Goal: Task Accomplishment & Management: Manage account settings

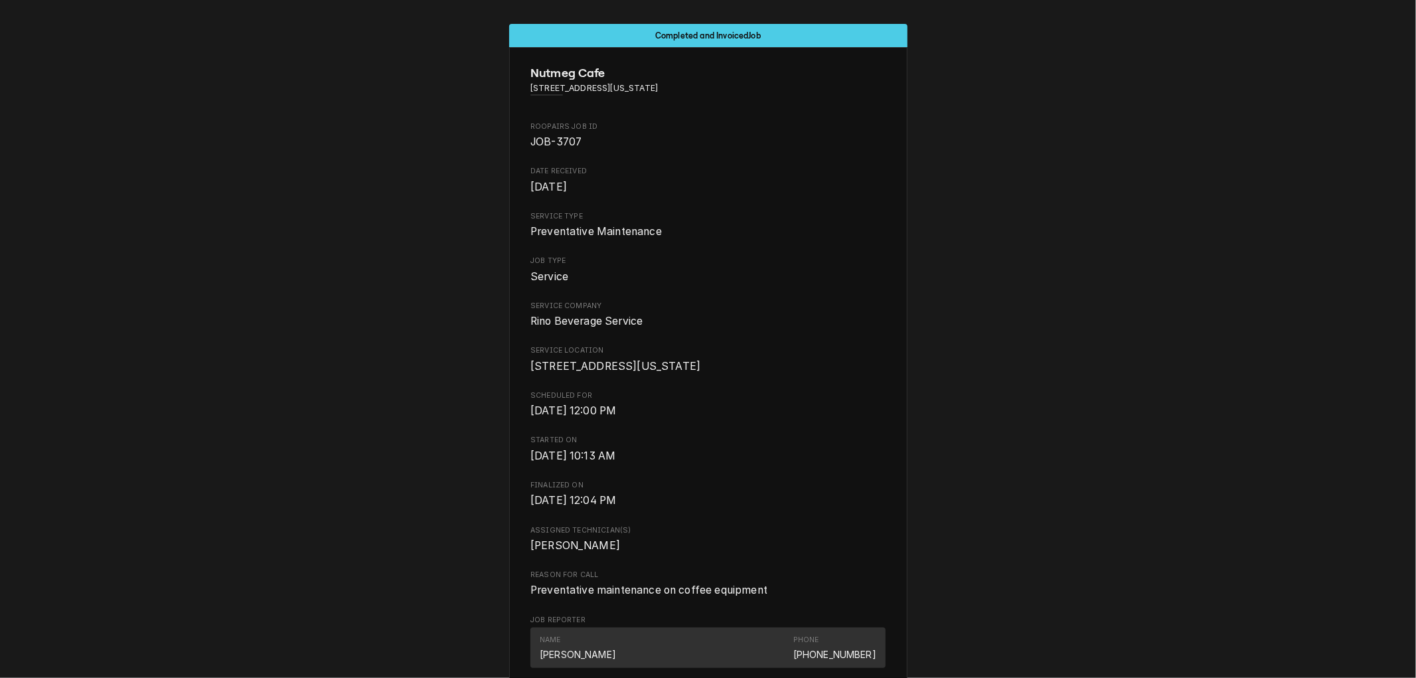
scroll to position [0, 209]
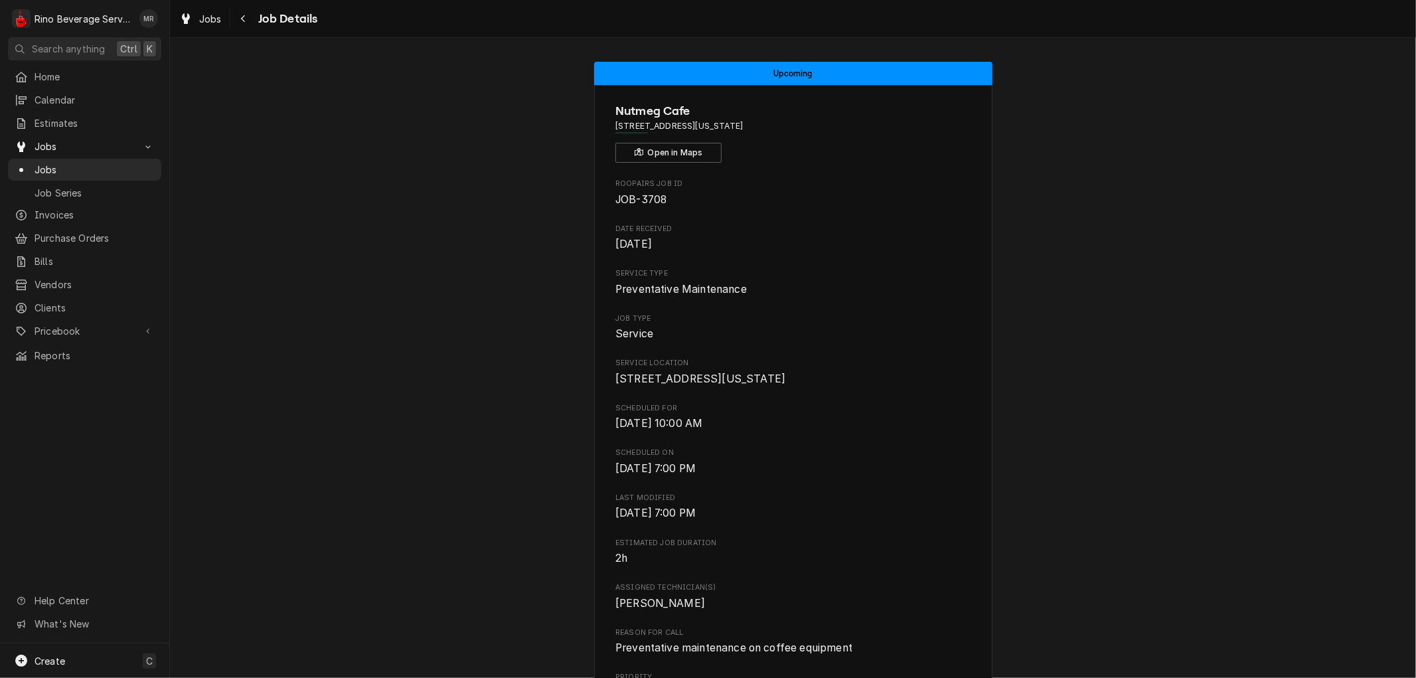
scroll to position [872, 0]
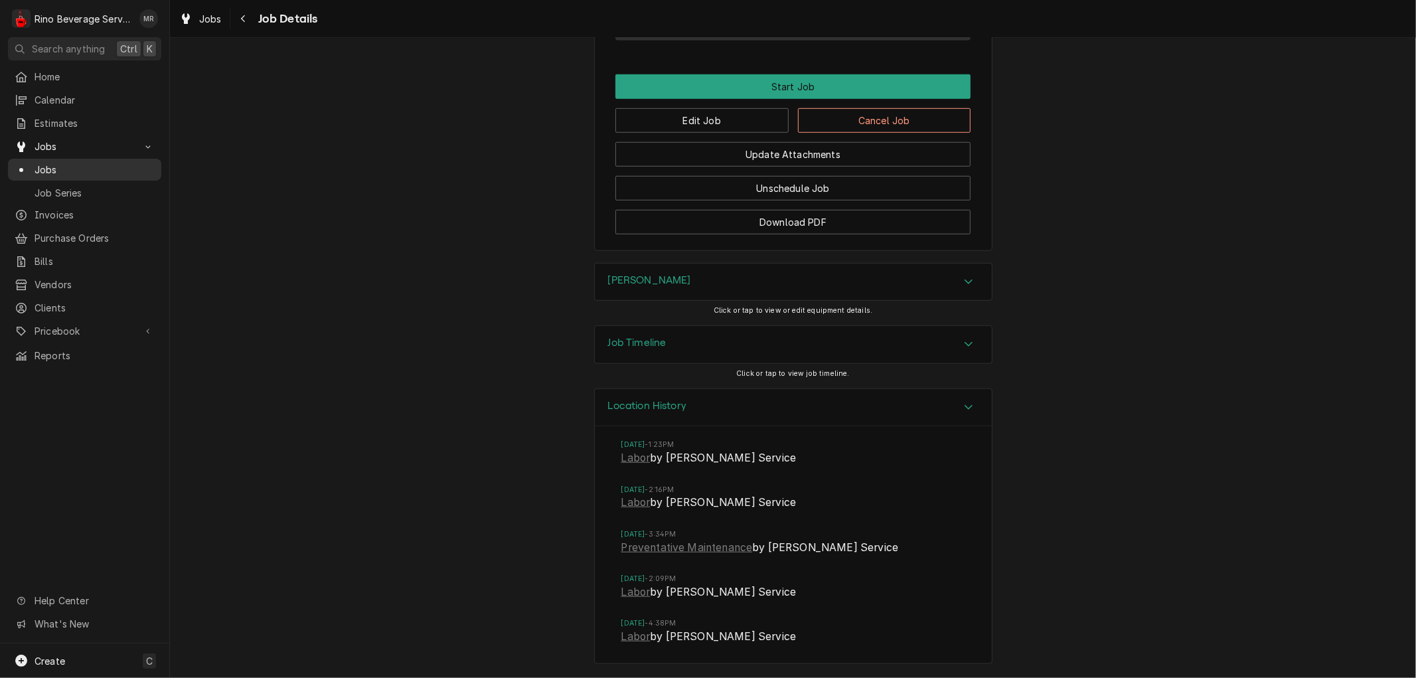
click at [78, 165] on span "Jobs" at bounding box center [95, 170] width 120 height 14
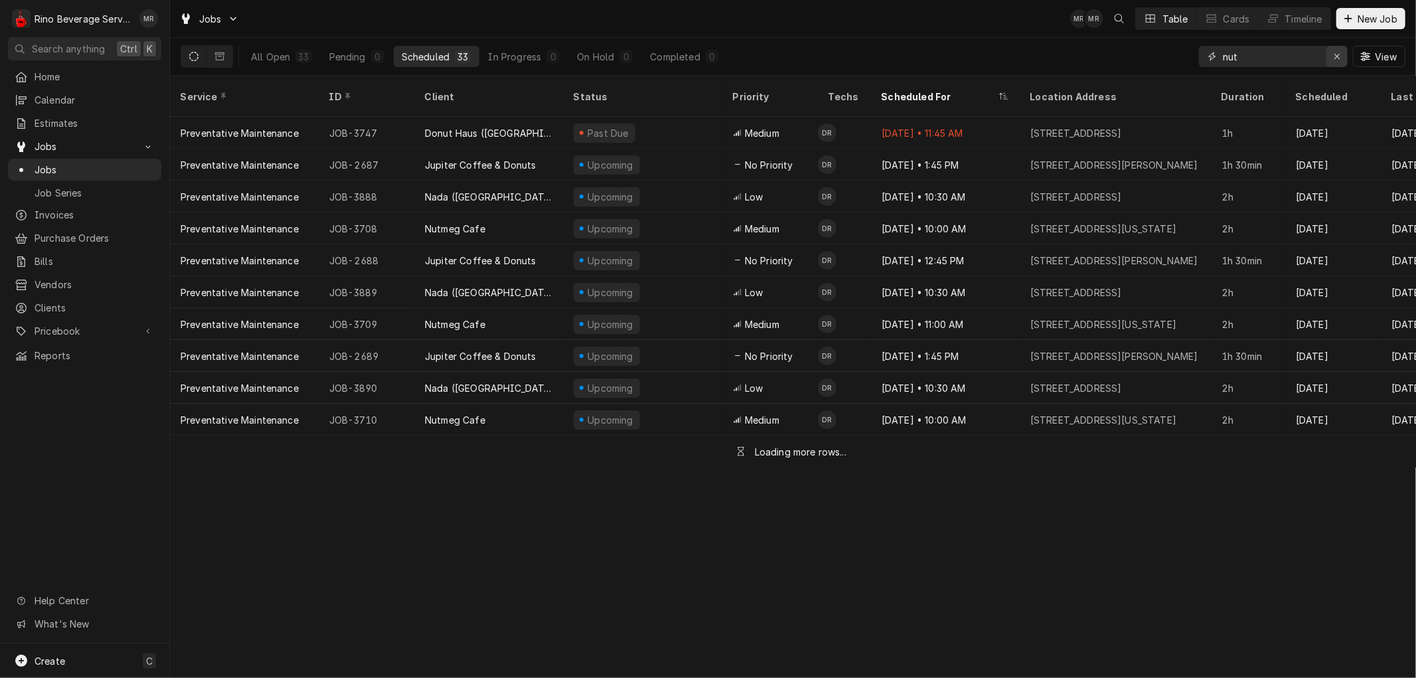
click at [1336, 56] on icon "Erase input" at bounding box center [1336, 56] width 5 height 5
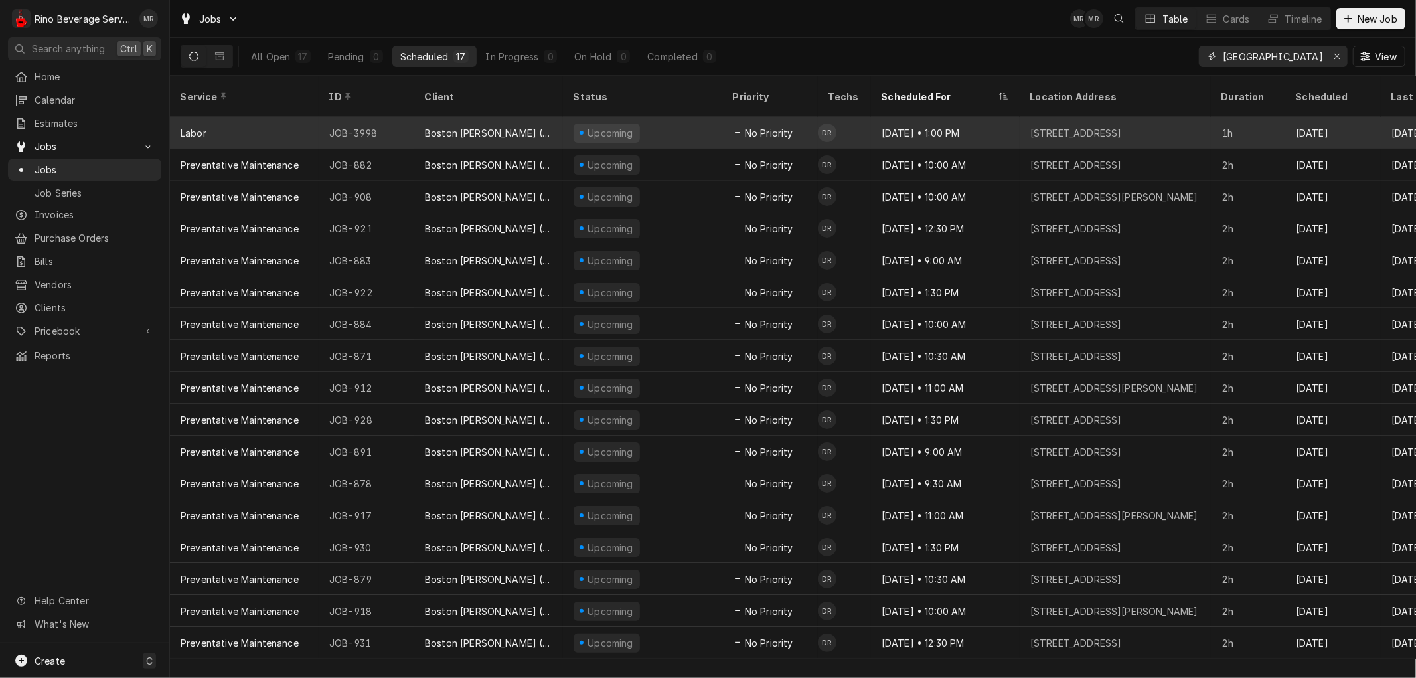
type input "boston"
click at [400, 117] on div "JOB-3998" at bounding box center [367, 133] width 96 height 32
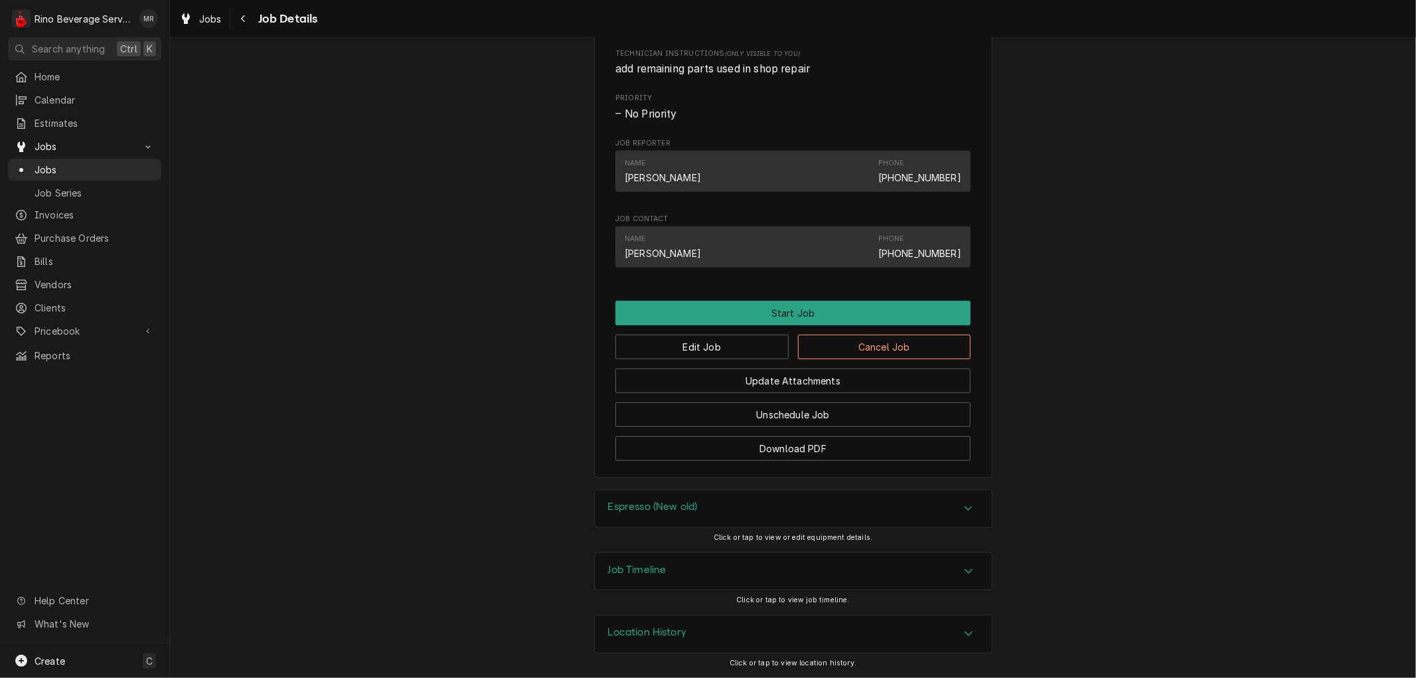
scroll to position [713, 0]
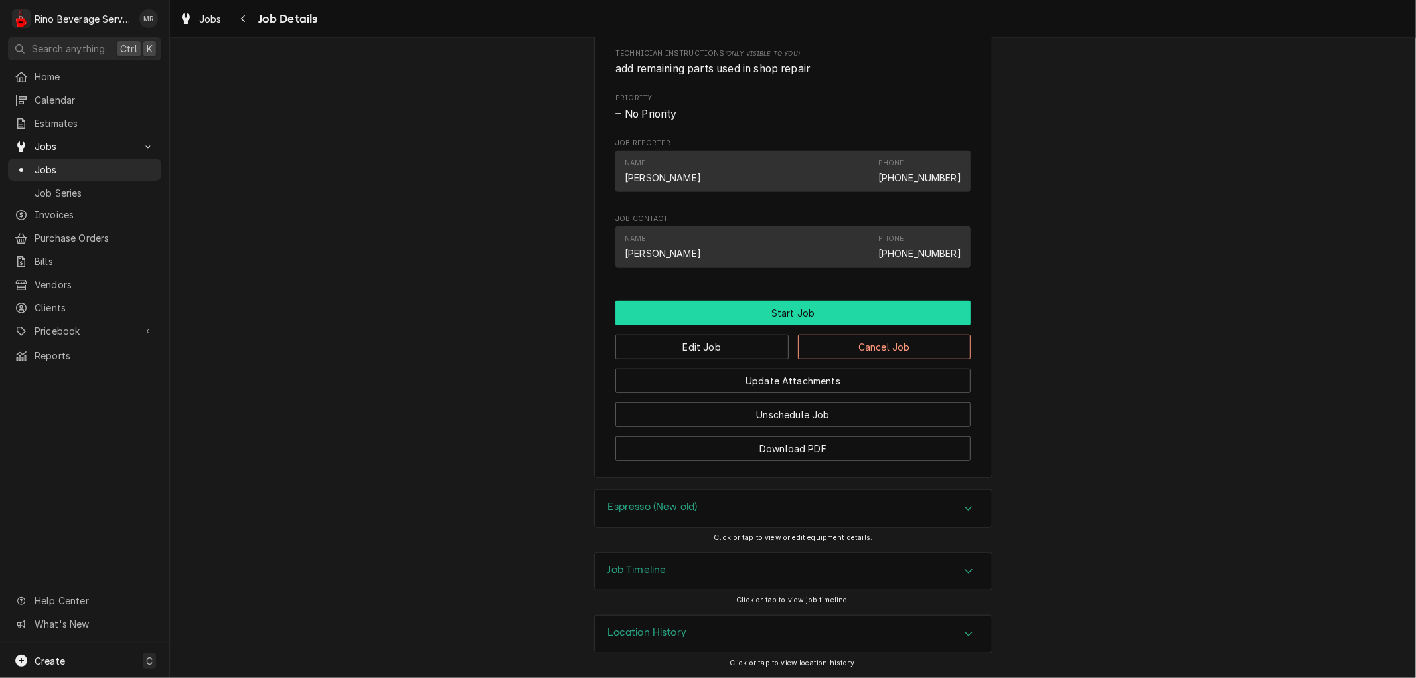
click at [774, 315] on button "Start Job" at bounding box center [792, 313] width 355 height 25
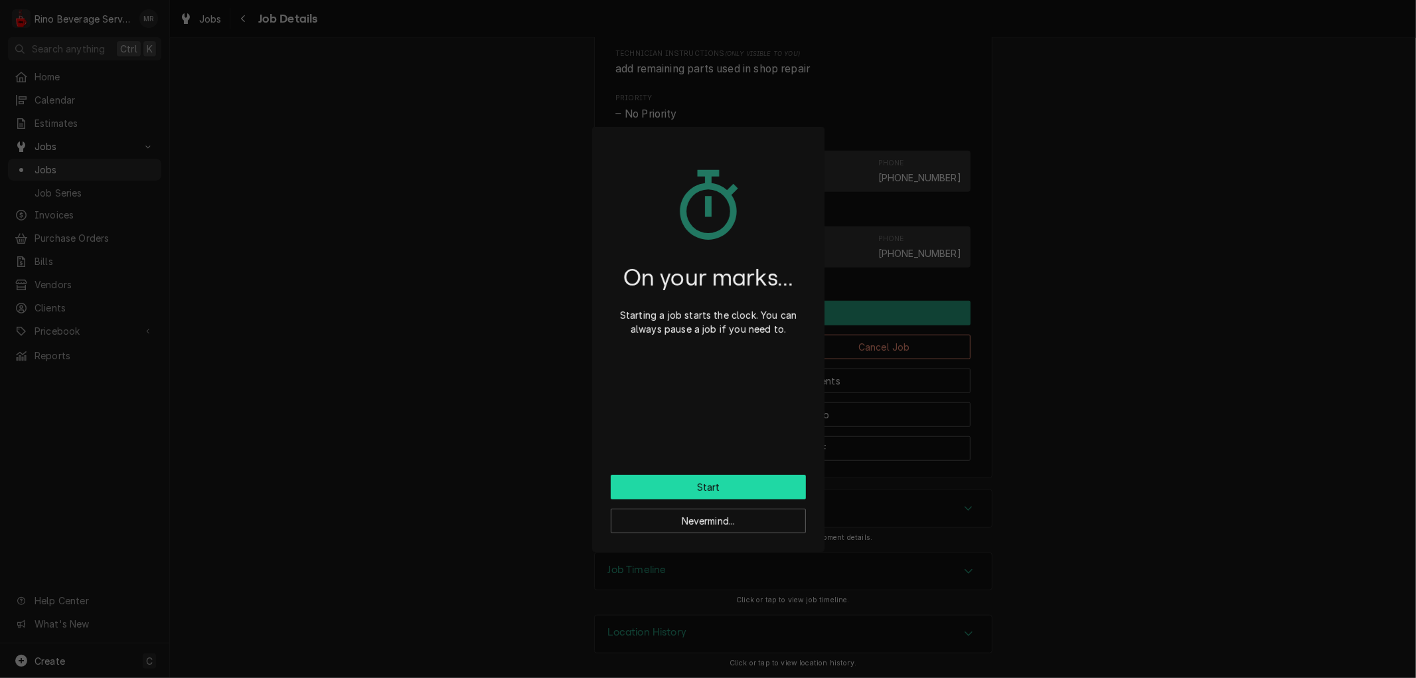
click at [709, 487] on button "Start" at bounding box center [708, 487] width 195 height 25
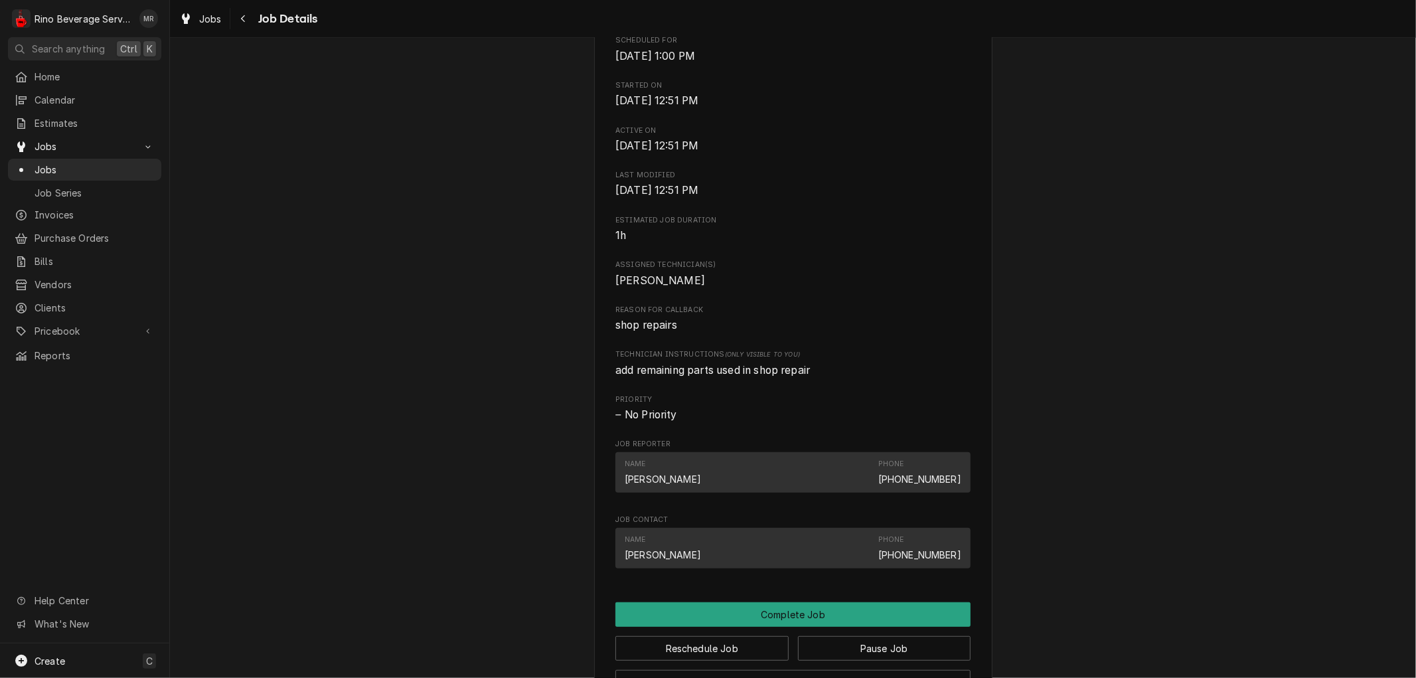
scroll to position [888, 0]
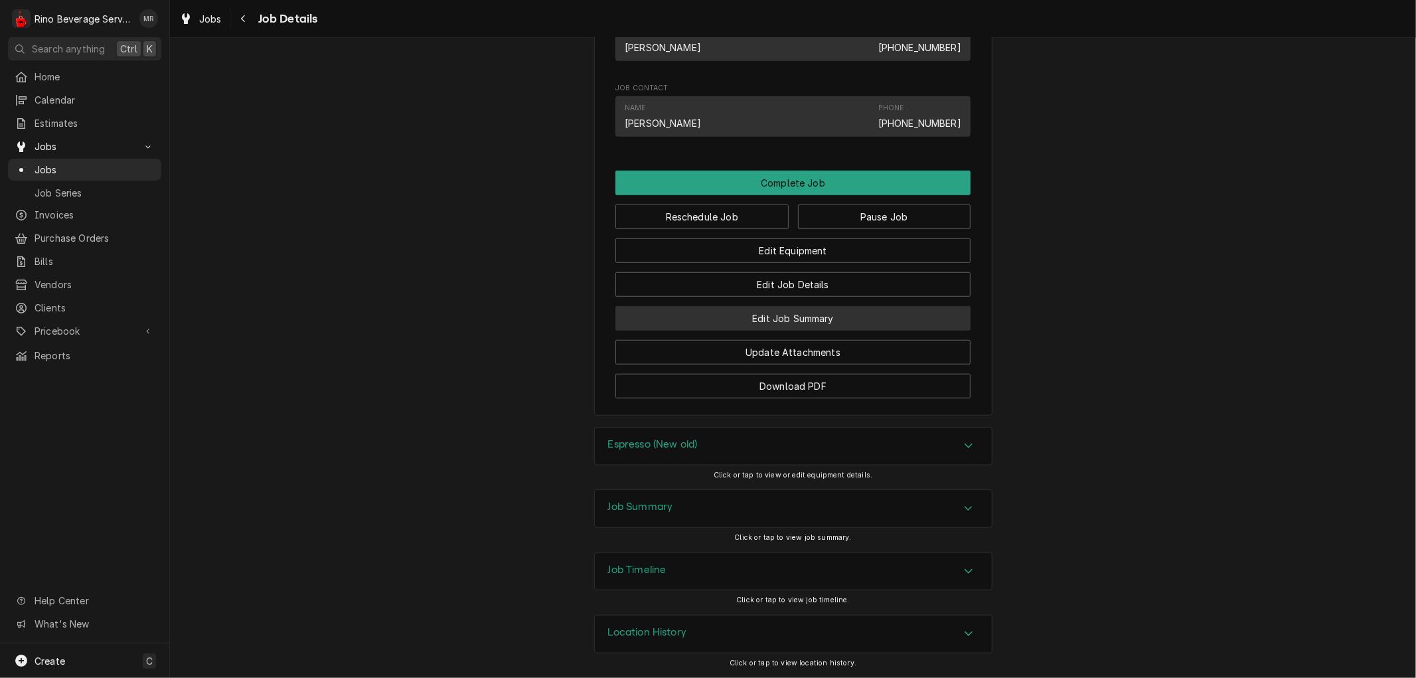
click at [739, 314] on button "Edit Job Summary" at bounding box center [792, 318] width 355 height 25
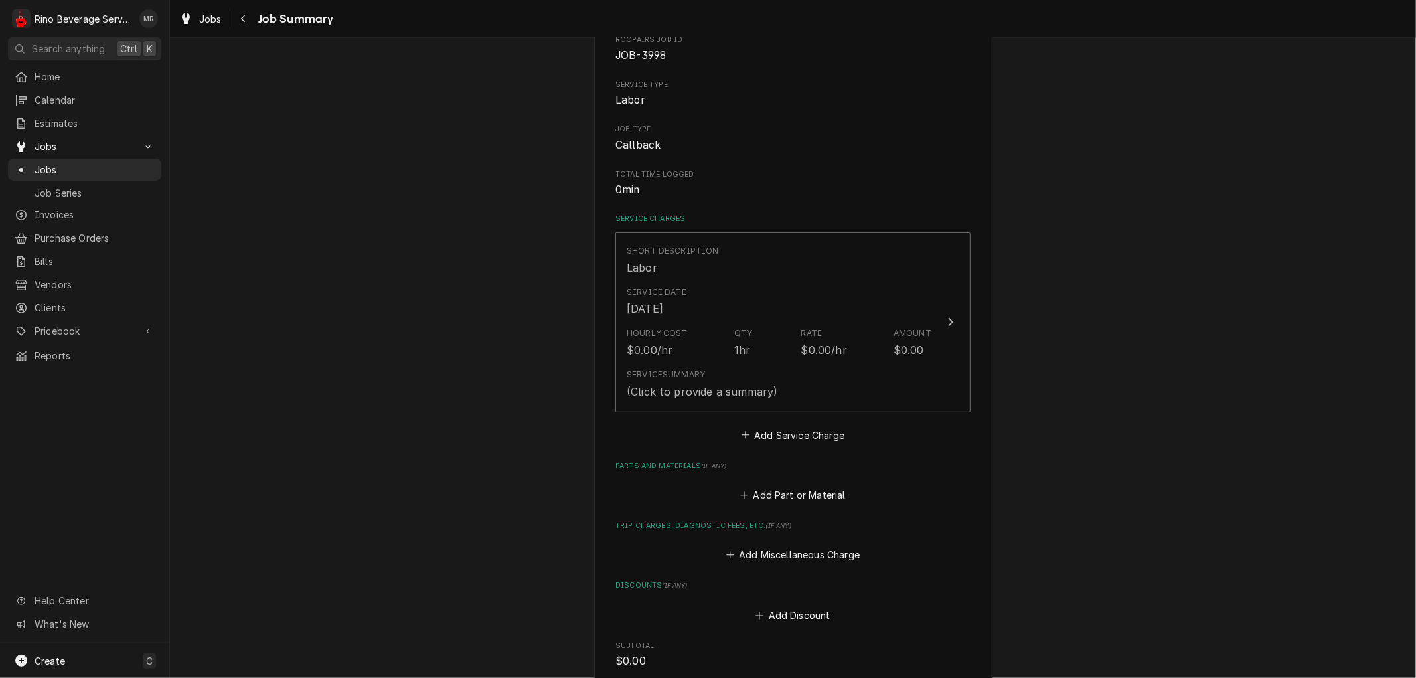
scroll to position [221, 0]
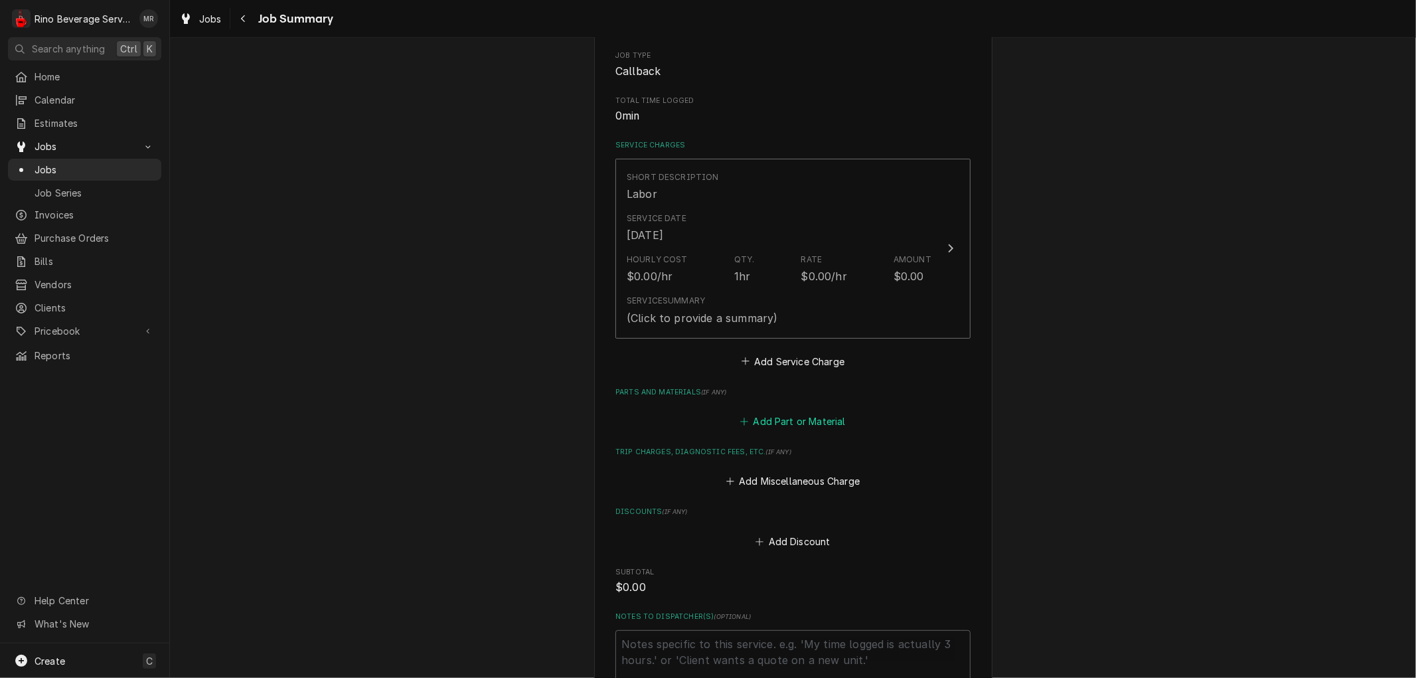
click at [765, 418] on button "Add Part or Material" at bounding box center [793, 421] width 110 height 19
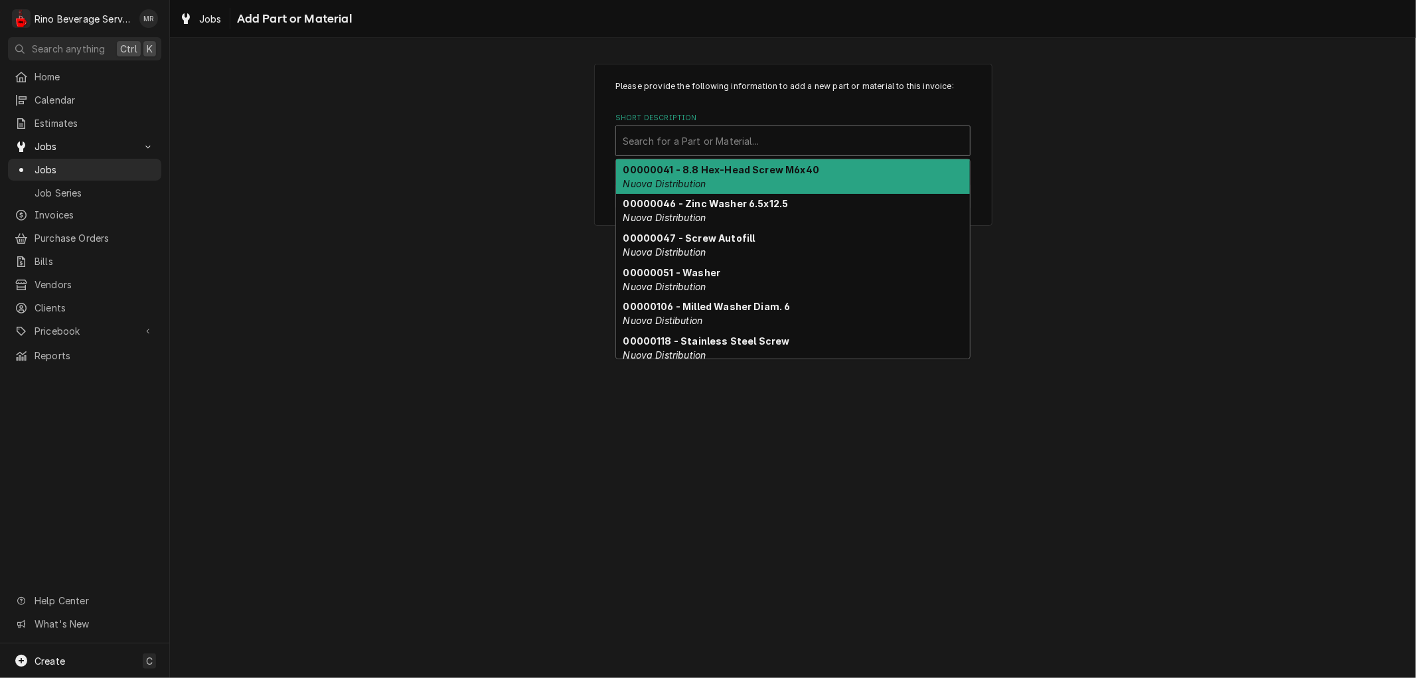
click at [728, 144] on div "Short Description" at bounding box center [793, 141] width 341 height 24
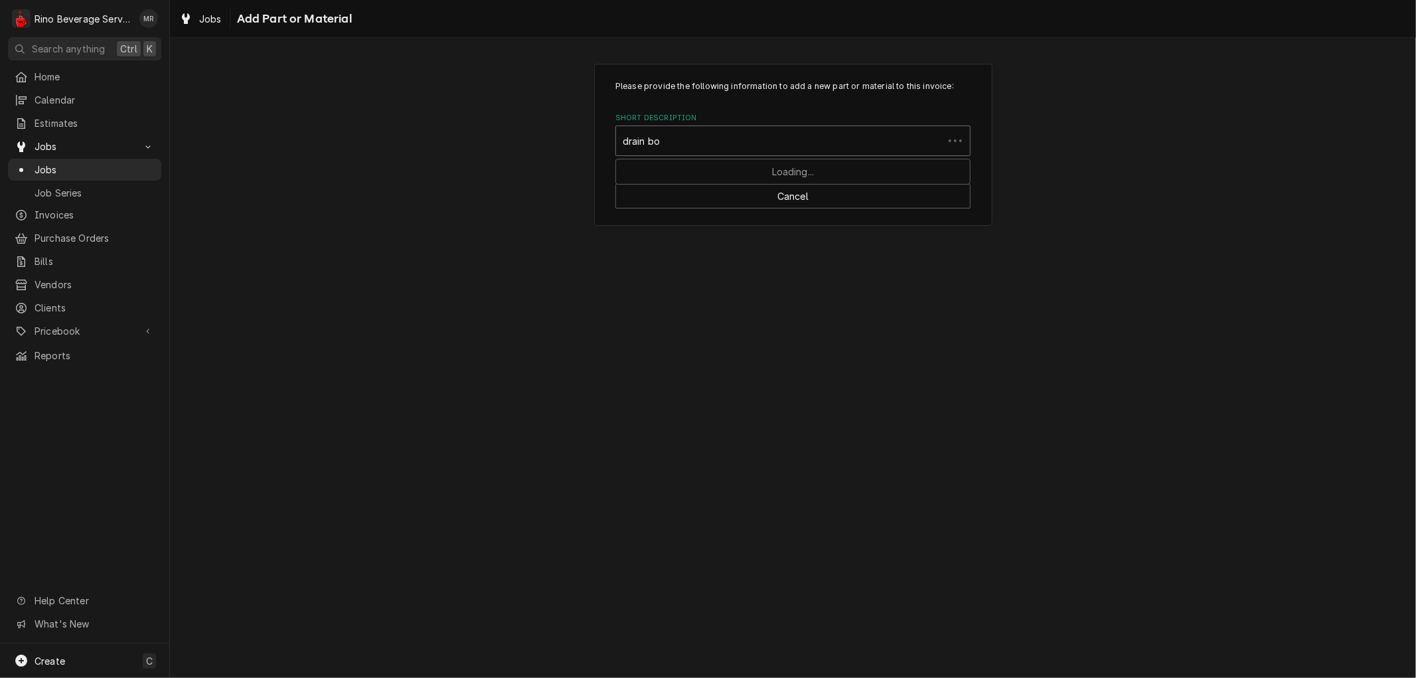
type input "drain box"
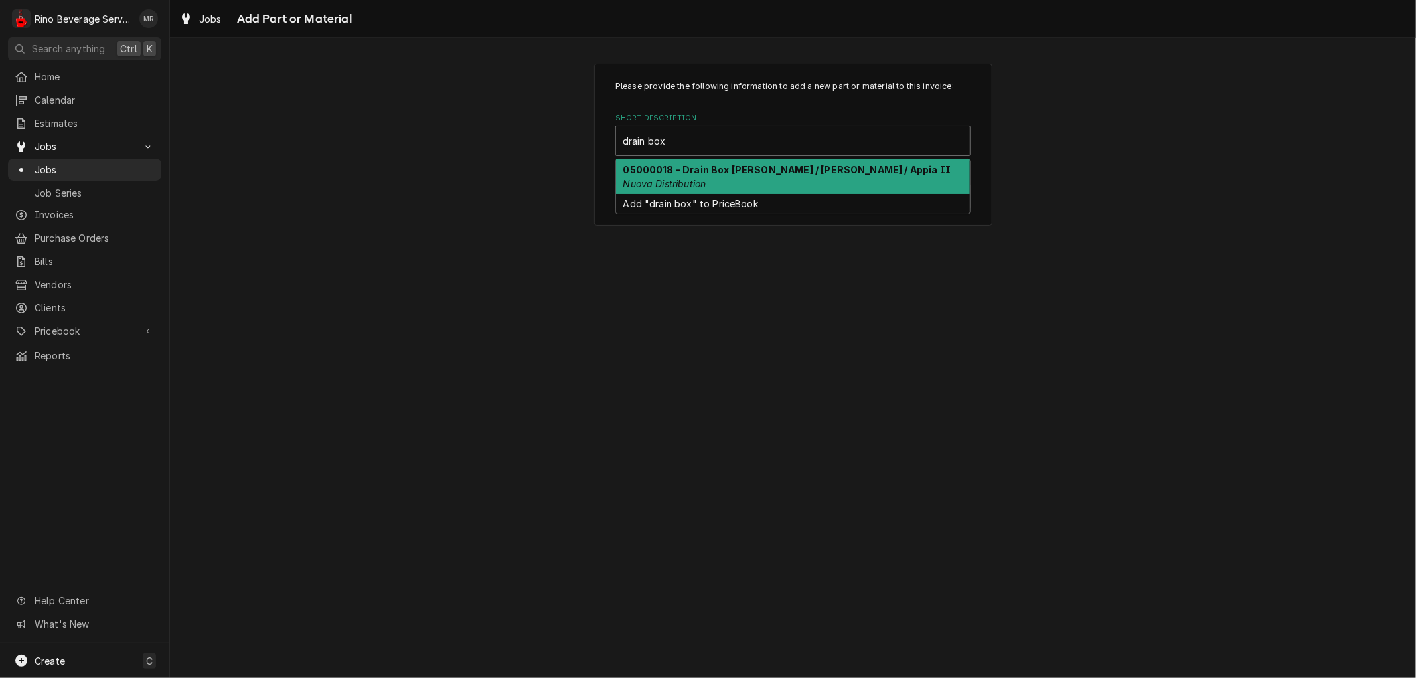
click at [734, 179] on div "05000018 - Drain Box Aurelia / Aurelia II / Appia II Nuova Distribution" at bounding box center [793, 176] width 354 height 35
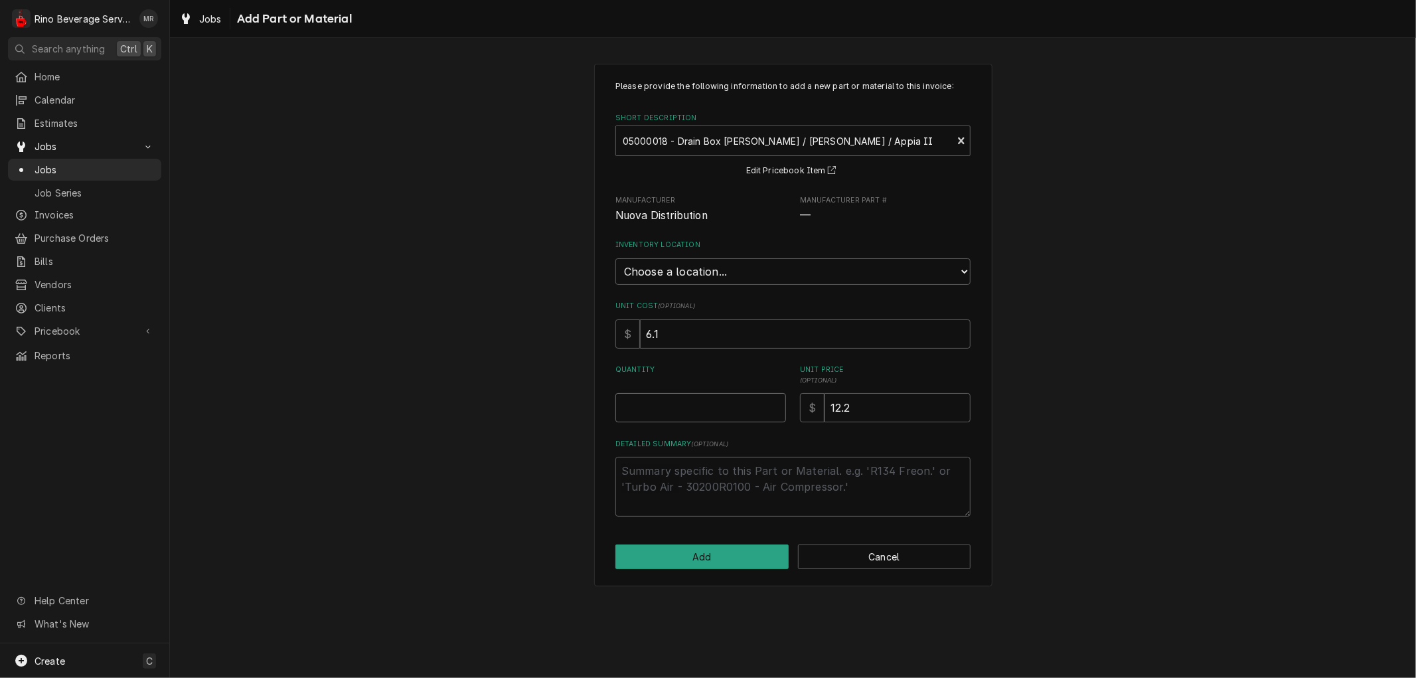
type textarea "x"
type input "0.5"
click at [773, 402] on input "0.5" at bounding box center [700, 407] width 171 height 29
type textarea "x"
type input "1"
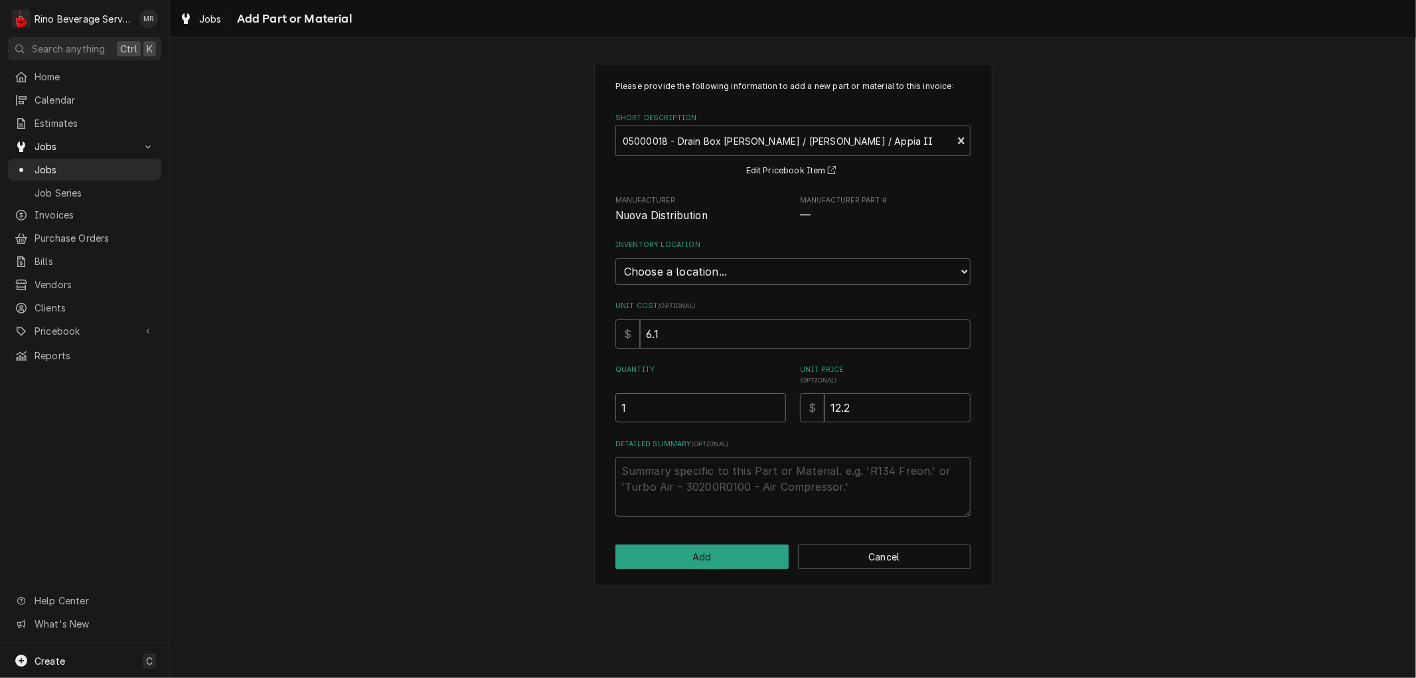
click at [773, 402] on input "1" at bounding box center [700, 407] width 171 height 29
click at [861, 408] on input "12.2" at bounding box center [898, 407] width 146 height 29
type textarea "x"
type input "12"
type textarea "x"
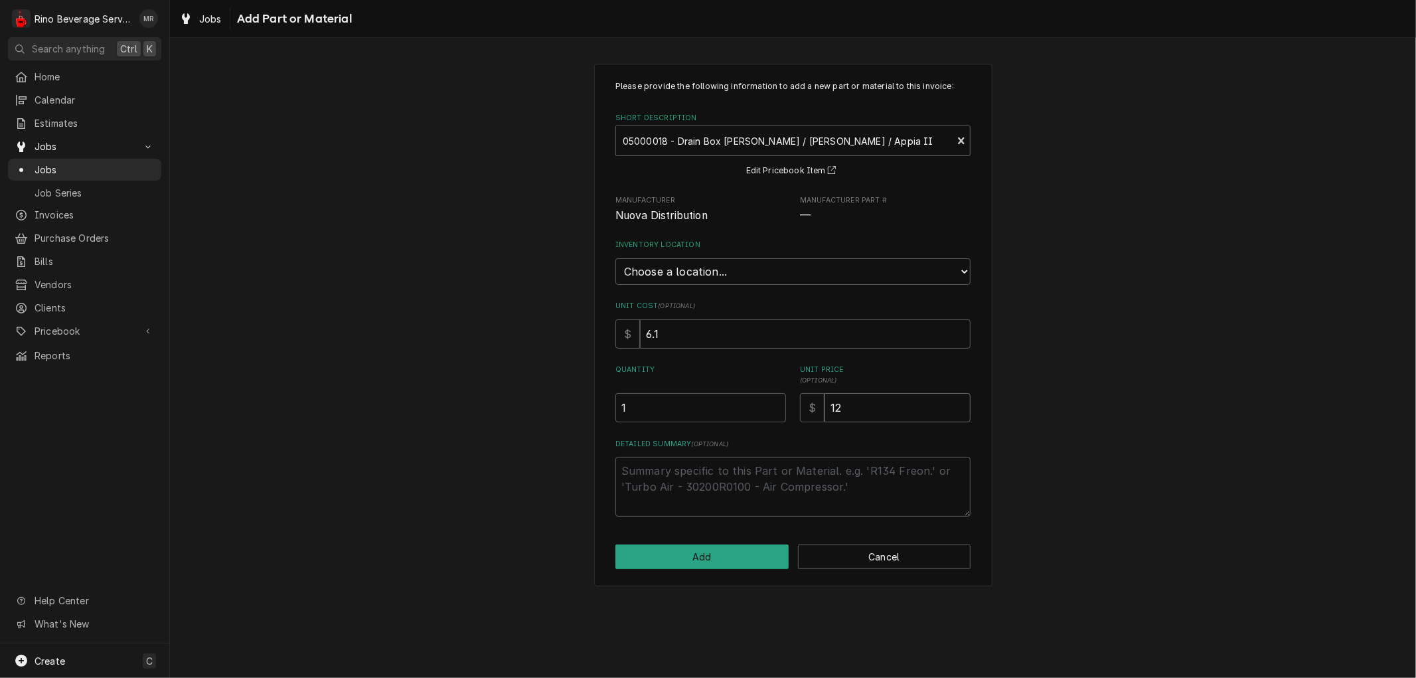
type input "1"
type textarea "x"
type input "0"
click at [732, 547] on button "Add" at bounding box center [701, 556] width 173 height 25
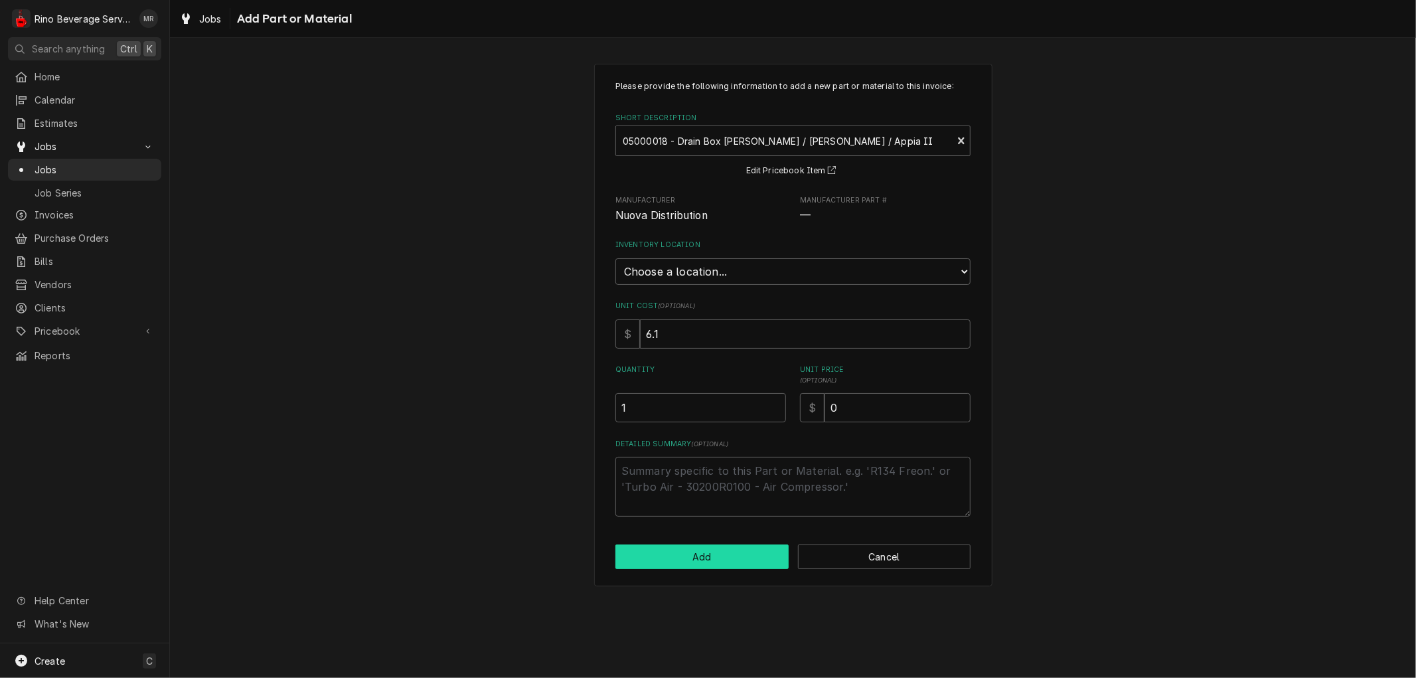
type textarea "x"
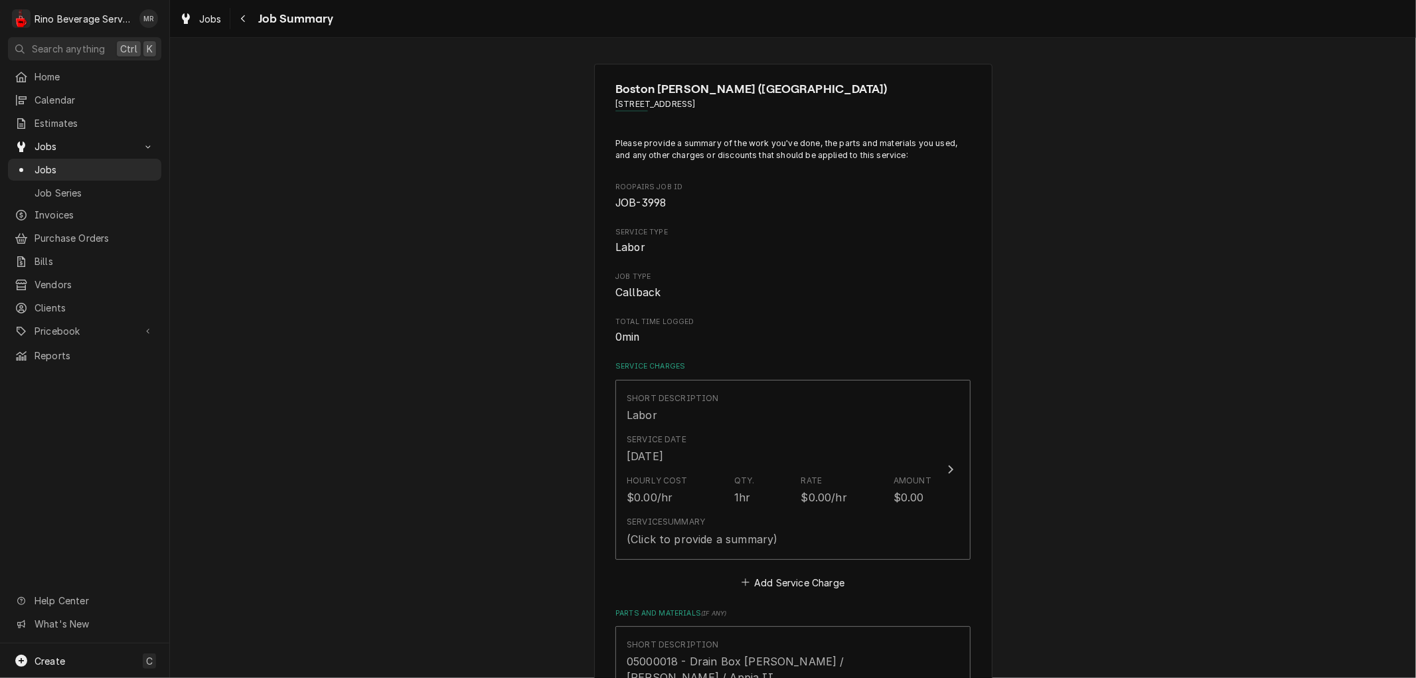
scroll to position [221, 0]
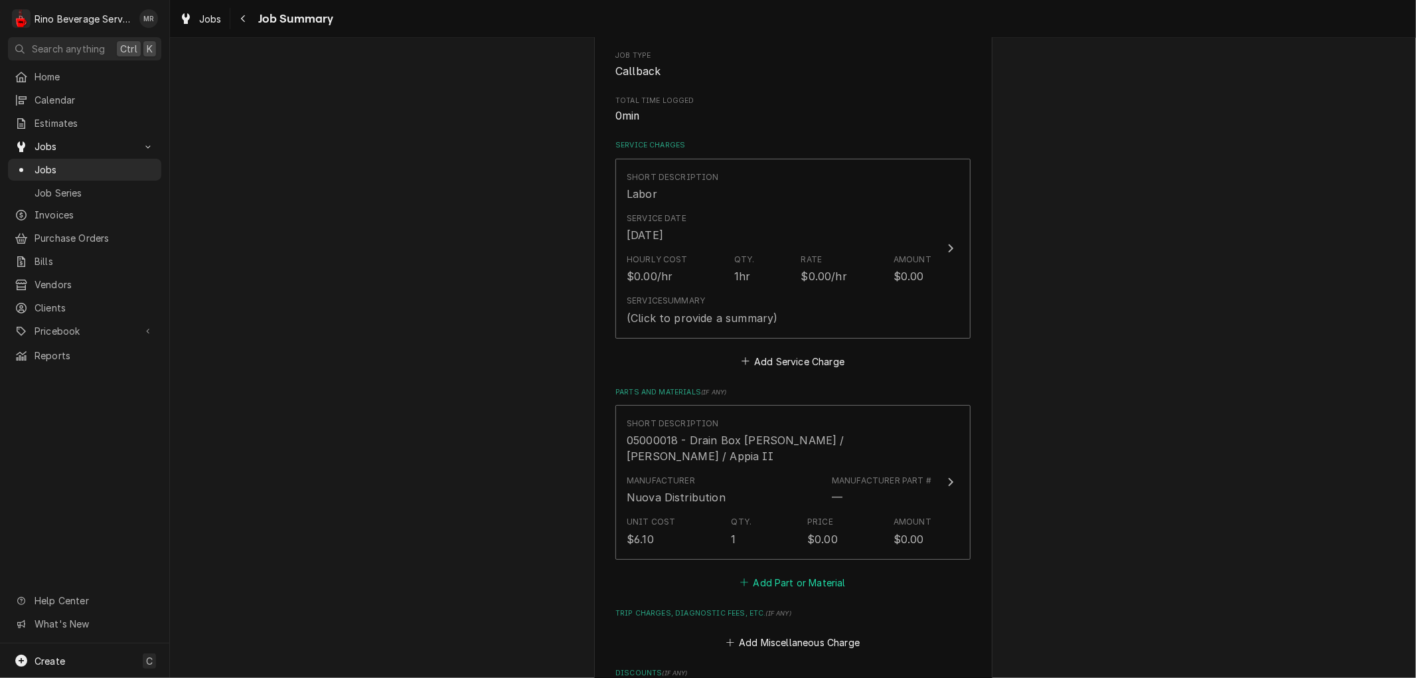
click at [777, 573] on button "Add Part or Material" at bounding box center [793, 582] width 110 height 19
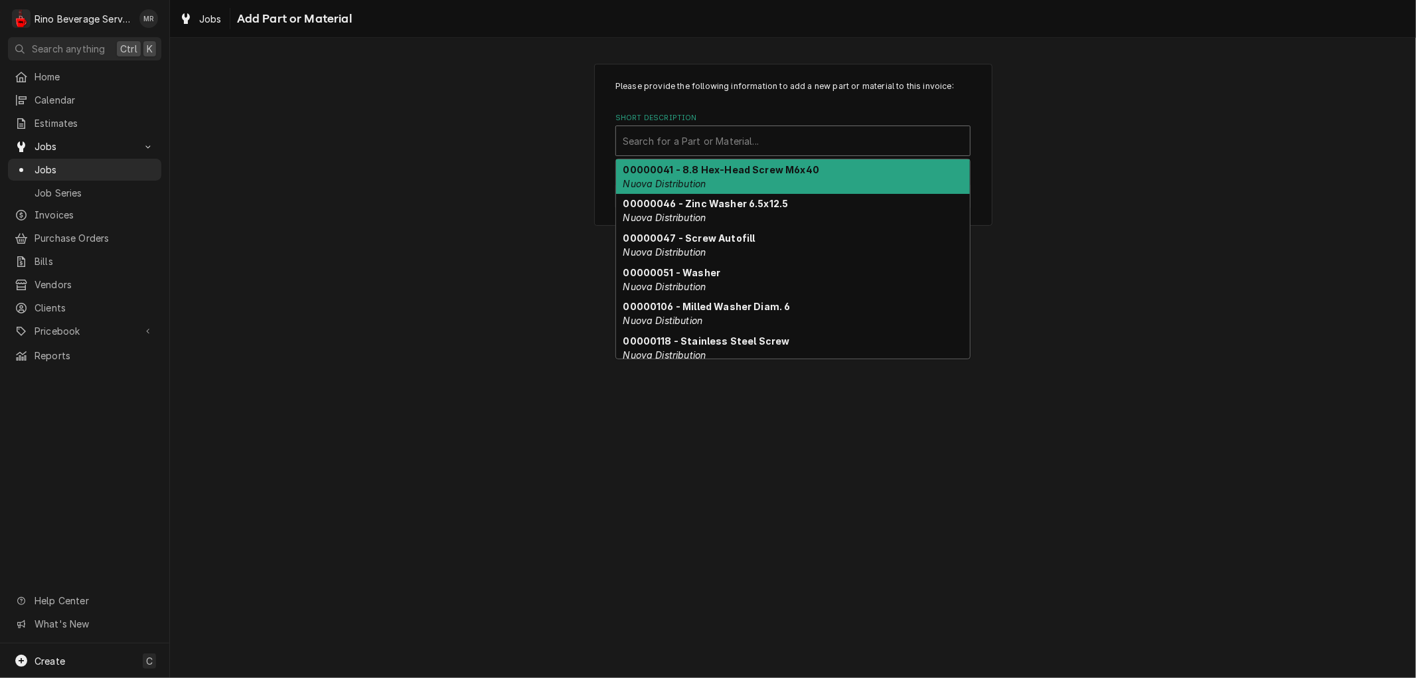
click at [721, 141] on div "Short Description" at bounding box center [793, 141] width 341 height 24
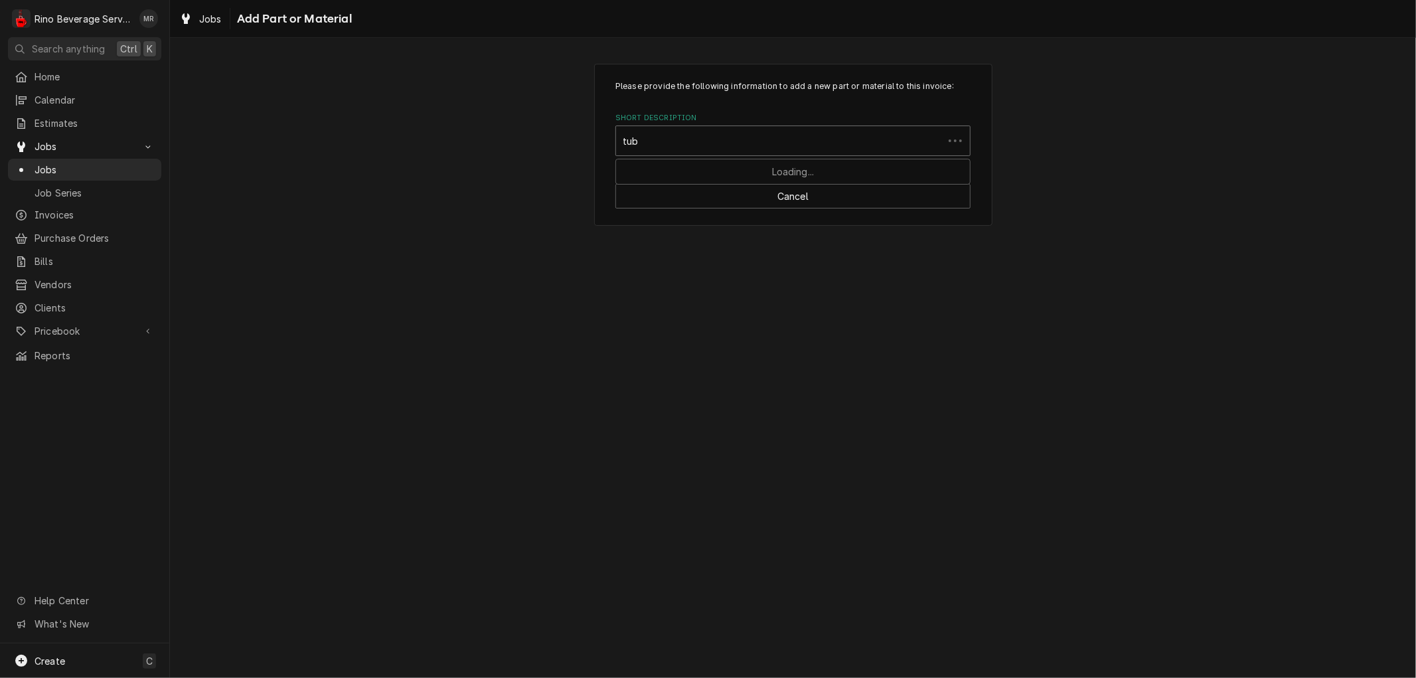
type input "tube"
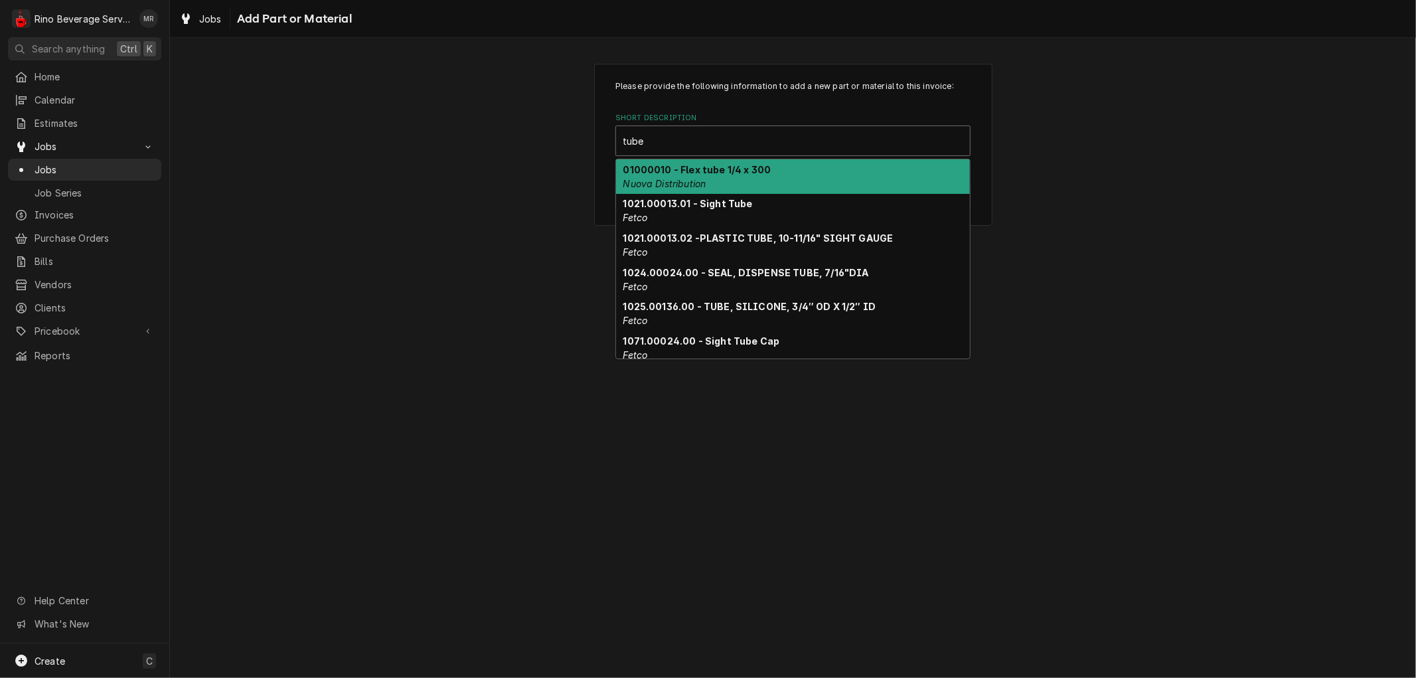
click at [744, 184] on div "01000010 - Flex tube 1/4 x 300 Nuova Distribution" at bounding box center [793, 176] width 354 height 35
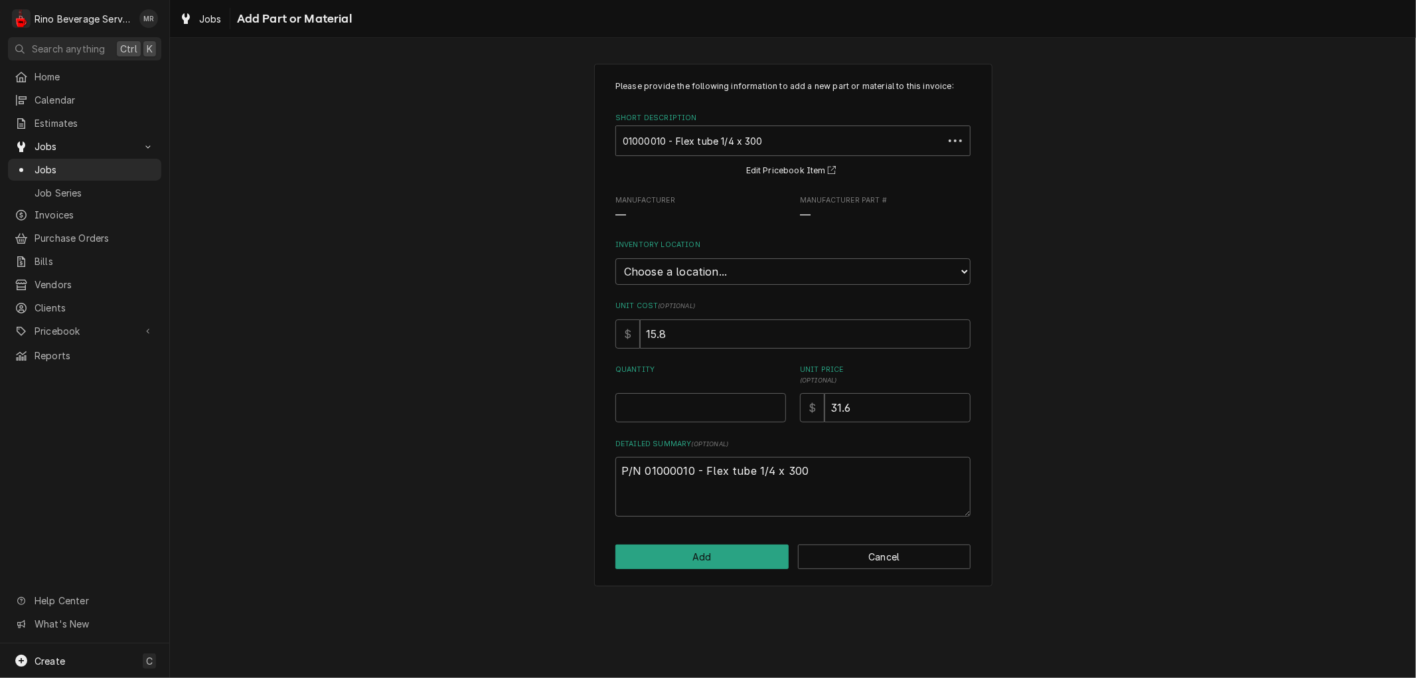
type textarea "x"
click at [767, 270] on select "Choose a location... Damon's Truck Dane's Truck Graham's Truck Main Warehouse" at bounding box center [792, 271] width 355 height 27
select select "157"
click at [615, 258] on select "Choose a location... Damon's Truck Dane's Truck Graham's Truck Main Warehouse" at bounding box center [792, 271] width 355 height 27
type textarea "x"
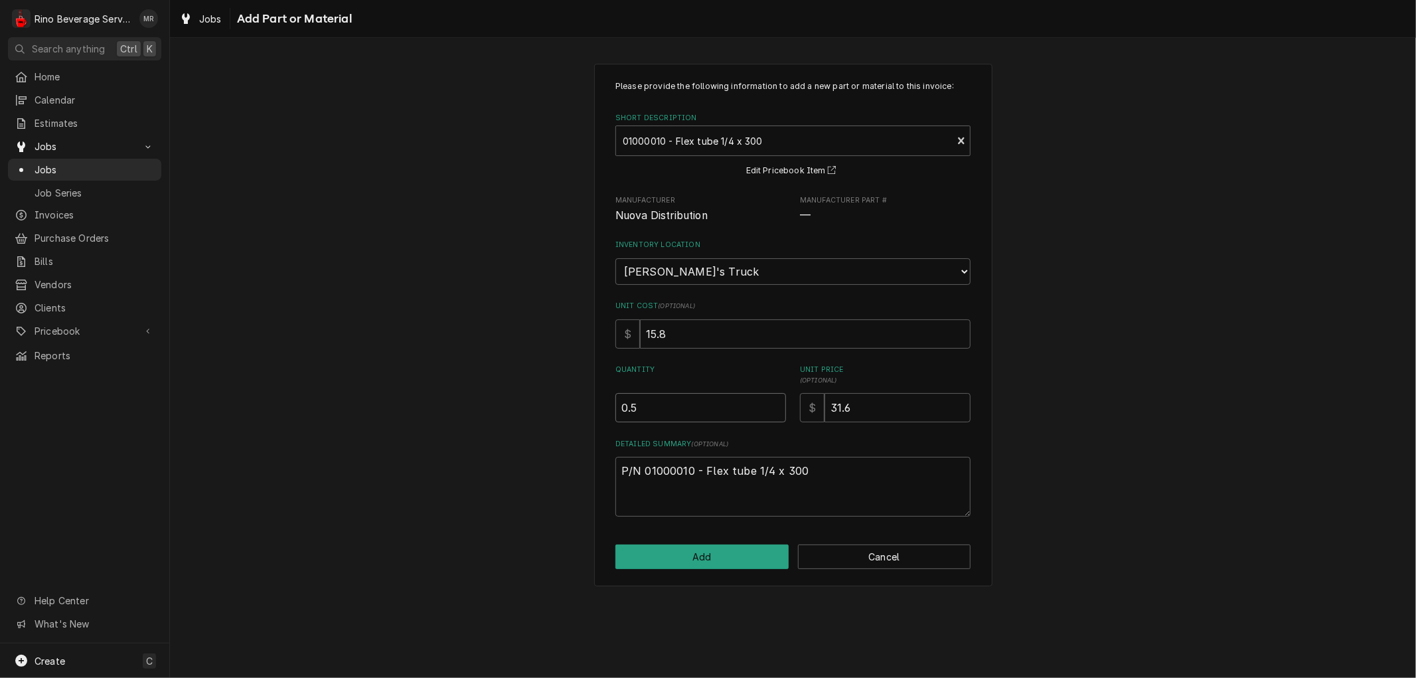
type input "0.5"
click at [773, 400] on input "0.5" at bounding box center [700, 407] width 171 height 29
type textarea "x"
type input "1"
click at [773, 400] on input "1" at bounding box center [700, 407] width 171 height 29
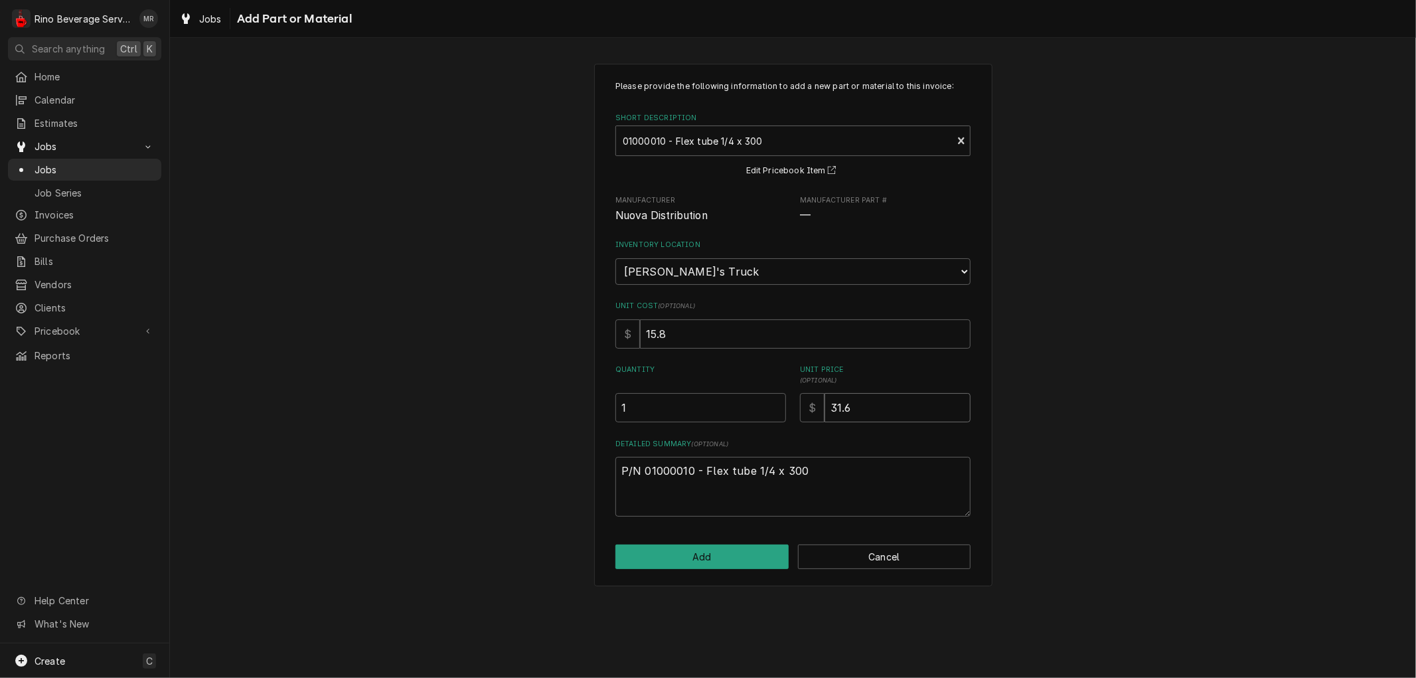
click at [865, 404] on input "31.6" at bounding box center [898, 407] width 146 height 29
type textarea "x"
type input "31"
type textarea "x"
type input "3"
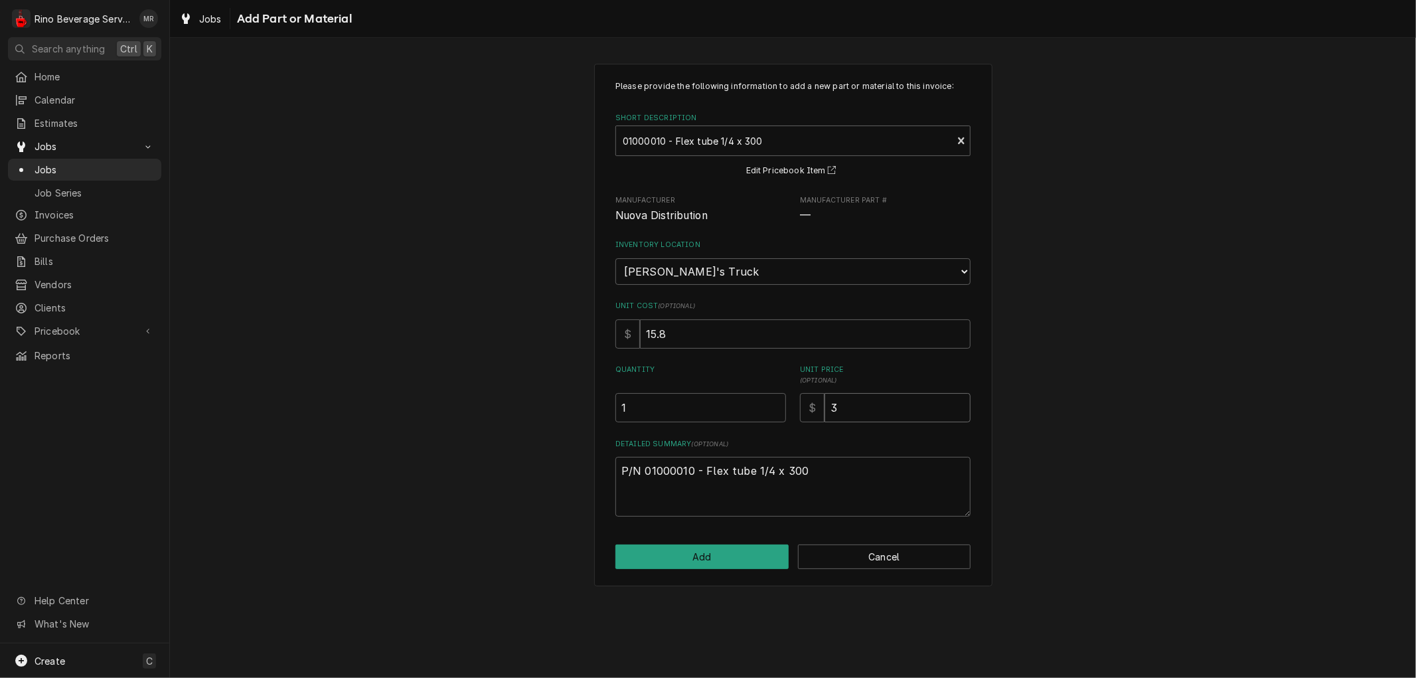
type textarea "x"
type input "0"
click at [746, 552] on button "Add" at bounding box center [701, 556] width 173 height 25
type textarea "x"
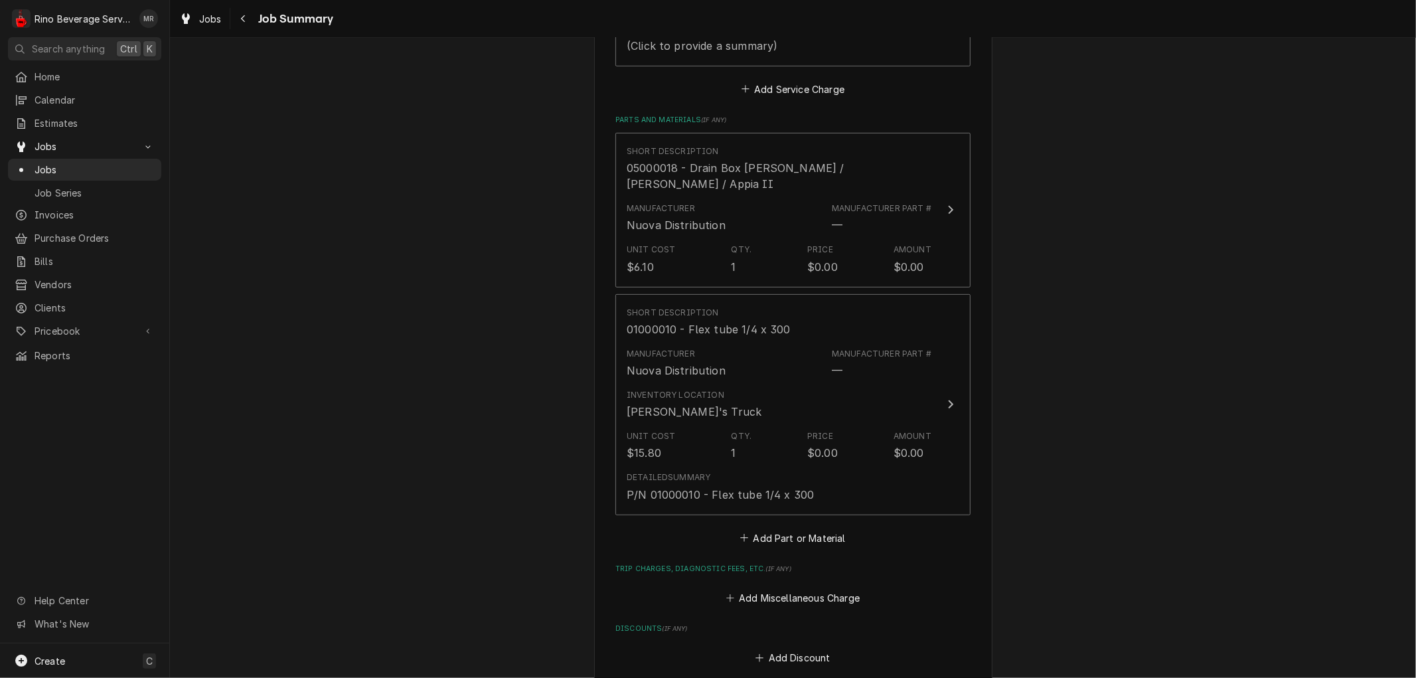
scroll to position [516, 0]
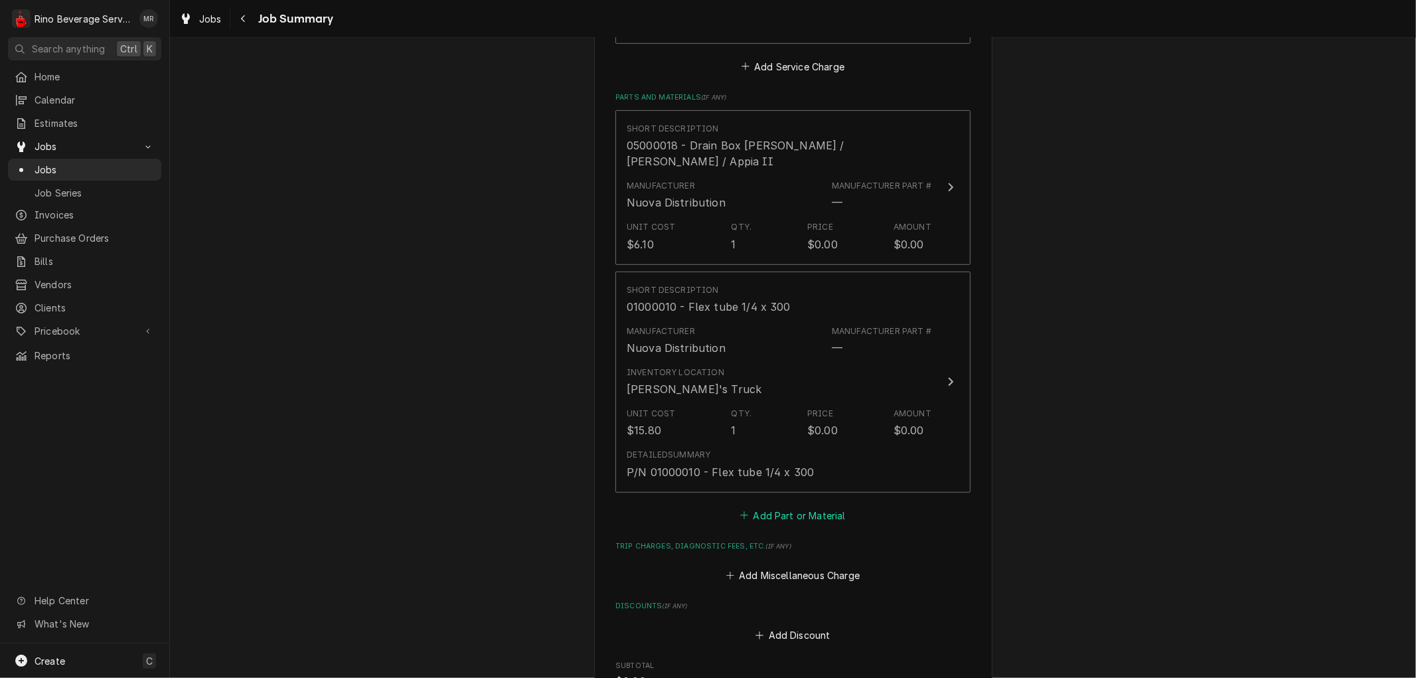
click at [762, 506] on button "Add Part or Material" at bounding box center [793, 515] width 110 height 19
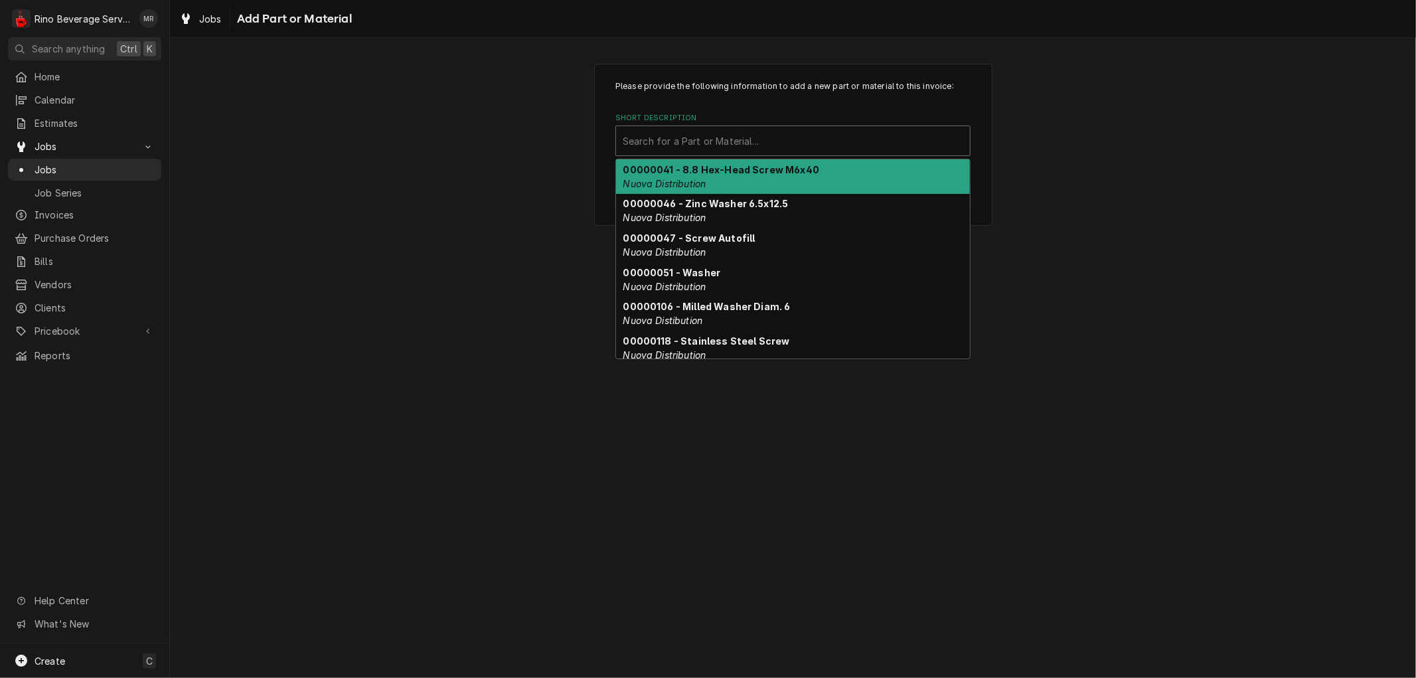
click at [724, 141] on div "Short Description" at bounding box center [793, 141] width 341 height 24
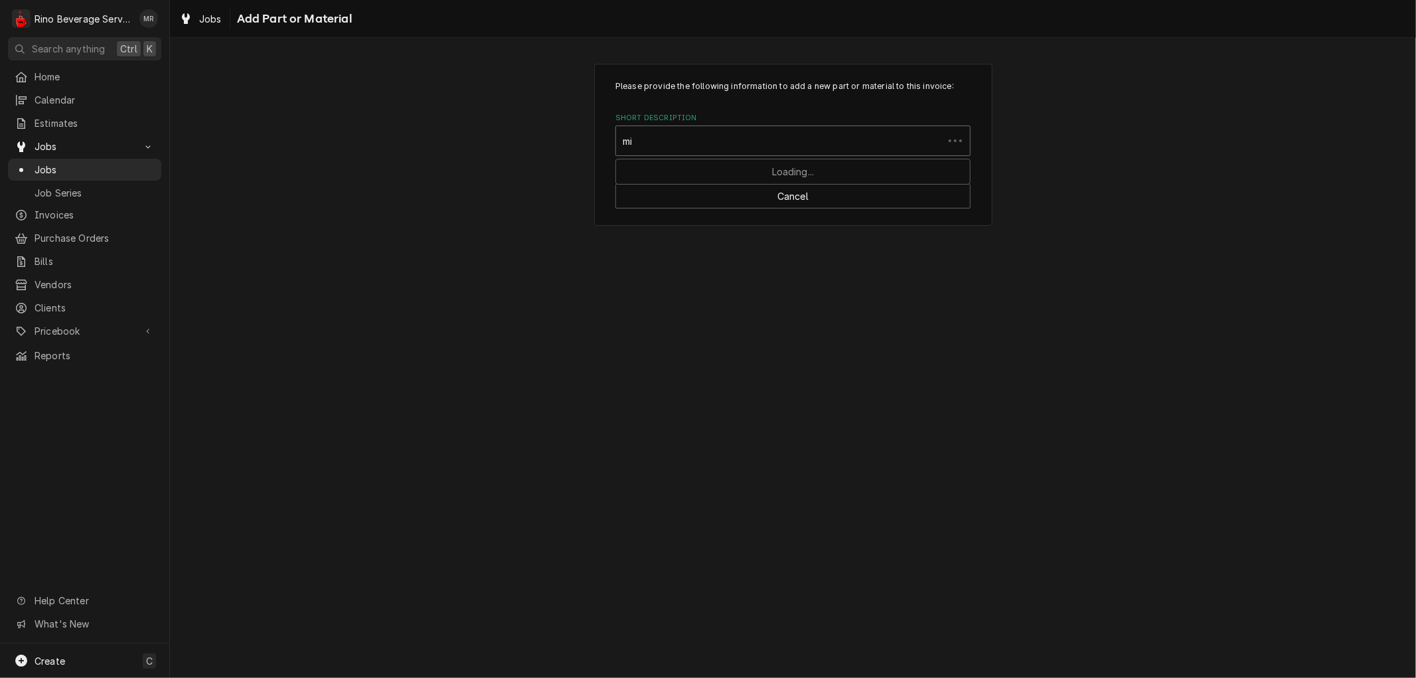
type input "mix"
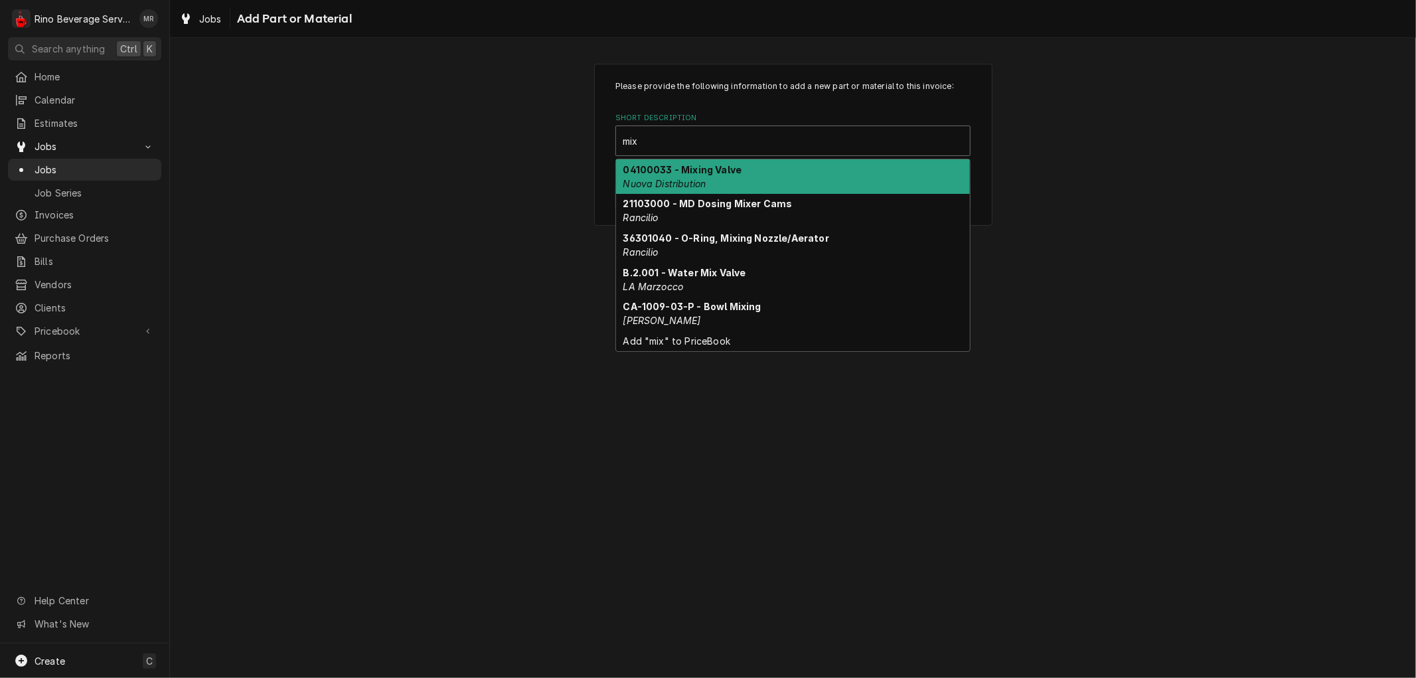
click at [742, 171] on div "04100033 - Mixing Valve Nuova Distribution" at bounding box center [793, 176] width 354 height 35
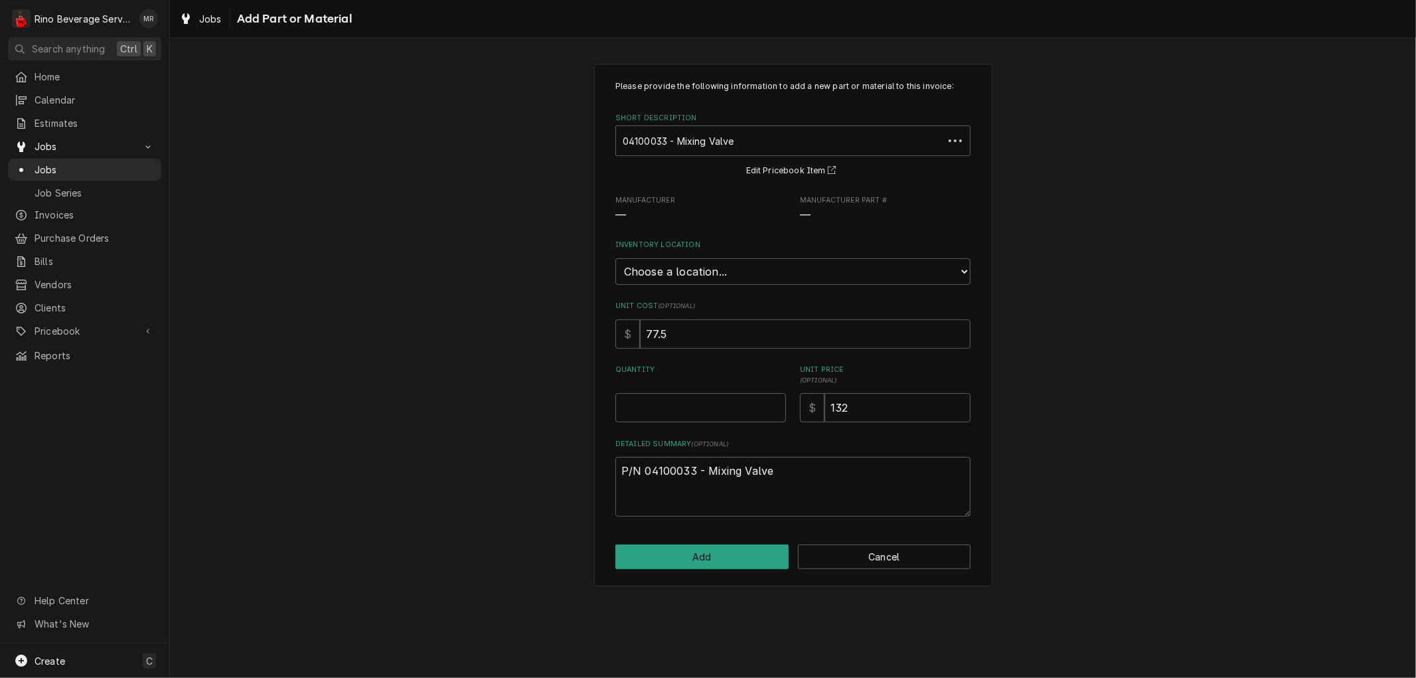
type textarea "x"
click at [788, 268] on select "Choose a location... Damon's Truck Dane's Truck Graham's Truck Main Warehouse" at bounding box center [792, 271] width 355 height 27
select select "158"
click at [615, 258] on select "Choose a location... Damon's Truck Dane's Truck Graham's Truck Main Warehouse" at bounding box center [792, 271] width 355 height 27
type textarea "x"
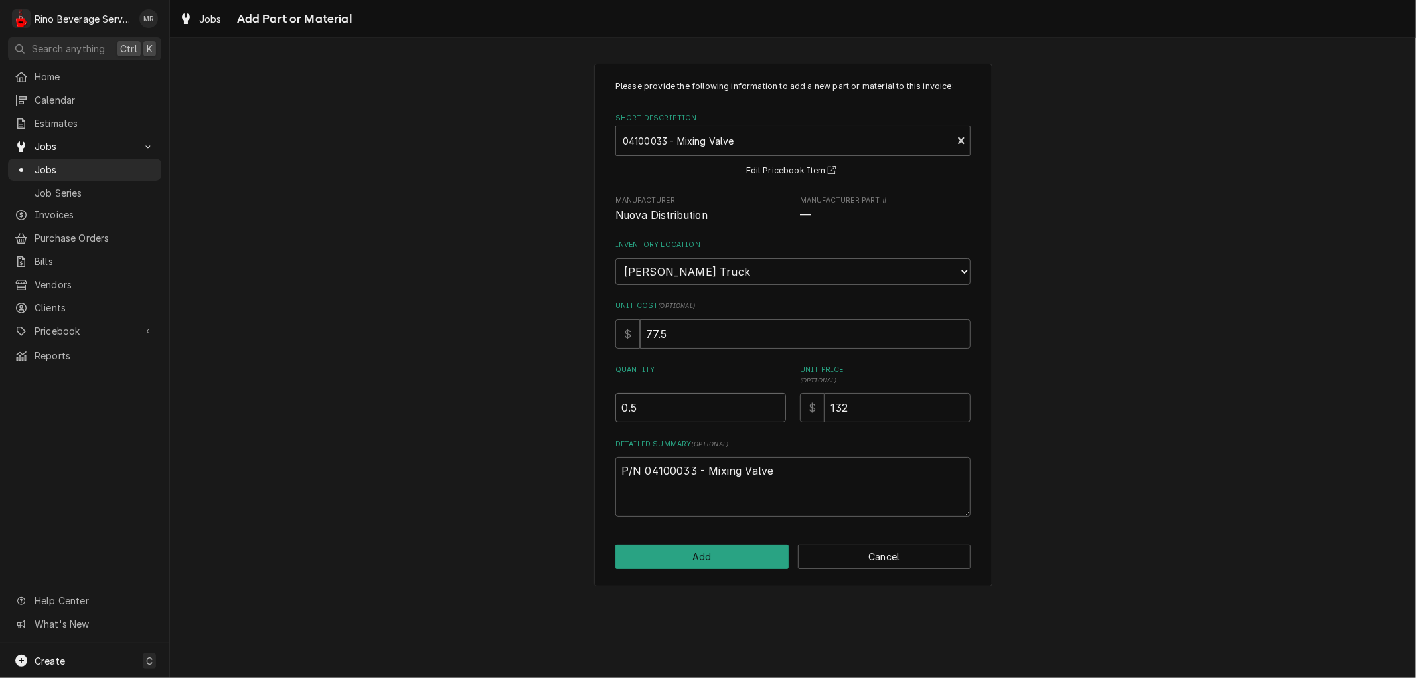
type input "0.5"
click at [775, 400] on input "0.5" at bounding box center [700, 407] width 171 height 29
type textarea "x"
type input "1"
click at [775, 400] on input "1" at bounding box center [700, 407] width 171 height 29
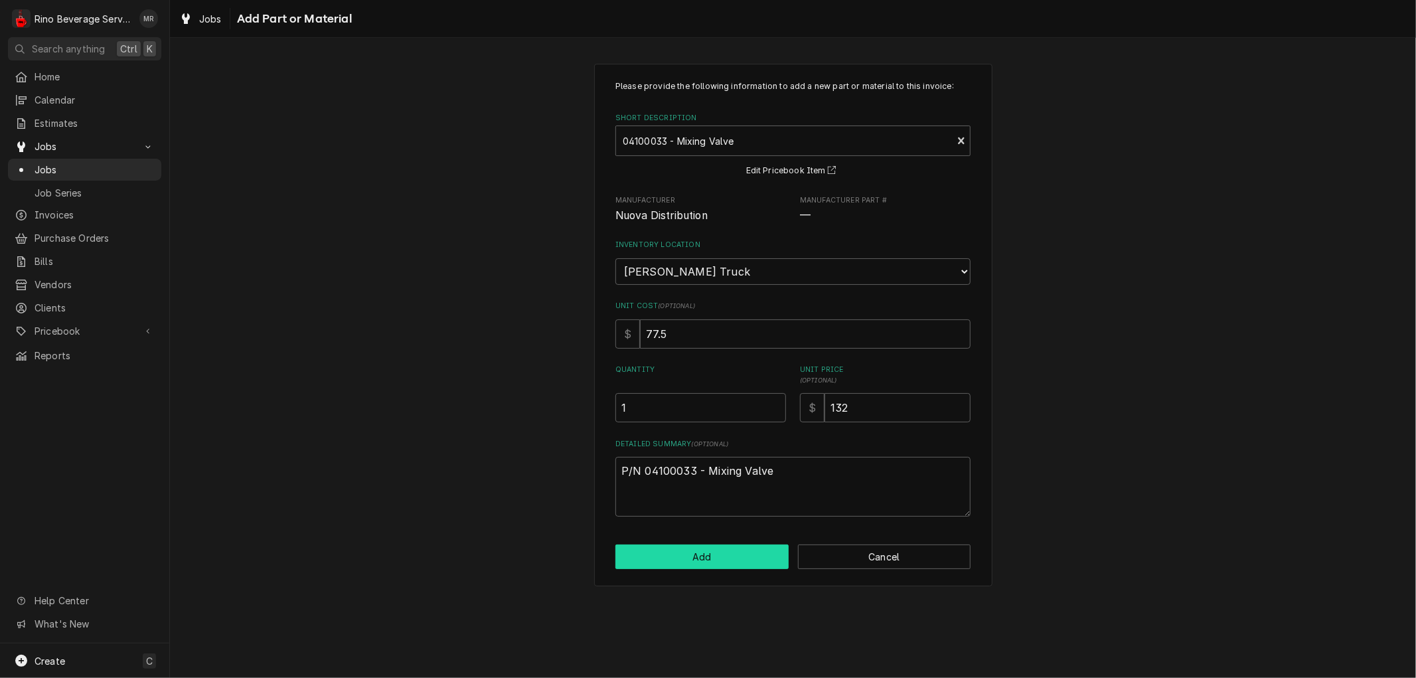
click at [735, 559] on button "Add" at bounding box center [701, 556] width 173 height 25
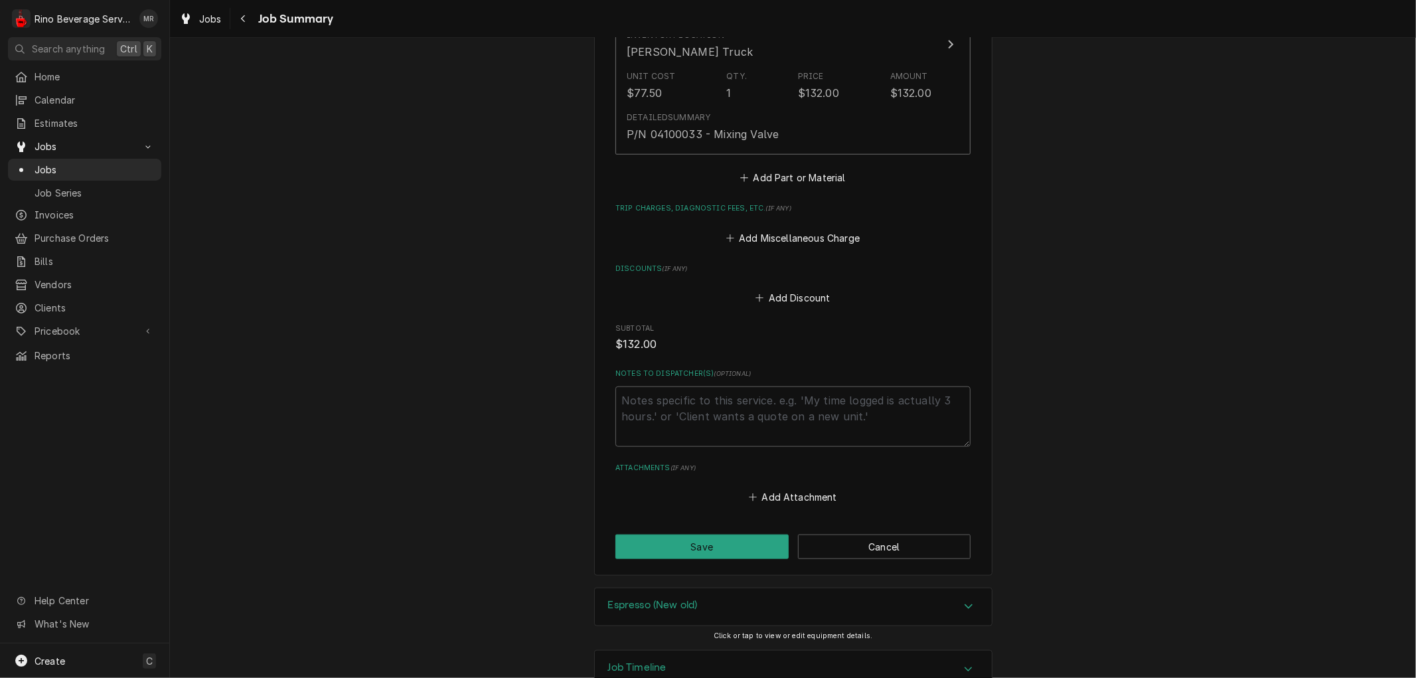
scroll to position [1099, 0]
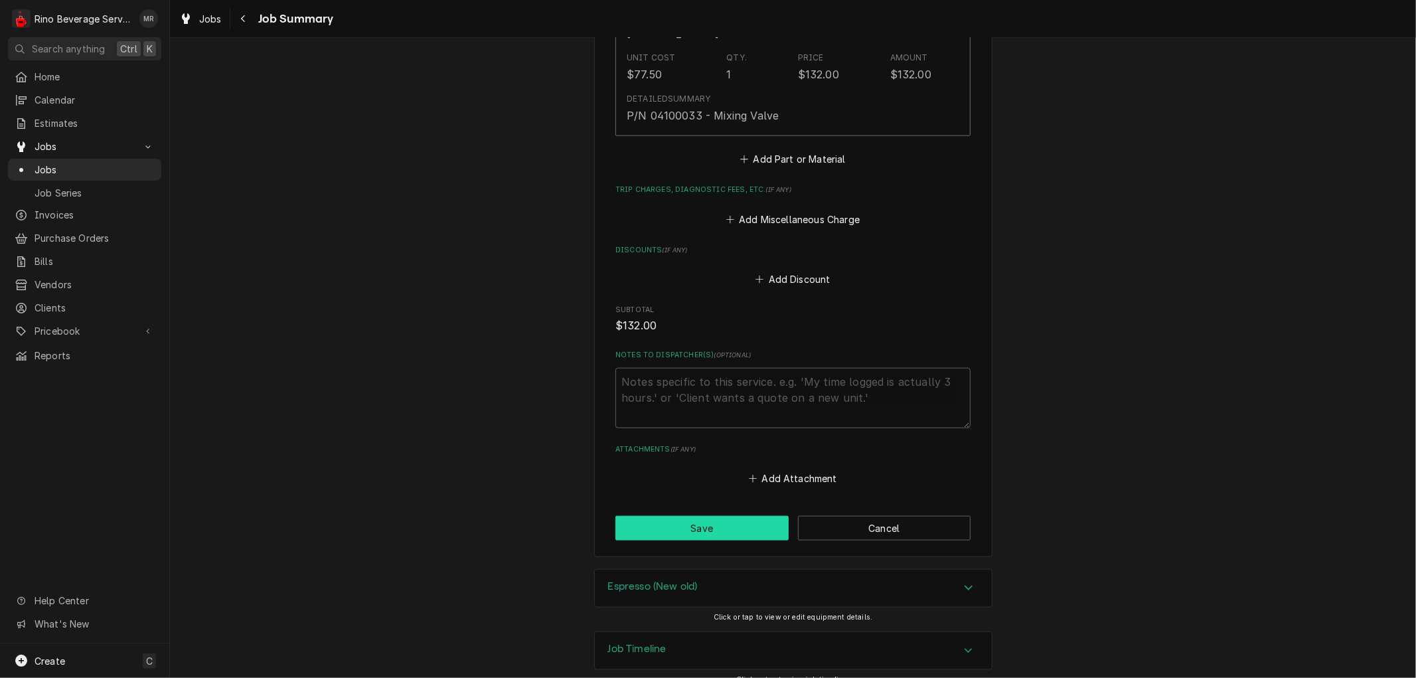
click at [699, 516] on button "Save" at bounding box center [701, 528] width 173 height 25
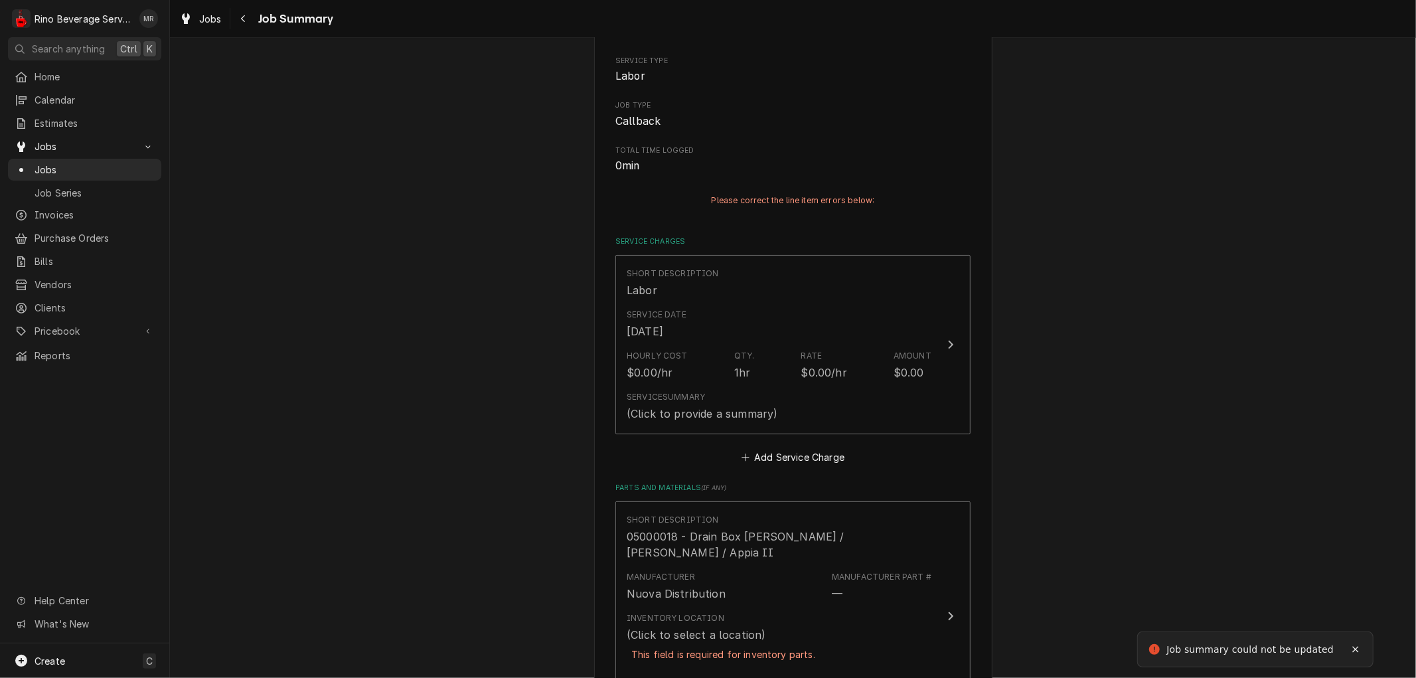
scroll to position [221, 0]
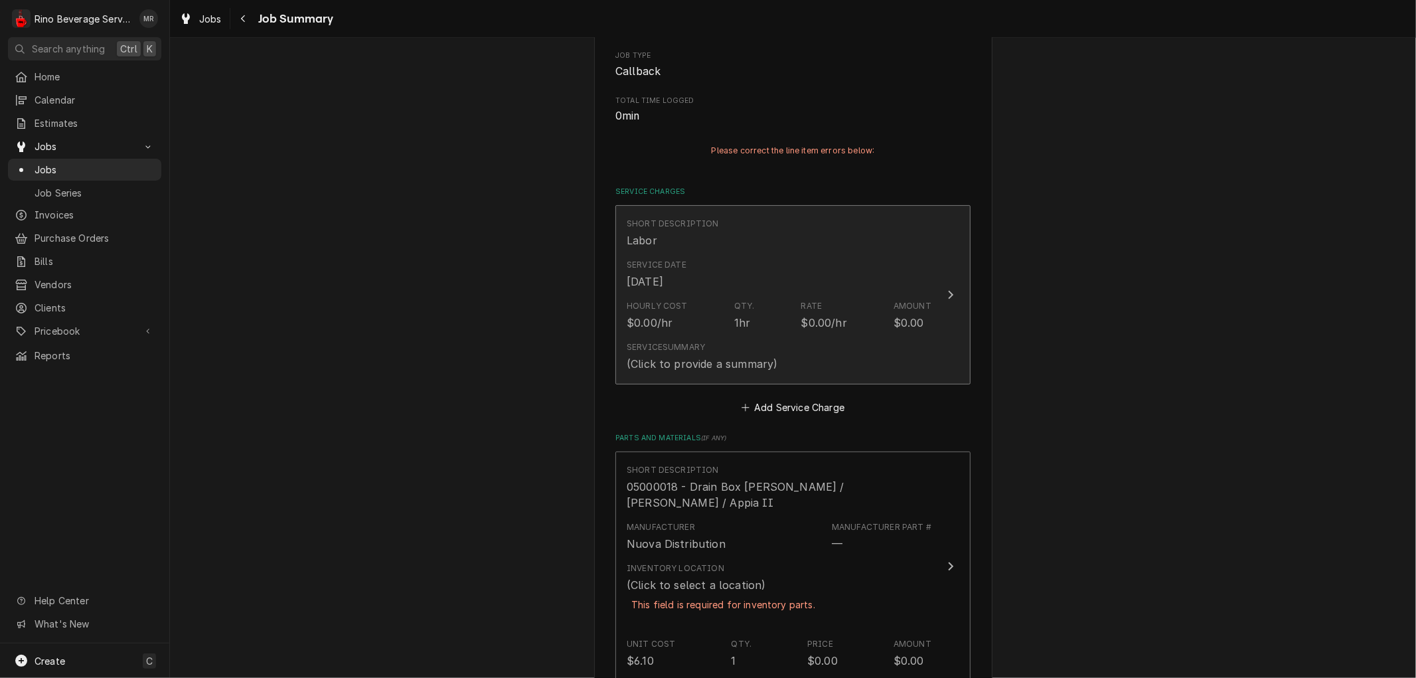
click at [715, 297] on div "Hourly Cost $0.00/hr Qty. 1hr Rate $0.00/hr Amount $0.00" at bounding box center [779, 315] width 305 height 41
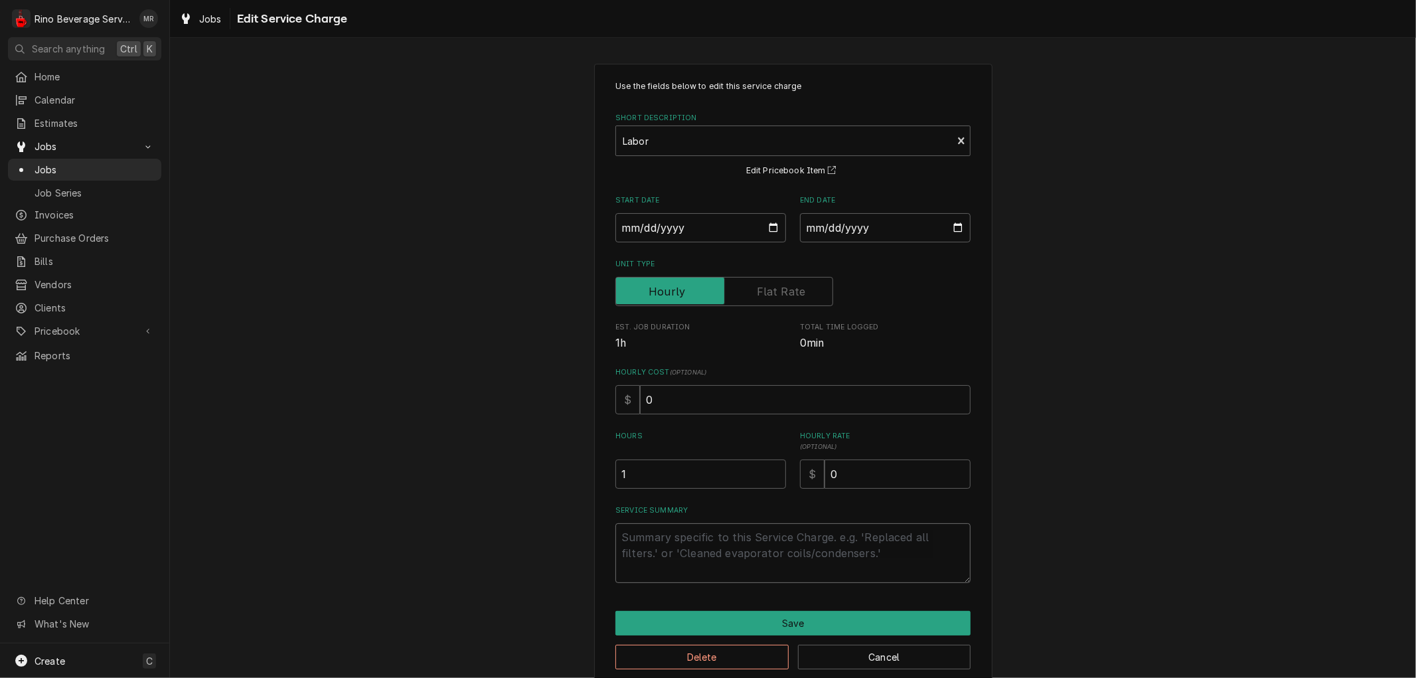
click at [653, 542] on textarea "Service Summary" at bounding box center [792, 553] width 355 height 60
type textarea "x"
type textarea "P"
type textarea "x"
type textarea "Pa"
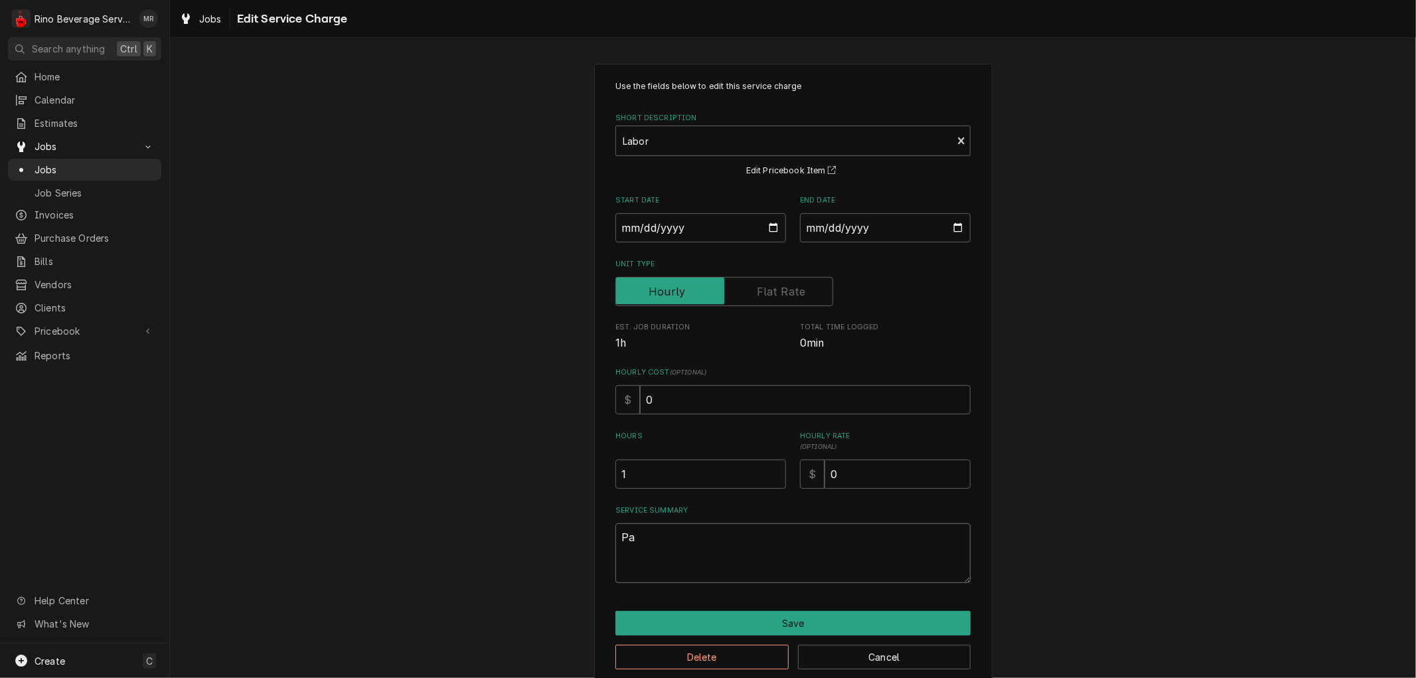
type textarea "x"
type textarea "Par"
type textarea "x"
type textarea "Part"
type textarea "x"
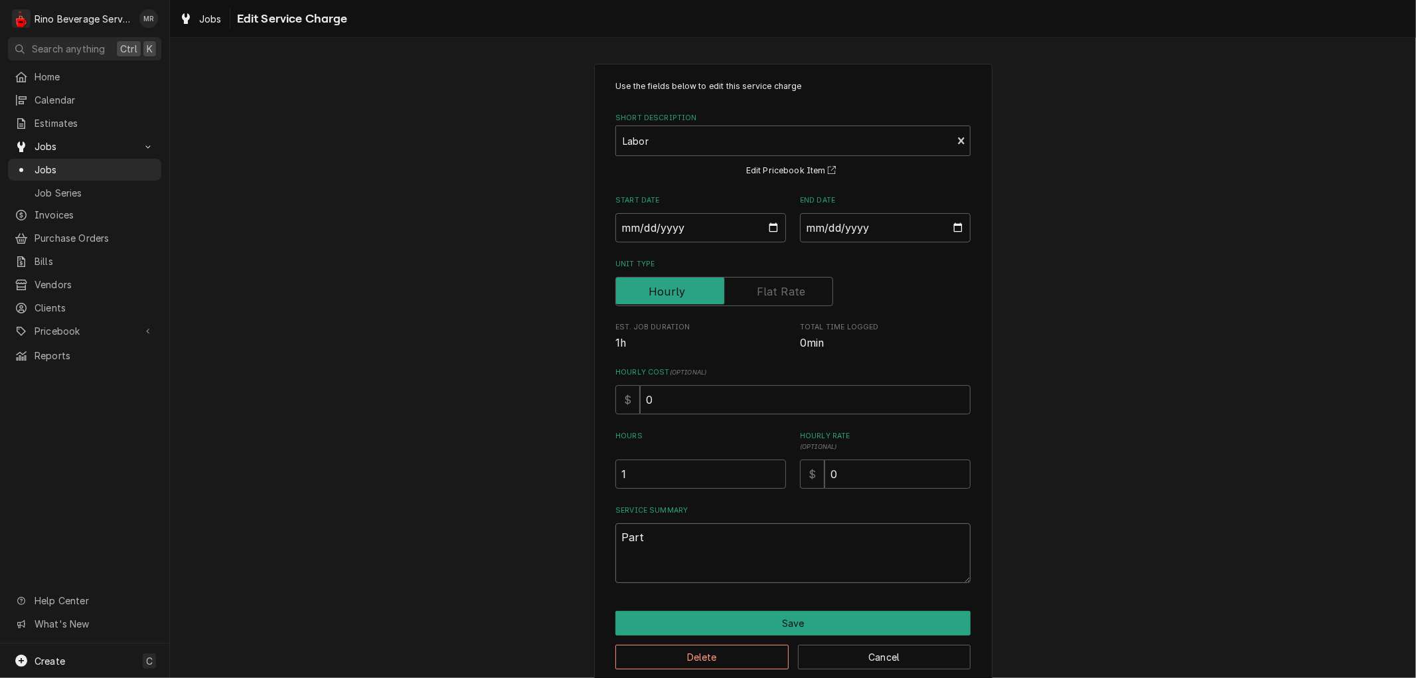
type textarea "Parts"
type textarea "x"
type textarea "Parts"
type textarea "x"
type textarea "Parts t"
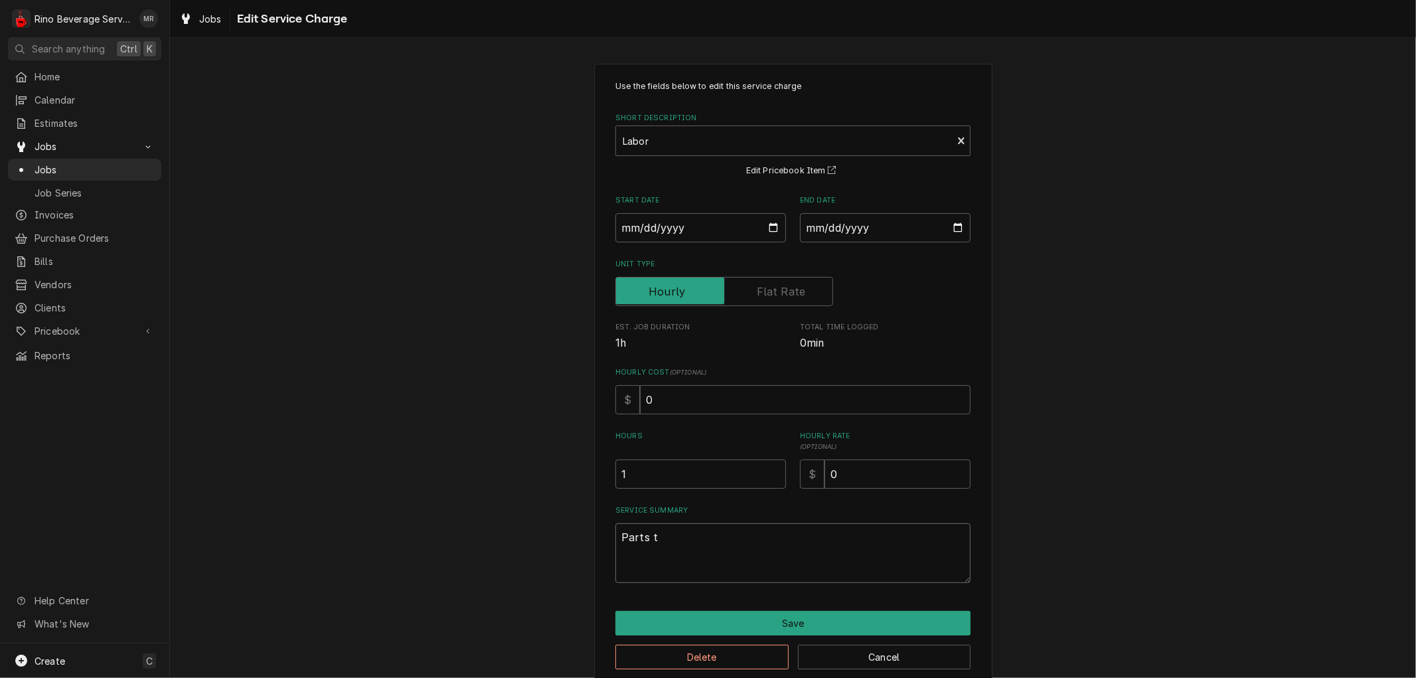
type textarea "x"
type textarea "Parts th"
type textarea "x"
type textarea "Parts tha"
type textarea "x"
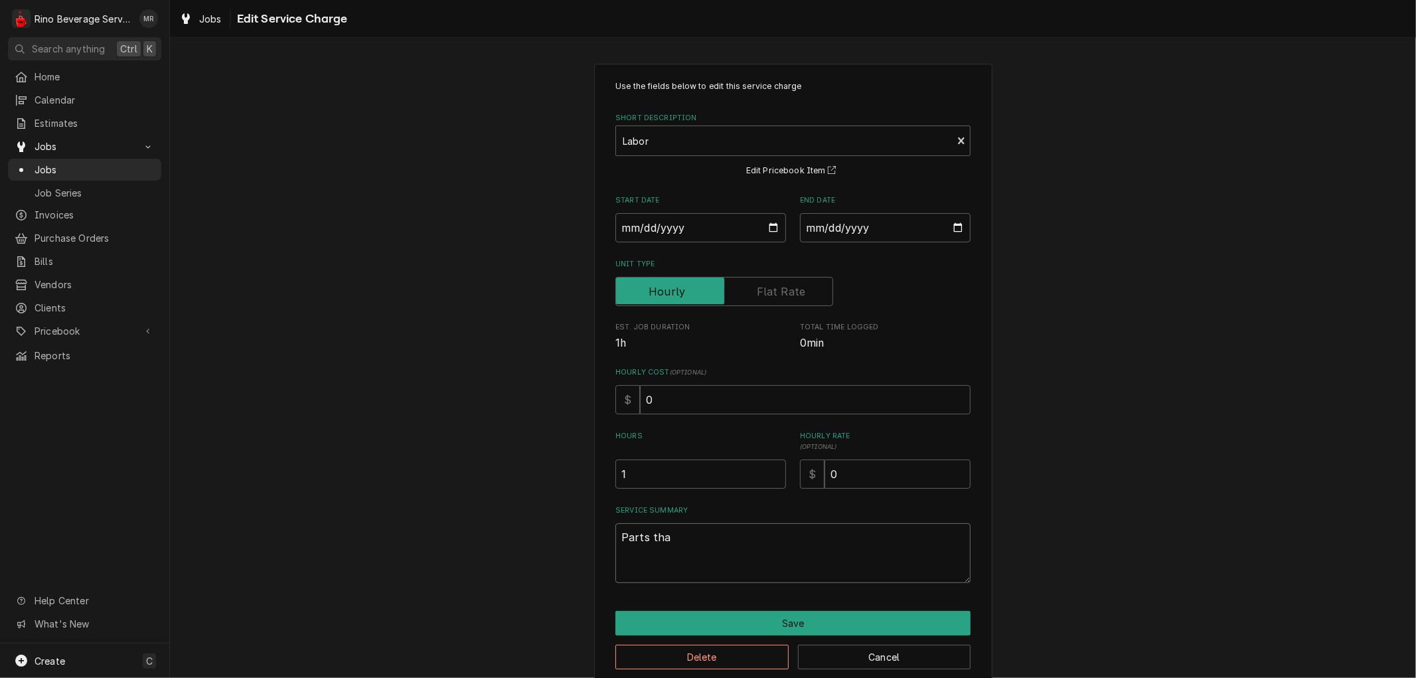
type textarea "Parts that"
type textarea "x"
type textarea "Parts that"
type textarea "x"
type textarea "Parts that w"
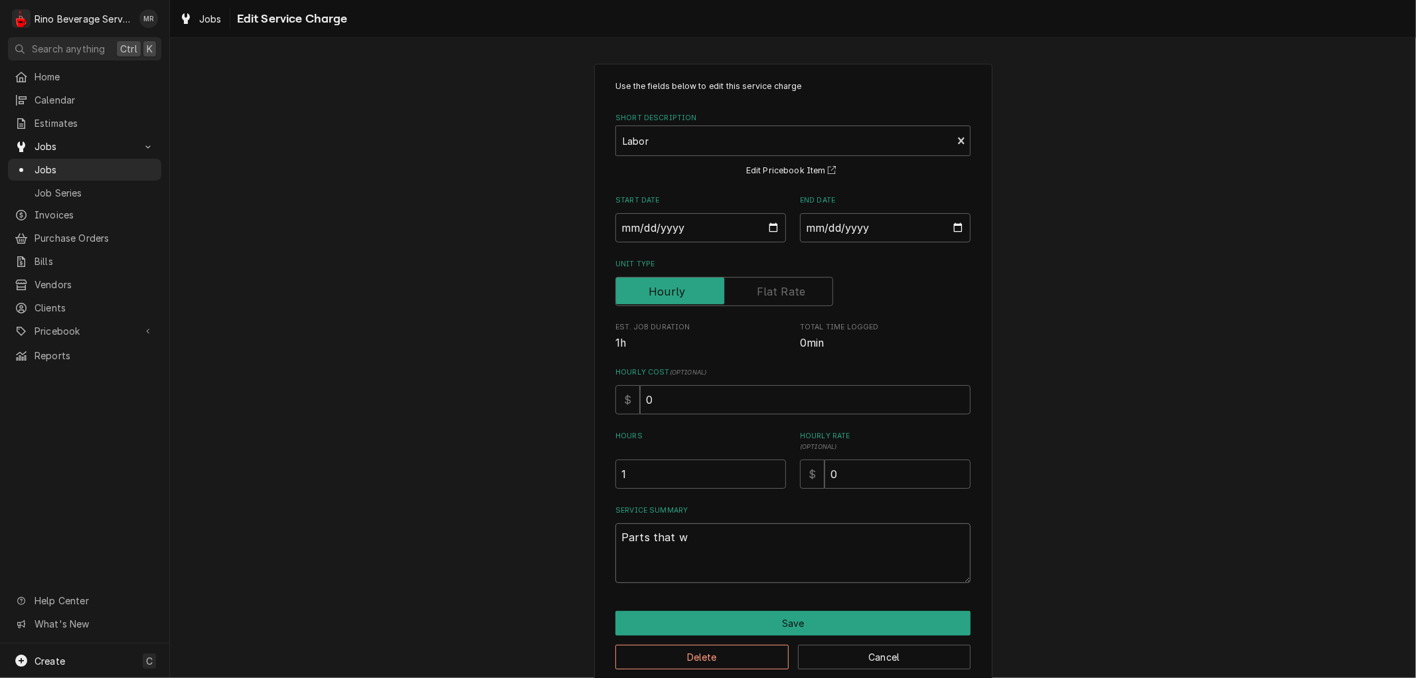
type textarea "x"
type textarea "Parts that we"
type textarea "x"
type textarea "Parts that we"
type textarea "x"
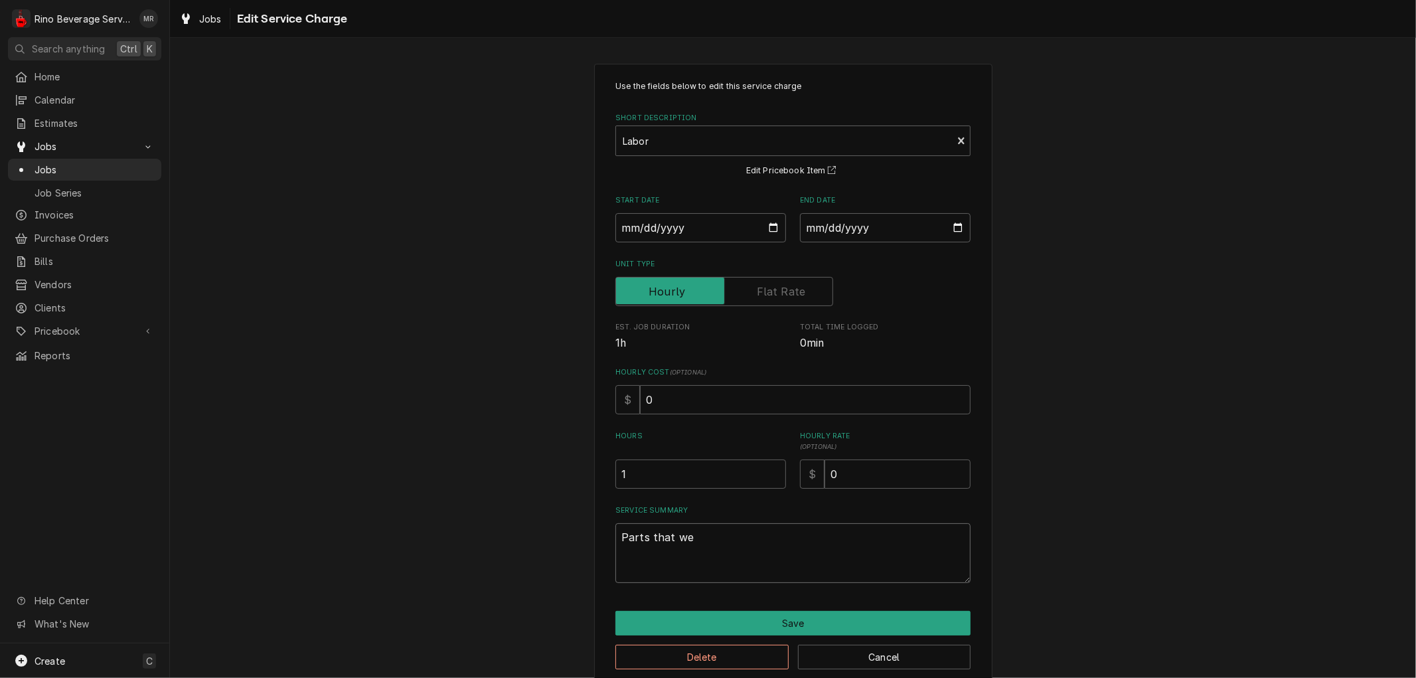
type textarea "Parts that we d"
type textarea "x"
type textarea "Parts that we di"
type textarea "x"
type textarea "Parts that we did"
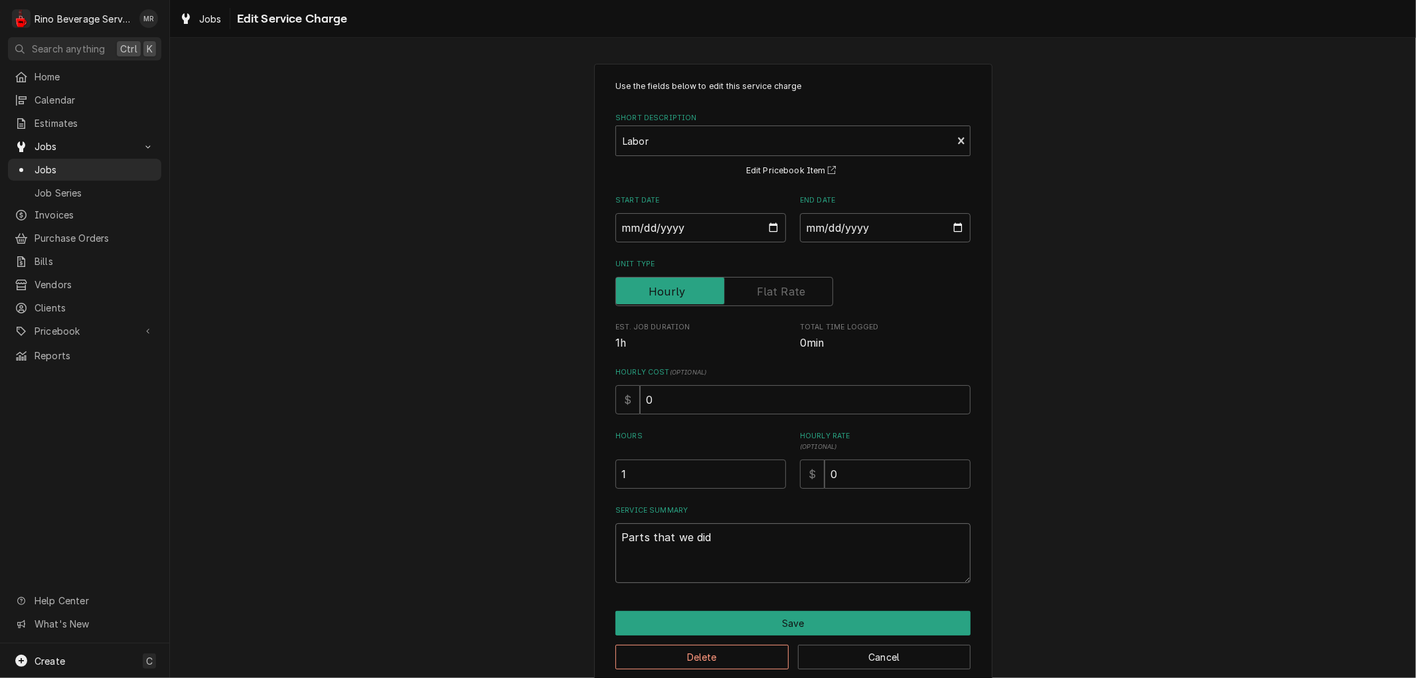
type textarea "x"
type textarea "Parts that we did"
type textarea "x"
type textarea "Parts that we did n"
type textarea "x"
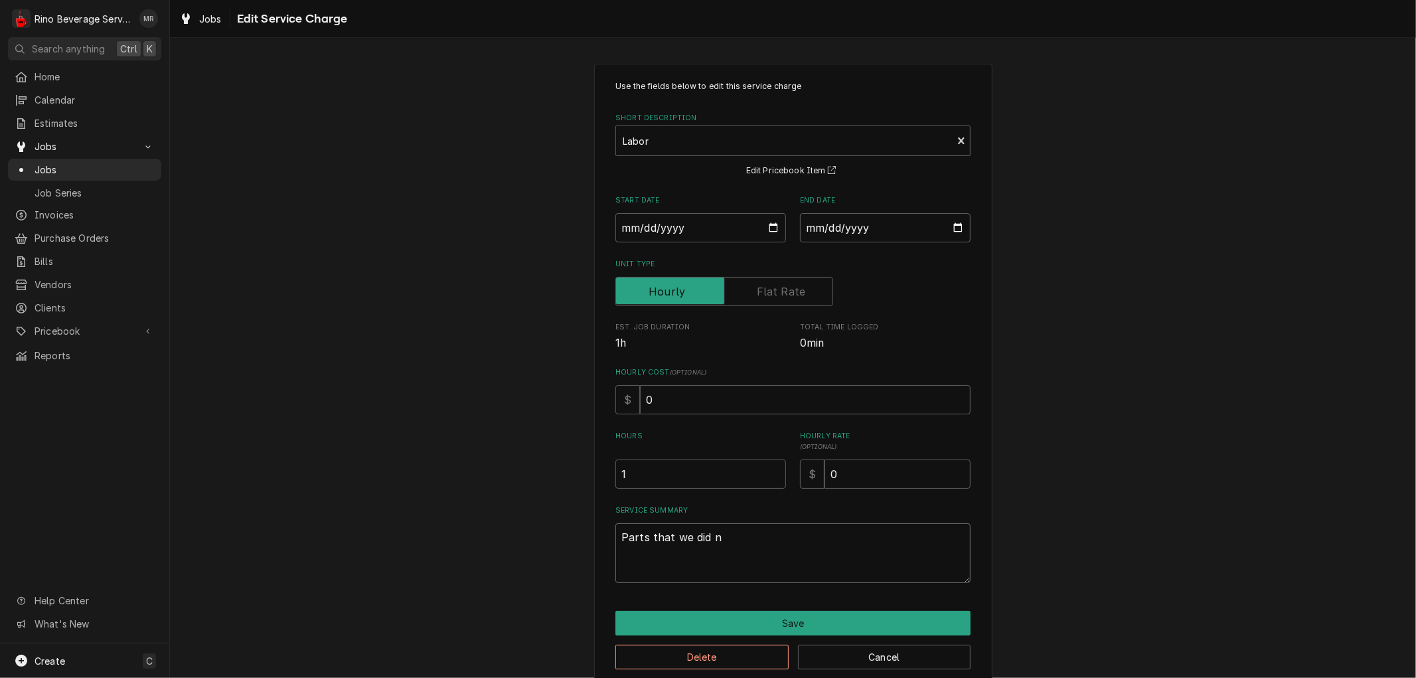
type textarea "Parts that we did no"
type textarea "x"
type textarea "Parts that we did not"
type textarea "x"
type textarea "Parts that we did not"
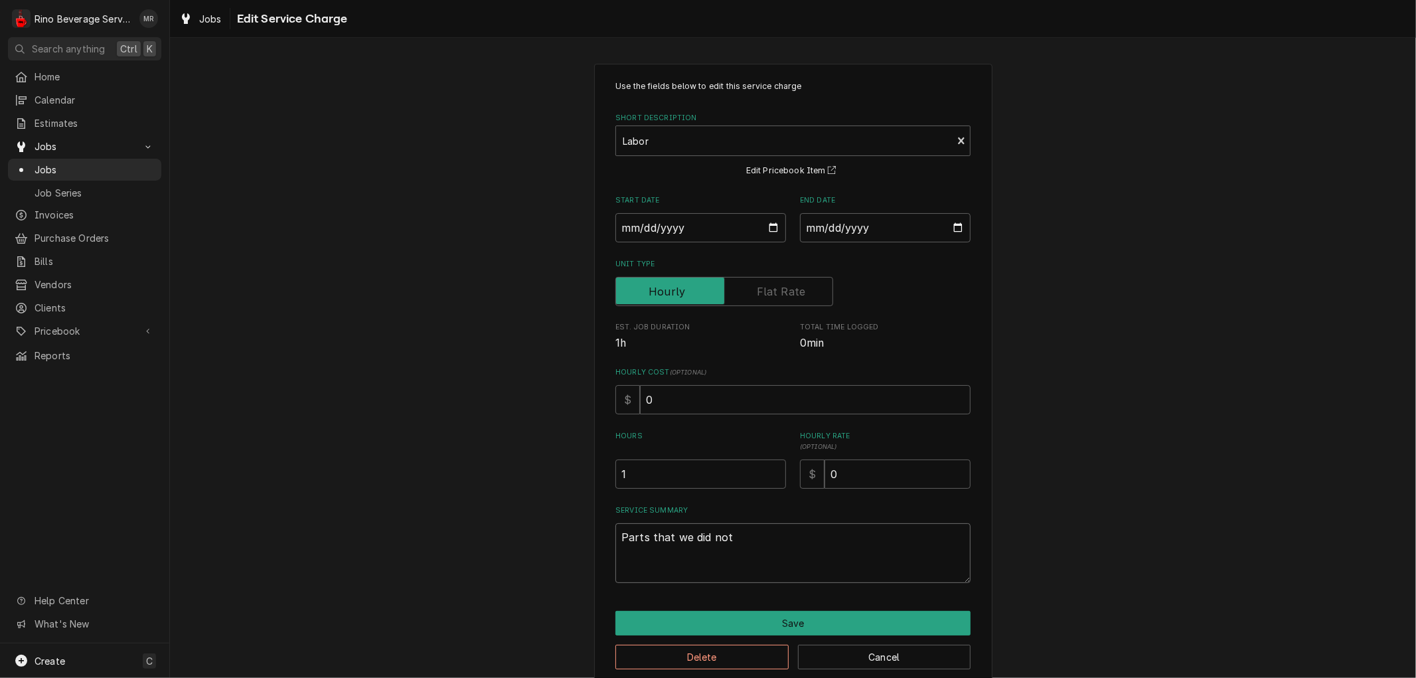
type textarea "x"
type textarea "Parts that we did not c"
type textarea "x"
type textarea "Parts that we did not ch"
type textarea "x"
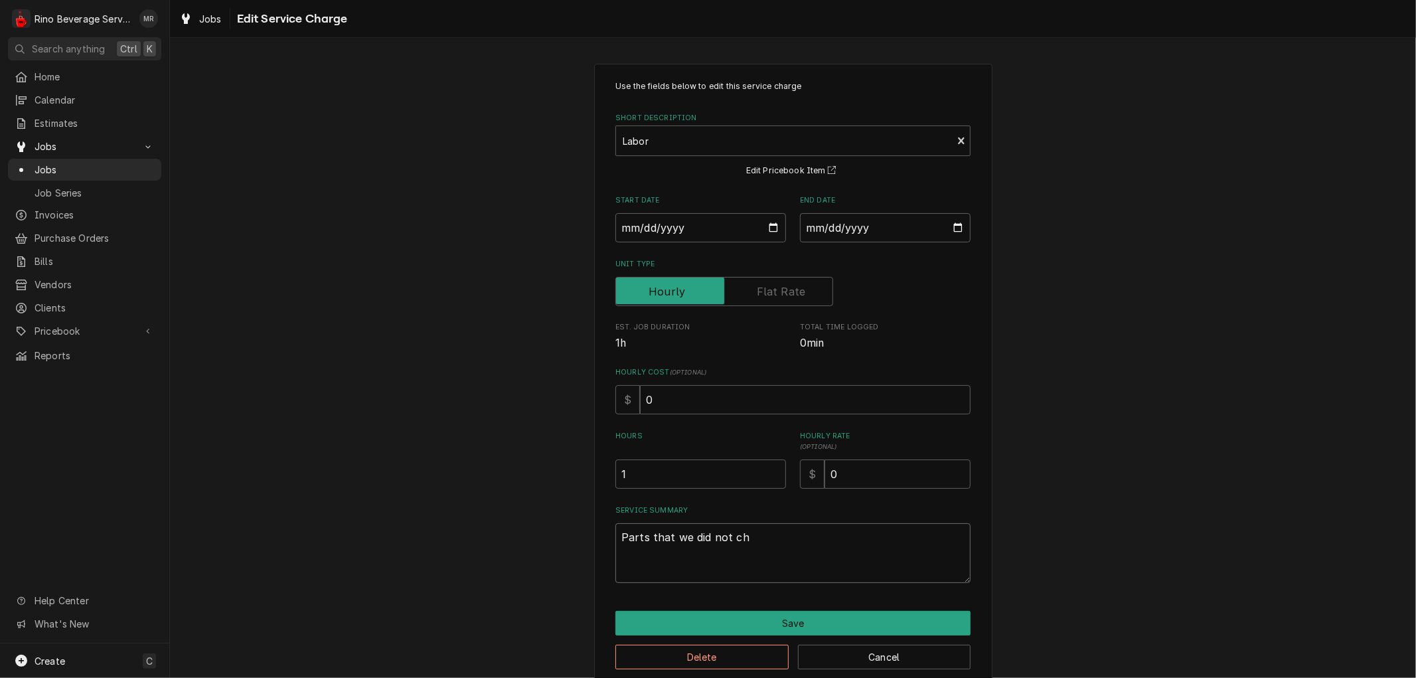
type textarea "Parts that we did not cha"
type textarea "x"
type textarea "Parts that we did not char"
type textarea "x"
type textarea "Parts that we did not charg"
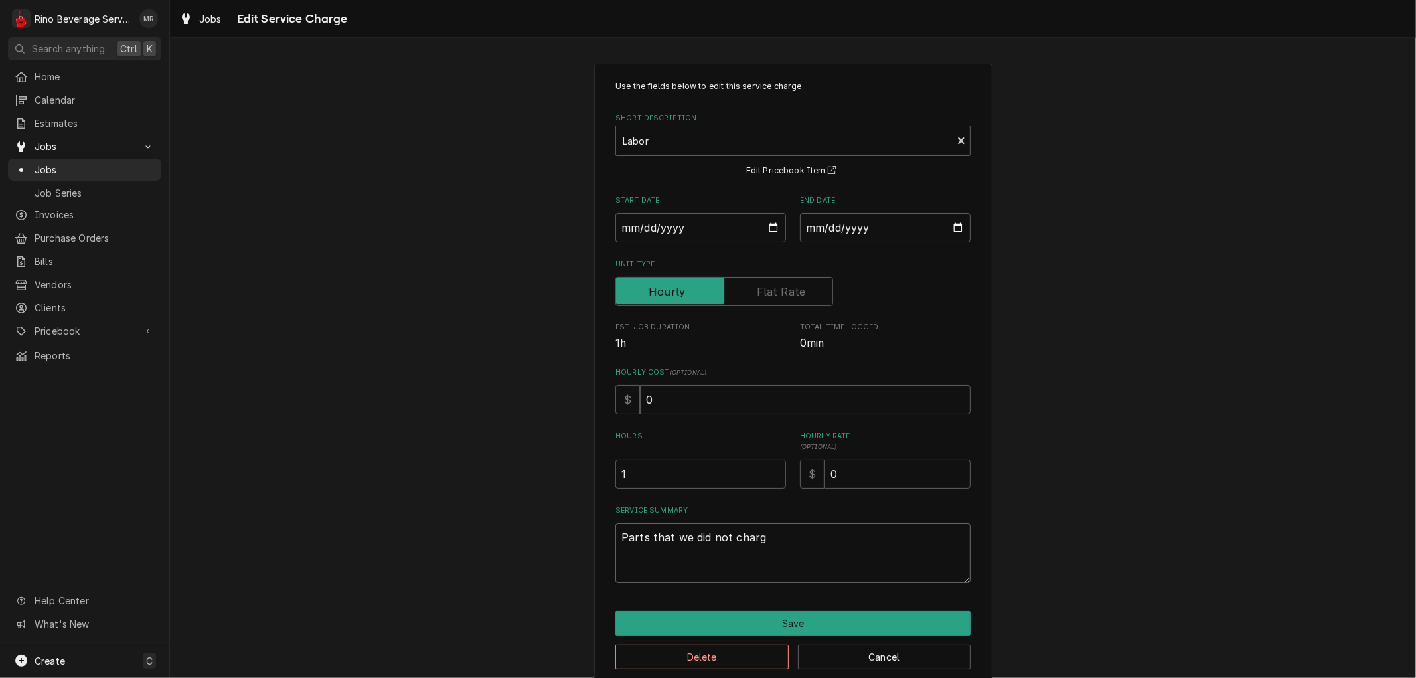
type textarea "x"
type textarea "Parts that we did not charge"
type textarea "x"
type textarea "Parts that we did not charge"
type textarea "x"
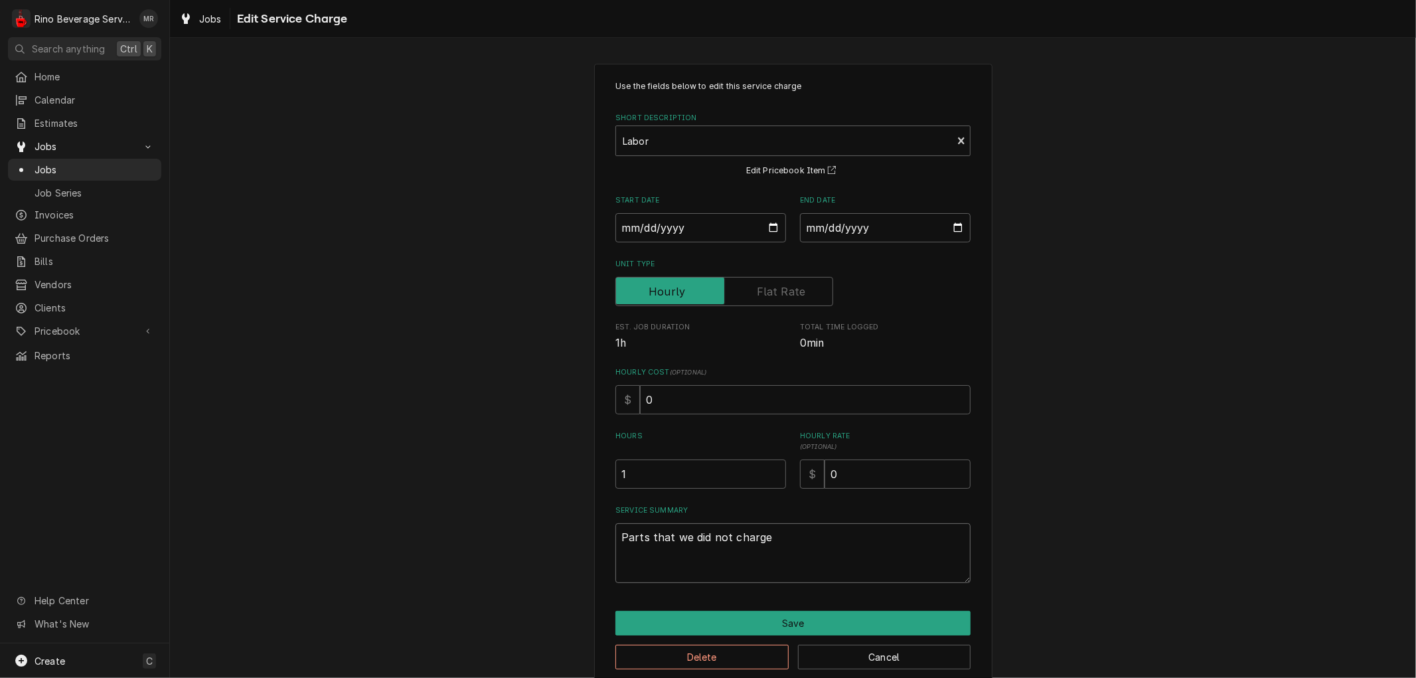
type textarea "Parts that we did not charge c"
type textarea "x"
type textarea "Parts that we did not charge cu"
type textarea "x"
type textarea "Parts that we did not charge cus"
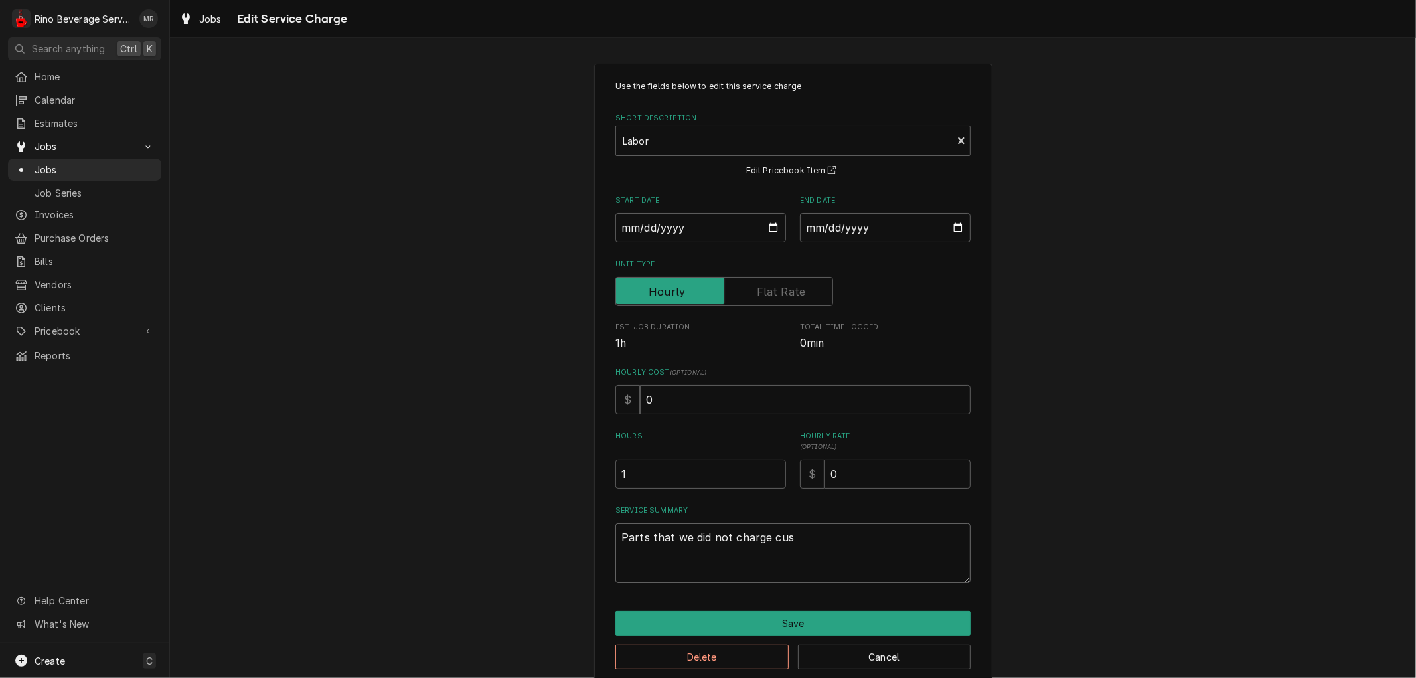
type textarea "x"
type textarea "Parts that we did not charge cust"
type textarea "x"
type textarea "Parts that we did not charge custo"
type textarea "x"
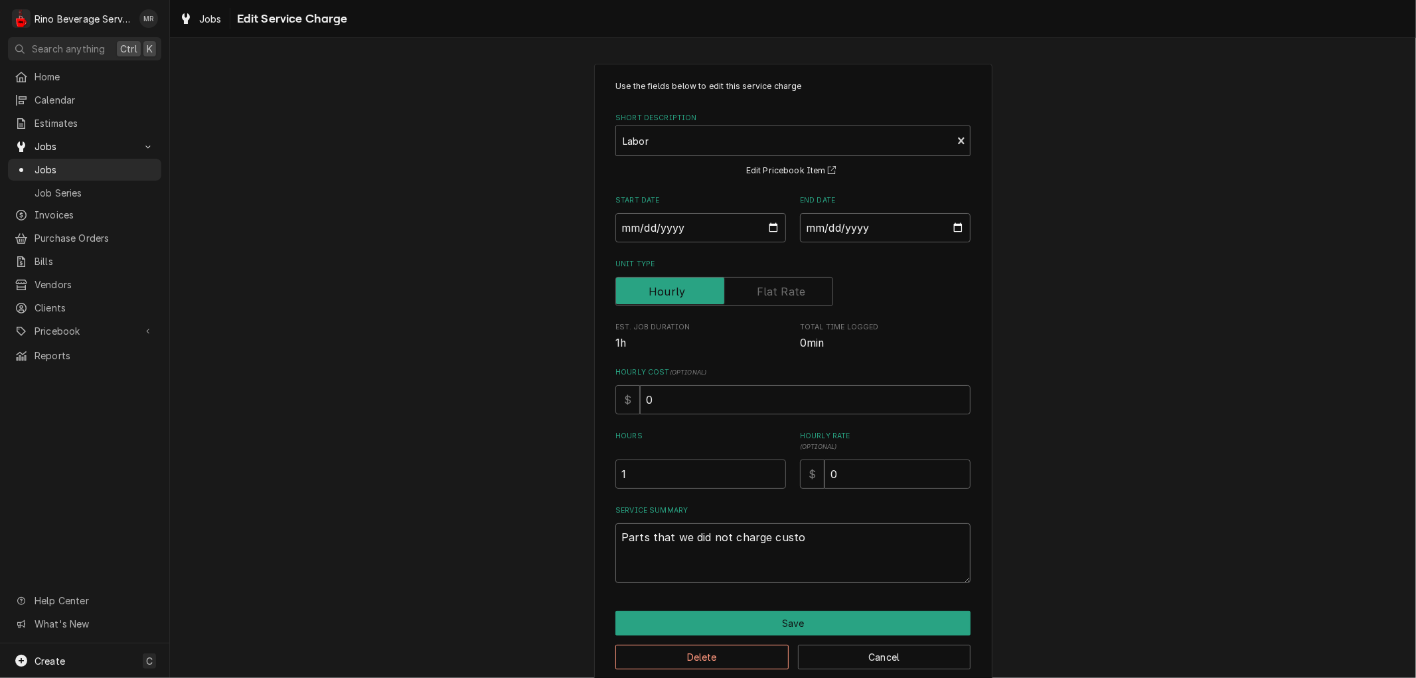
type textarea "Parts that we did not charge custom"
type textarea "x"
type textarea "Parts that we did not charge custome"
type textarea "x"
type textarea "Parts that we did not charge customer"
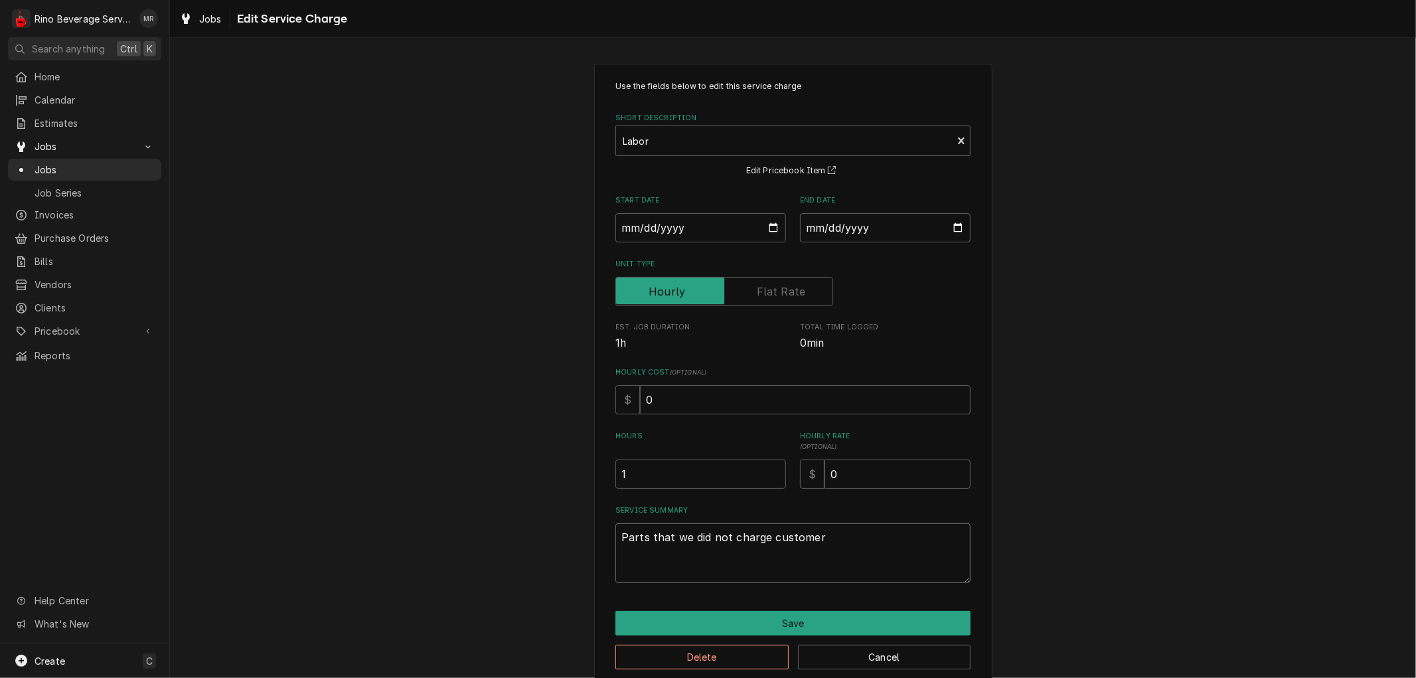
type textarea "x"
type textarea "Parts that we did not charge customer"
type textarea "x"
type textarea "Parts that we did not charge customer f"
type textarea "x"
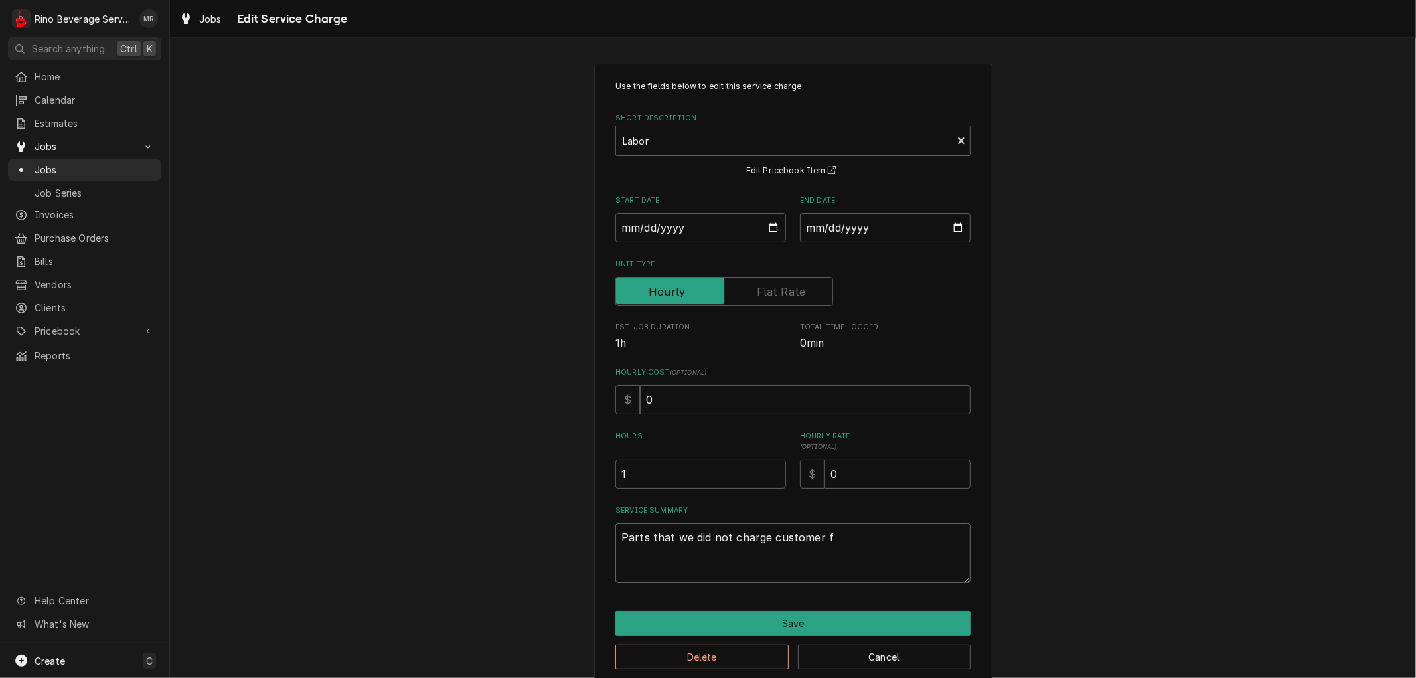
type textarea "Parts that we did not charge customer fo"
type textarea "x"
type textarea "Parts that we did not charge customer for"
type textarea "x"
type textarea "Parts that we did not charge customer for."
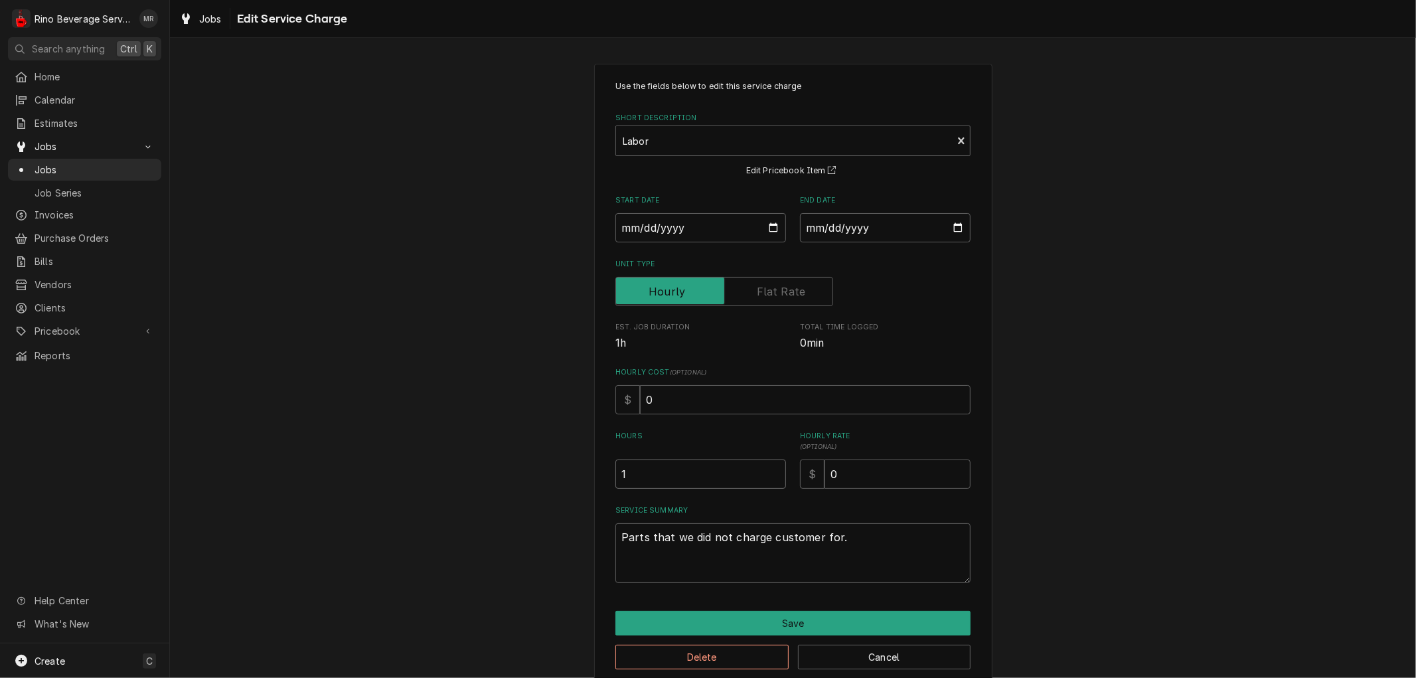
type textarea "x"
type input "1.5"
click at [769, 469] on input "1.5" at bounding box center [700, 473] width 171 height 29
type textarea "x"
type input "2"
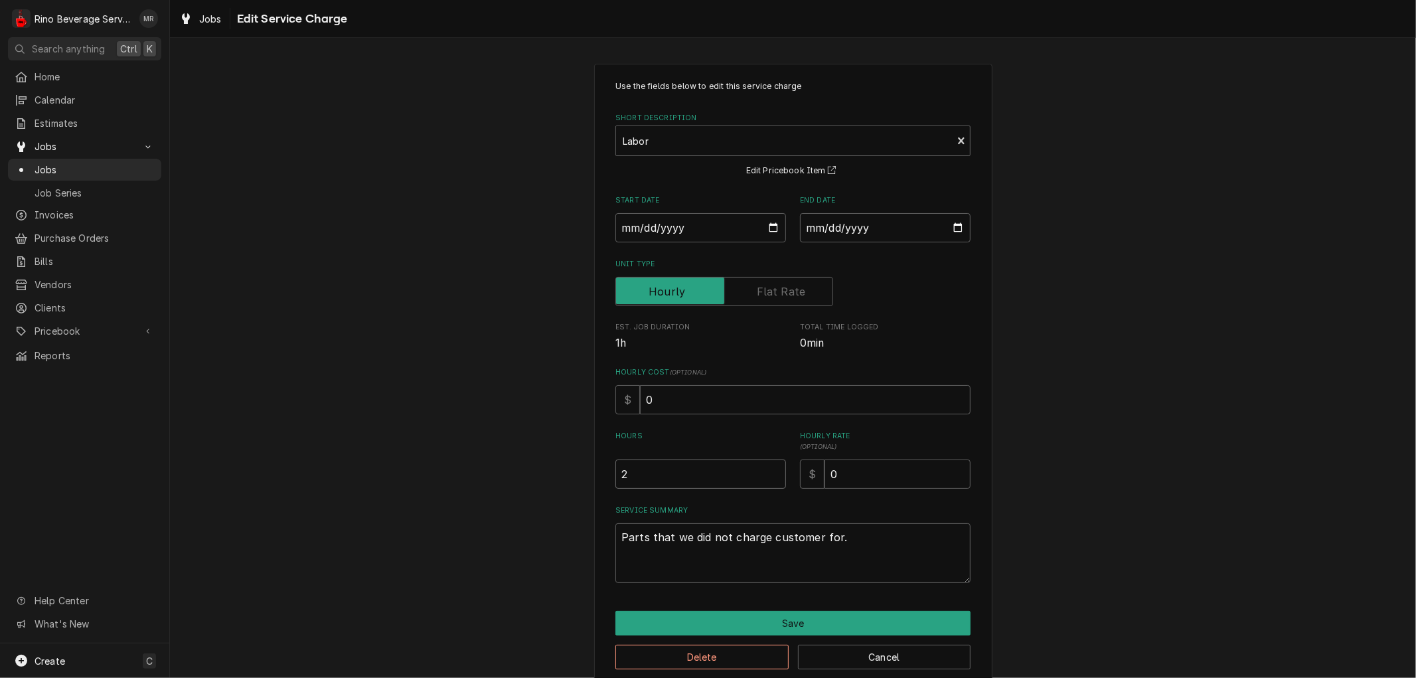
click at [769, 469] on input "2" at bounding box center [700, 473] width 171 height 29
type textarea "x"
type input "2.5"
click at [769, 469] on input "2.5" at bounding box center [700, 473] width 171 height 29
type textarea "x"
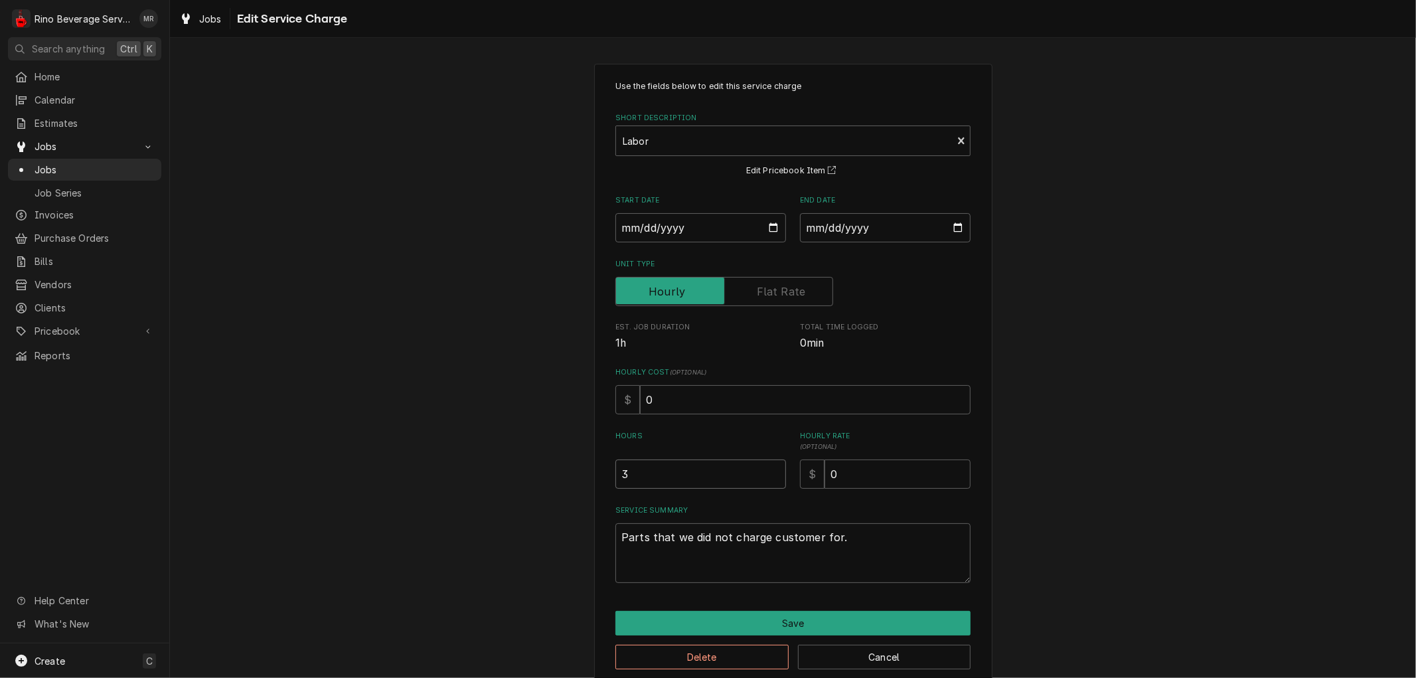
type input "3"
click at [769, 469] on input "3" at bounding box center [700, 473] width 171 height 29
type textarea "x"
type input "3.5"
click at [769, 469] on input "3.5" at bounding box center [700, 473] width 171 height 29
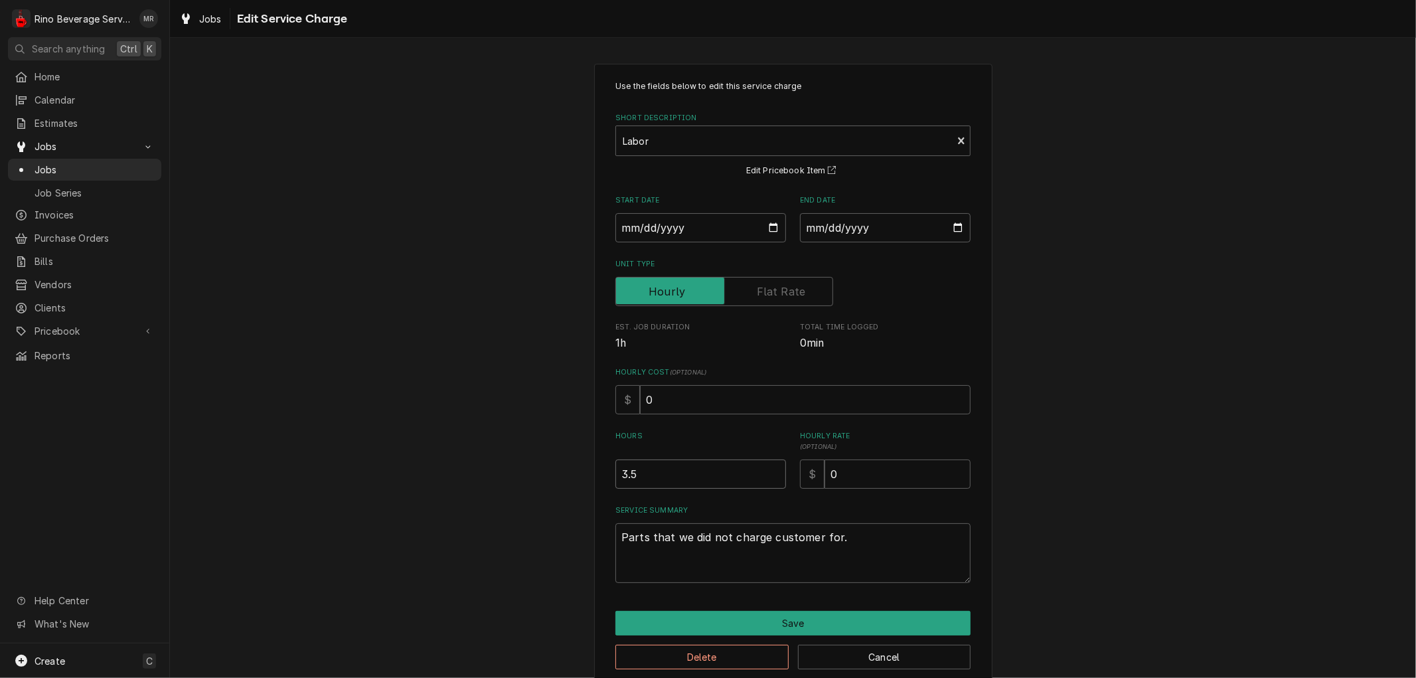
type textarea "x"
type input "4"
click at [769, 469] on input "4" at bounding box center [700, 473] width 171 height 29
type textarea "x"
type input "4.5"
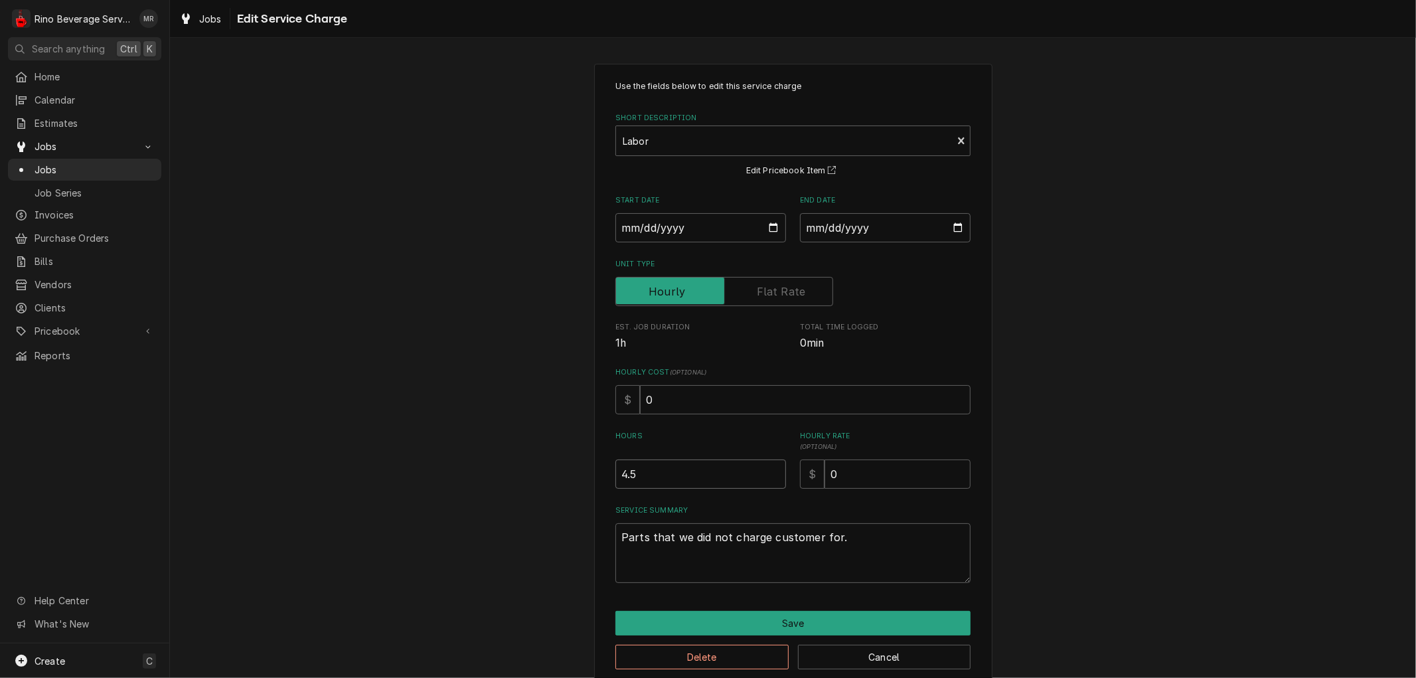
click at [769, 469] on input "4.5" at bounding box center [700, 473] width 171 height 29
type textarea "x"
type input "5"
click at [769, 469] on input "5" at bounding box center [700, 473] width 171 height 29
type textarea "x"
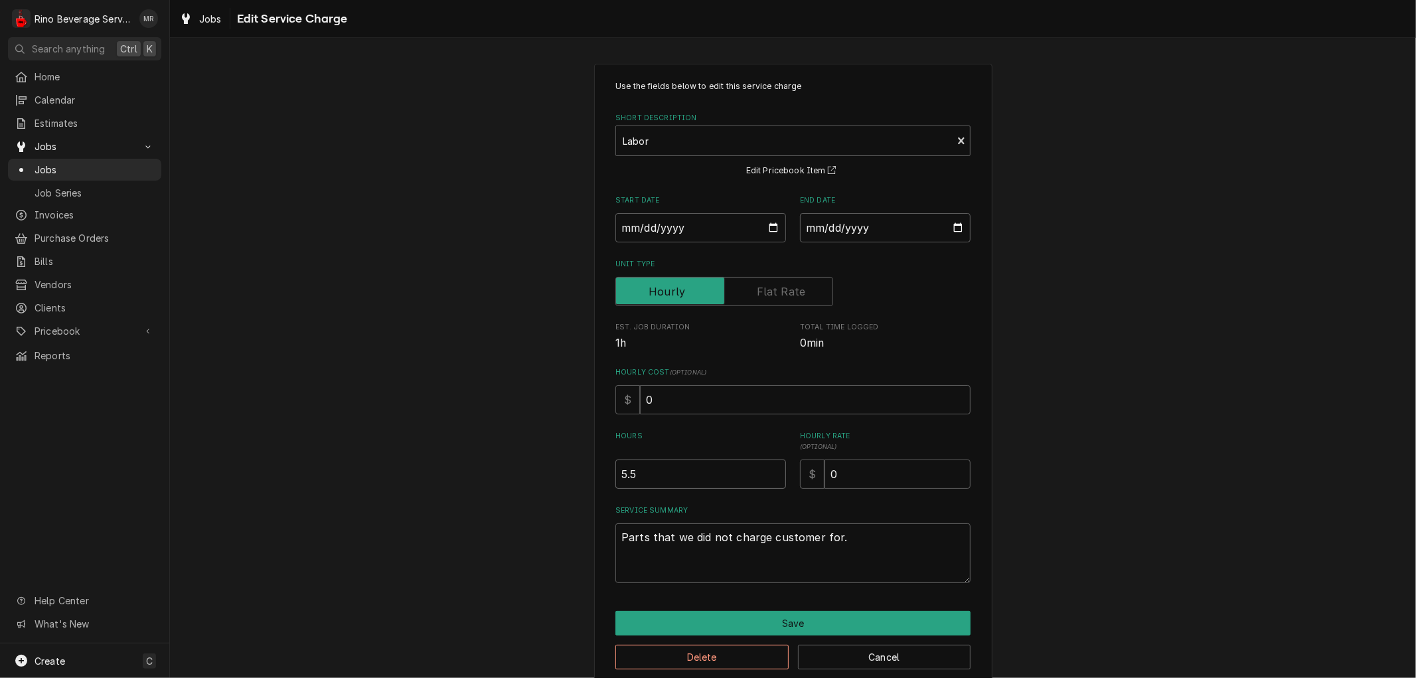
type input "5.5"
click at [769, 469] on input "5.5" at bounding box center [700, 473] width 171 height 29
type textarea "x"
type input "6"
click at [769, 469] on input "6" at bounding box center [700, 473] width 171 height 29
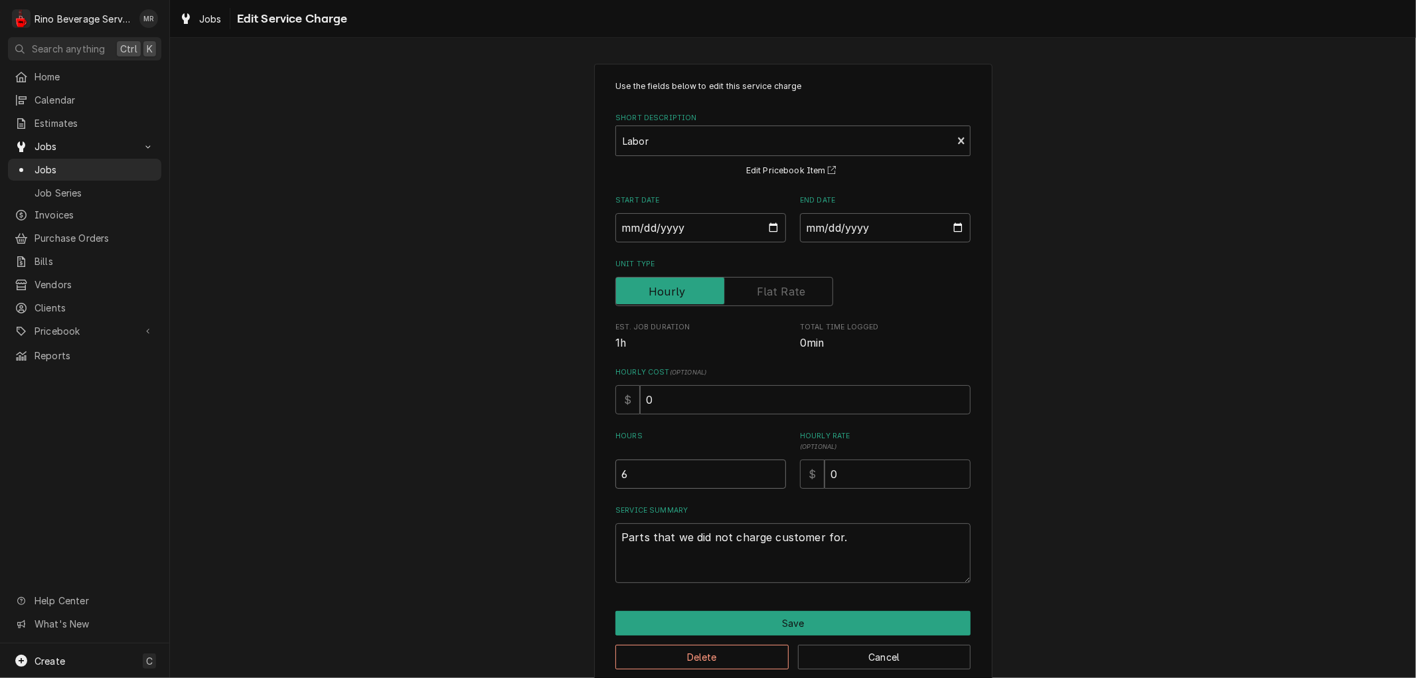
type textarea "x"
type input "6.5"
click at [769, 469] on input "6.5" at bounding box center [700, 473] width 171 height 29
type textarea "x"
type input "7"
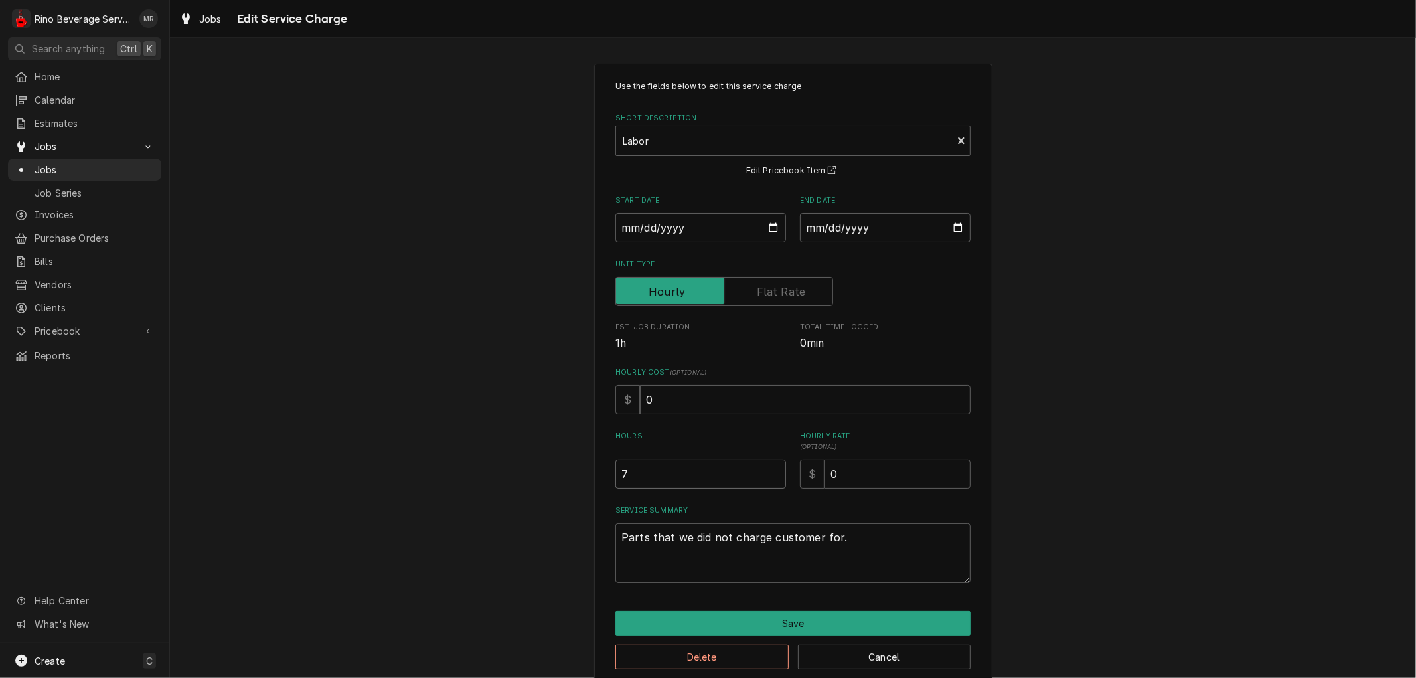
click at [769, 469] on input "7" at bounding box center [700, 473] width 171 height 29
type textarea "x"
type input "7.5"
click at [769, 469] on input "7.5" at bounding box center [700, 473] width 171 height 29
type textarea "x"
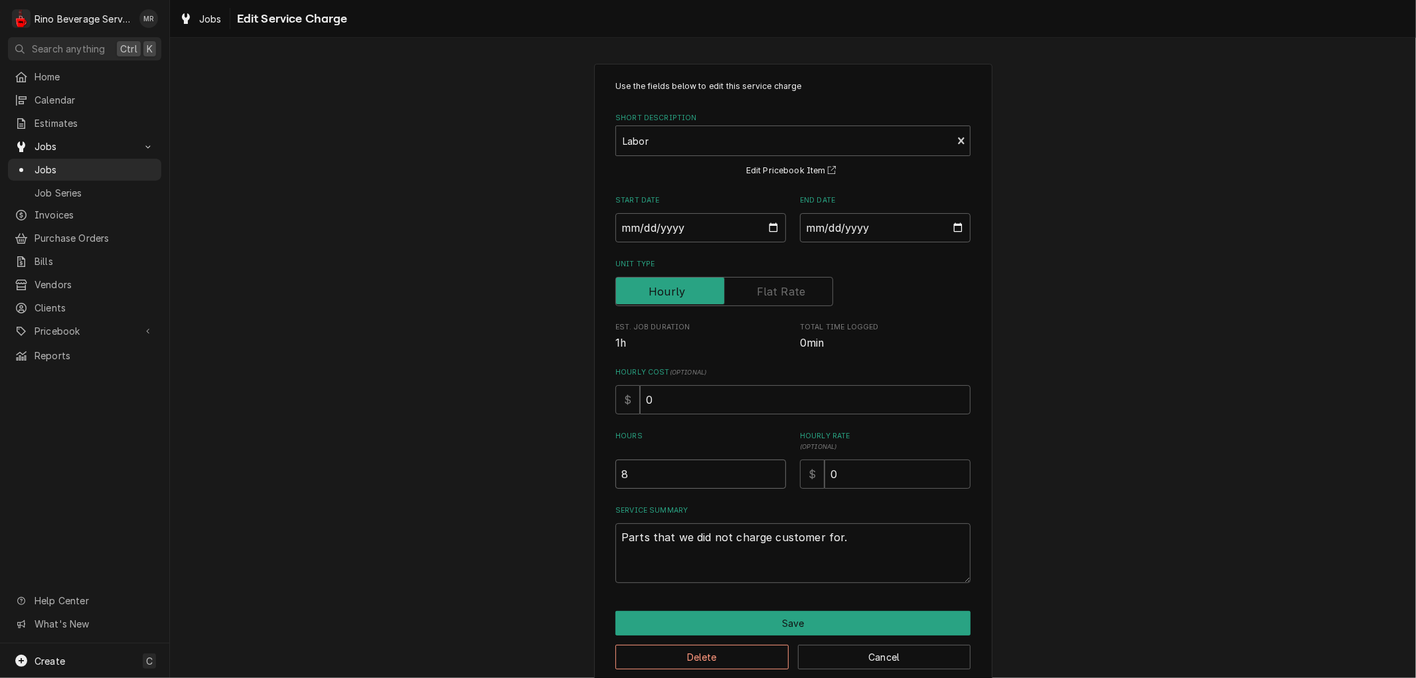
type input "8"
click at [769, 469] on input "8" at bounding box center [700, 473] width 171 height 29
type textarea "x"
type input "8.5"
click at [769, 469] on input "8.5" at bounding box center [700, 473] width 171 height 29
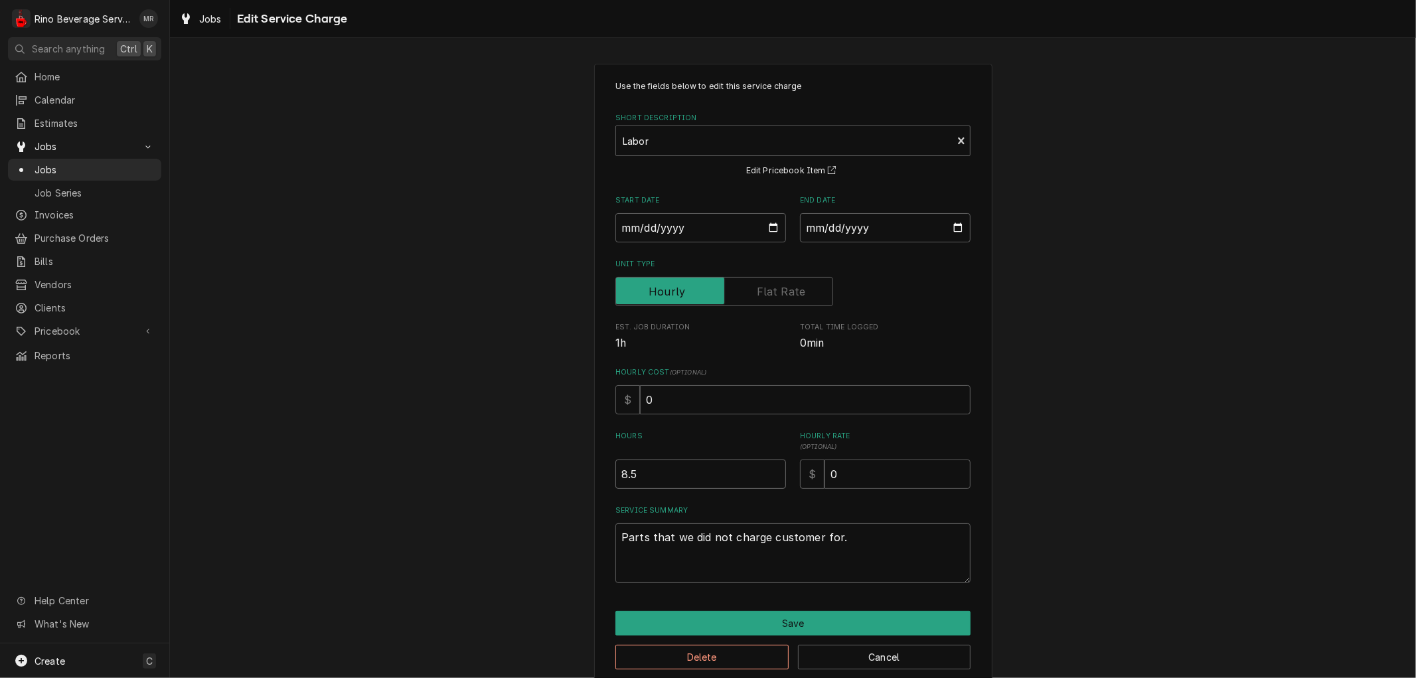
type textarea "x"
type input "9"
click at [769, 469] on input "9" at bounding box center [700, 473] width 171 height 29
type textarea "x"
type input "9.5"
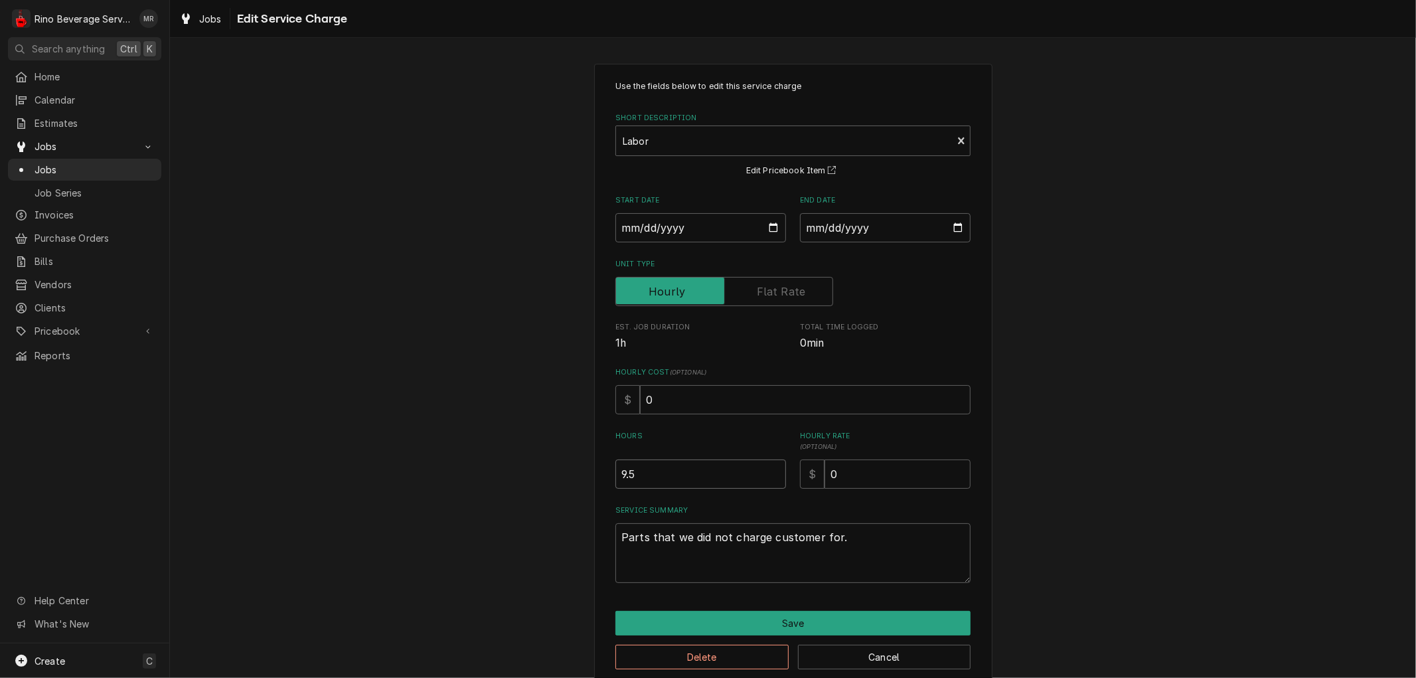
click at [769, 469] on input "9.5" at bounding box center [700, 473] width 171 height 29
type textarea "x"
type input "10"
click at [769, 469] on input "10" at bounding box center [700, 473] width 171 height 29
click at [643, 538] on textarea "Parts that we did not charge customer for." at bounding box center [792, 553] width 355 height 60
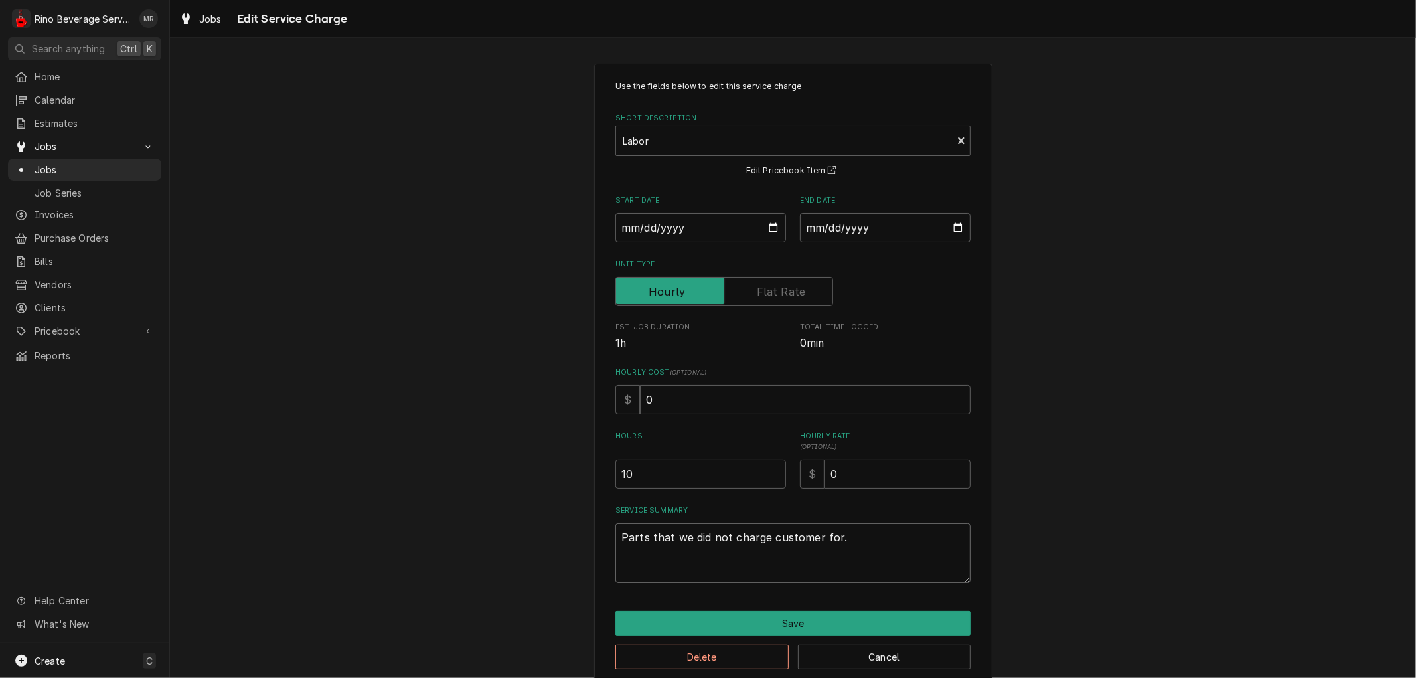
type textarea "x"
type textarea "Parts that we did not charge customer for."
type textarea "x"
type textarea "Parts a that we did not charge customer for."
type textarea "x"
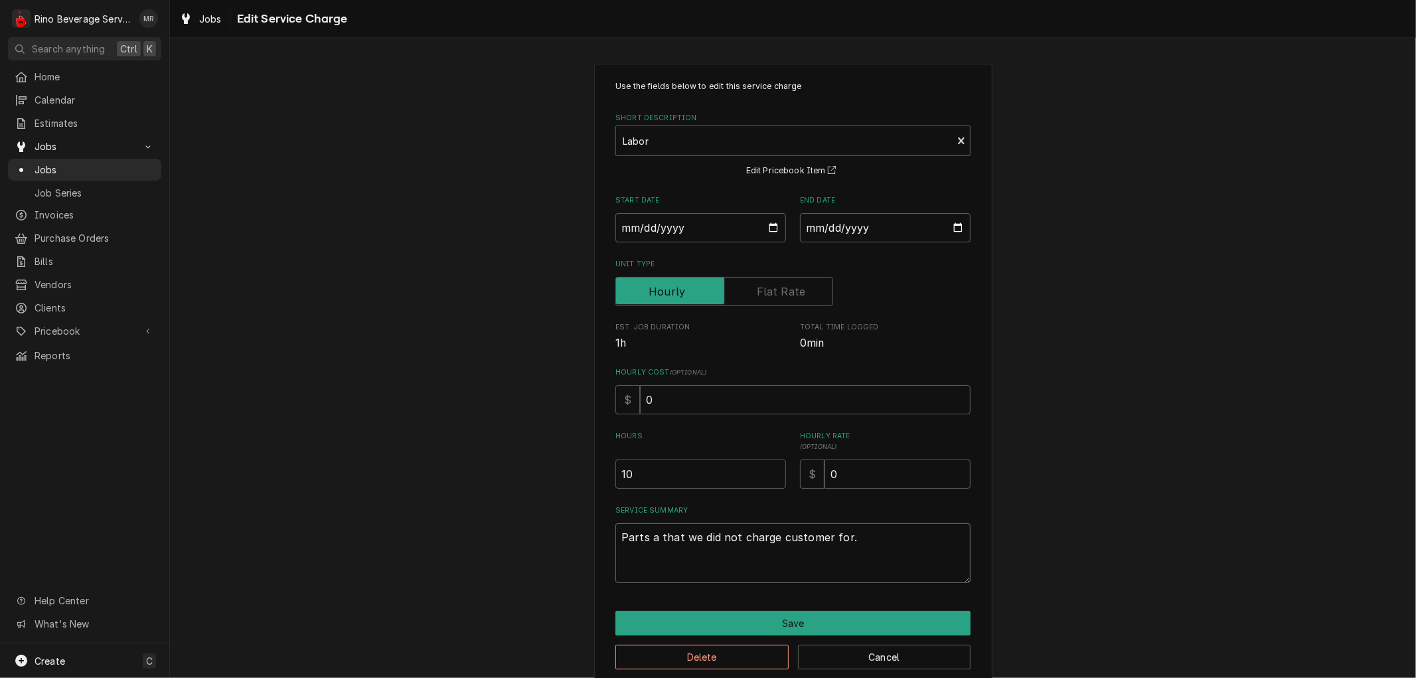
type textarea "Parts an that we did not charge customer for."
type textarea "x"
type textarea "Parts and that we did not charge customer for."
type textarea "x"
type textarea "Parts and that we did not charge customer for."
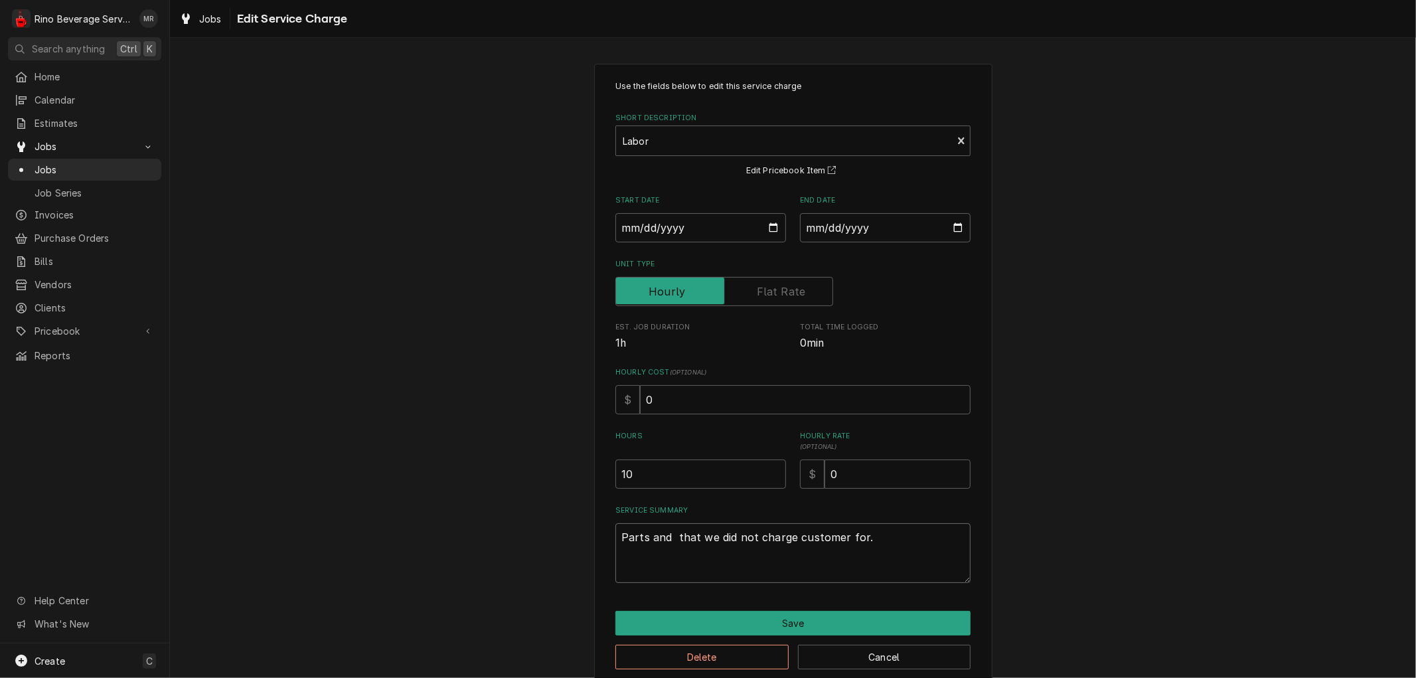
type textarea "x"
type textarea "Parts and l that we did not charge customer for."
type textarea "x"
type textarea "Parts and la that we did not charge customer for."
type textarea "x"
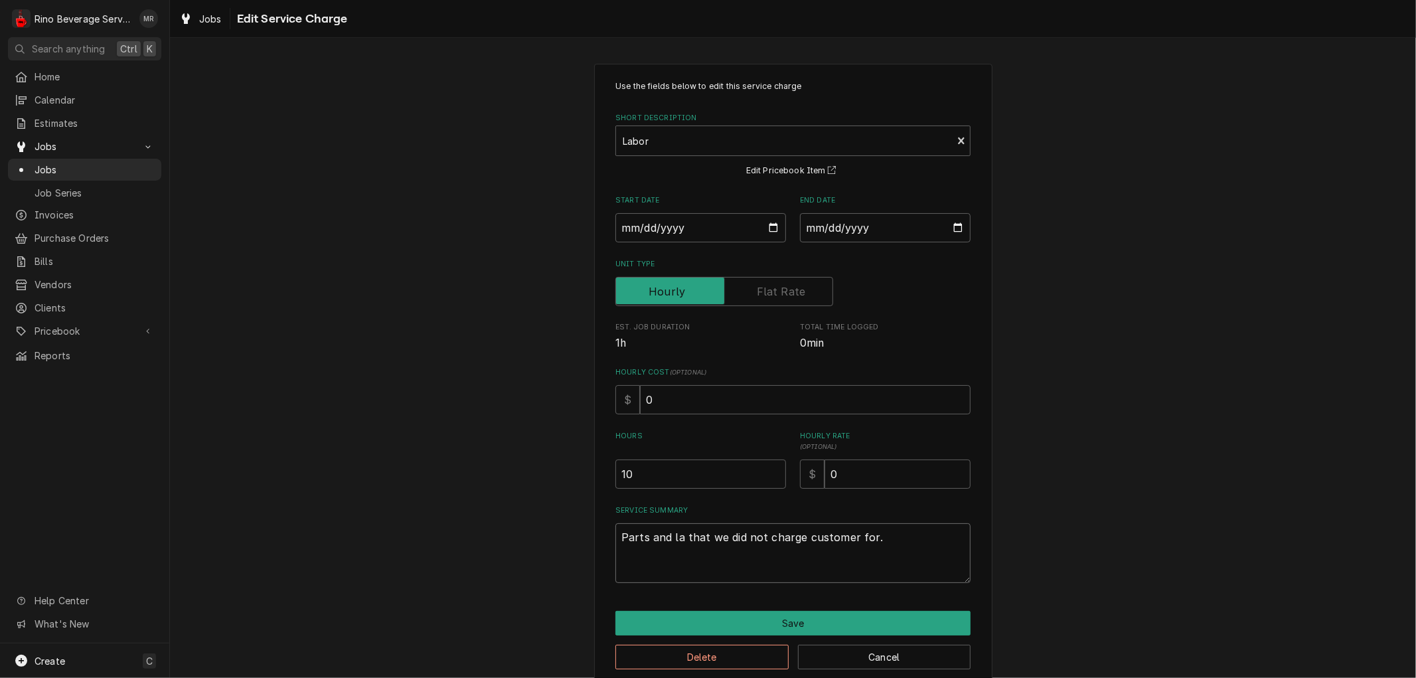
type textarea "Parts and lab that we did not charge customer for."
type textarea "x"
type textarea "Parts and labo that we did not charge customer for."
type textarea "x"
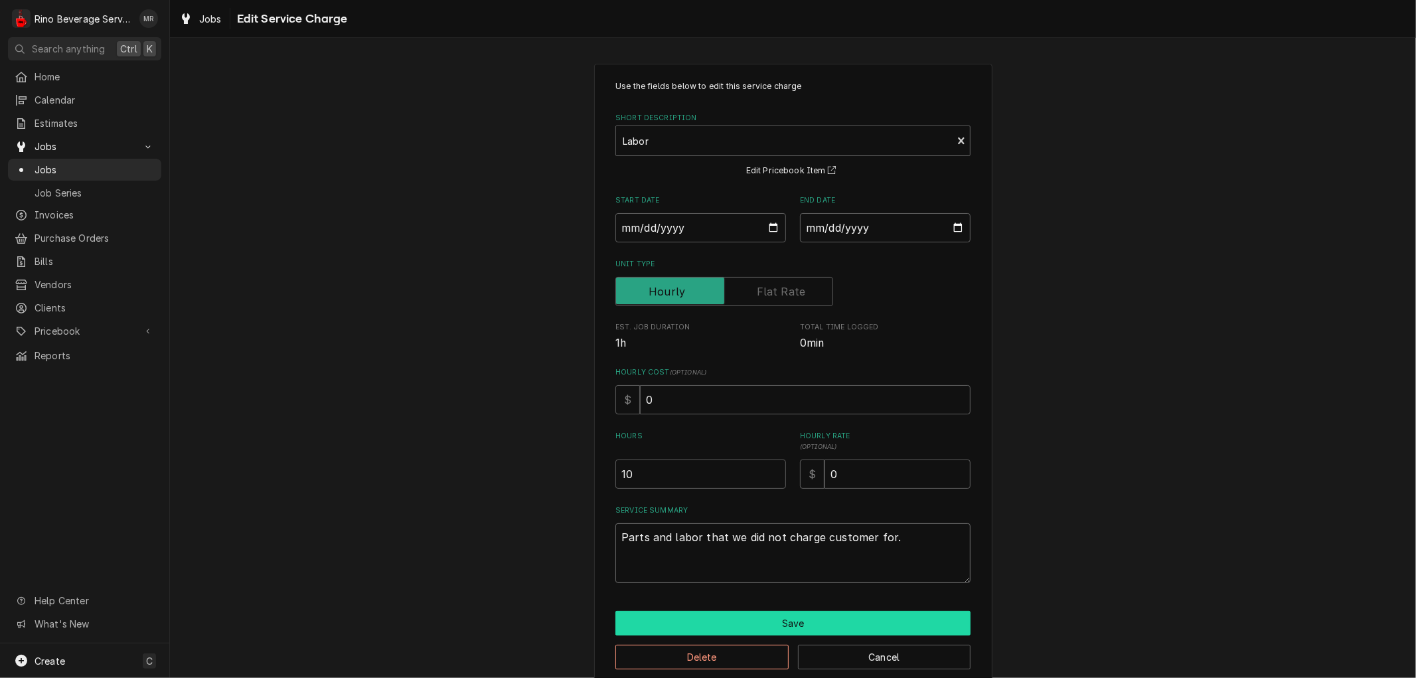
type textarea "Parts and labor that we did not charge customer for."
click at [742, 625] on button "Save" at bounding box center [792, 623] width 355 height 25
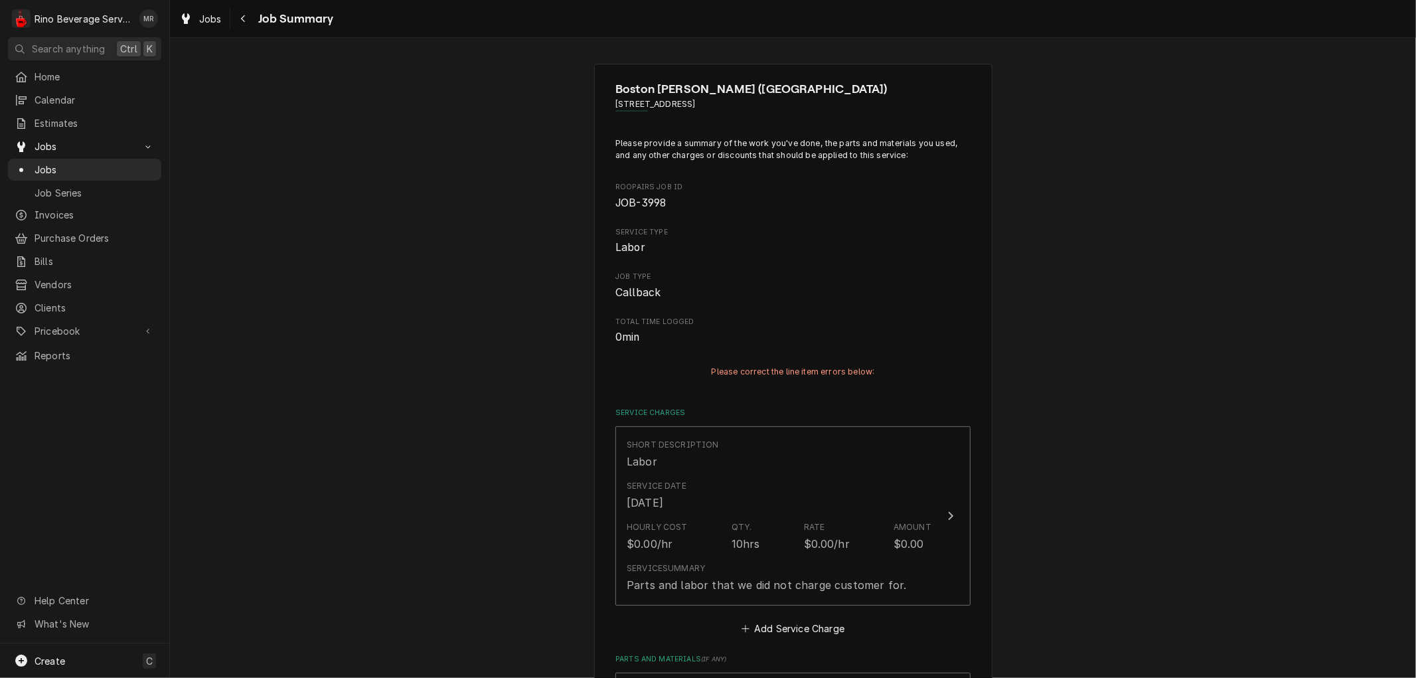
scroll to position [221, 0]
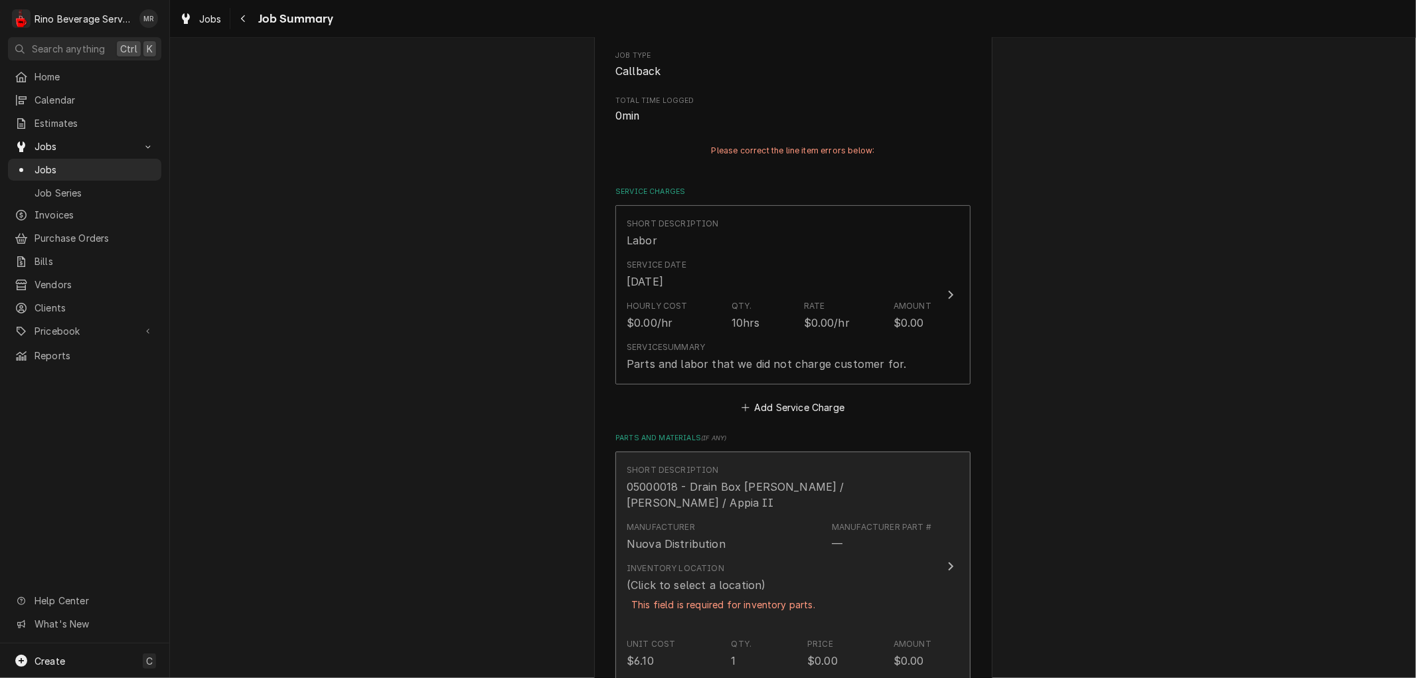
click at [722, 562] on div "Inventory Location (Click to select a location) This field is required for inve…" at bounding box center [723, 594] width 193 height 65
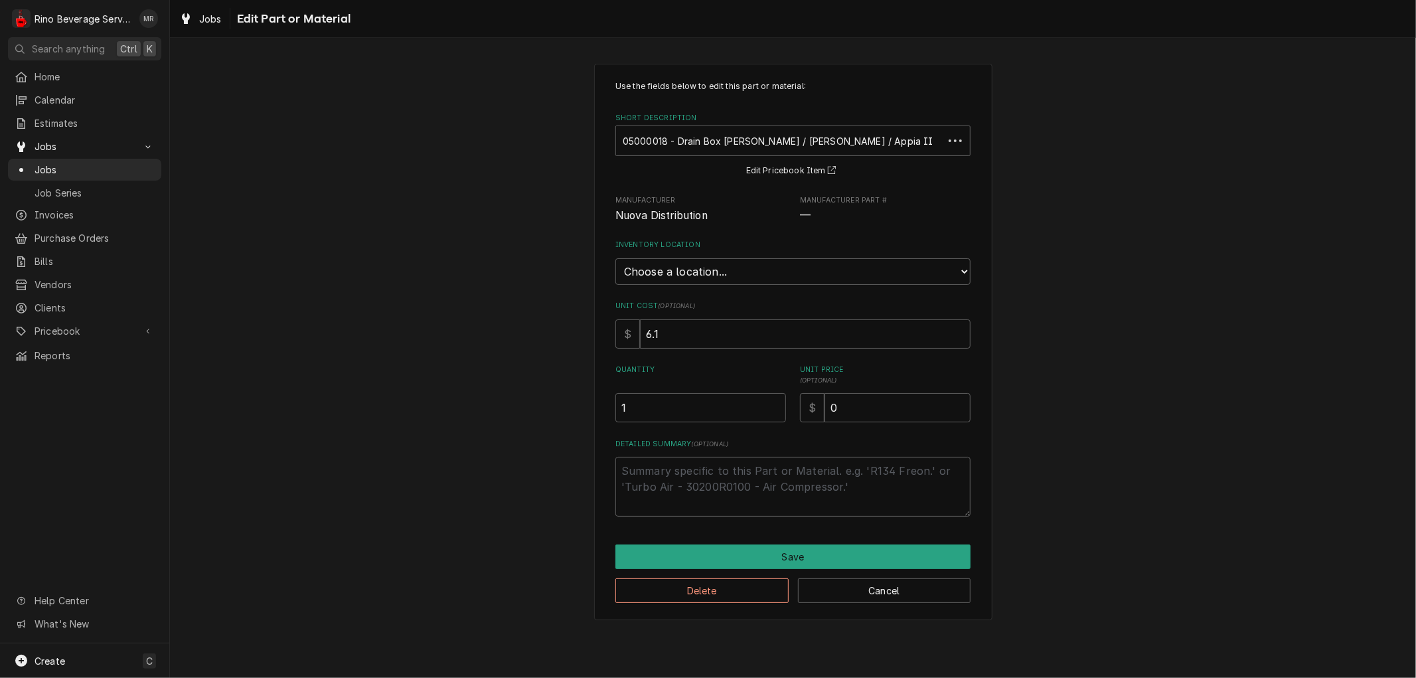
type textarea "x"
click at [792, 275] on select "Choose a location... Damon's Truck Dane's Truck Graham's Truck Main Warehouse" at bounding box center [792, 271] width 355 height 27
select select "157"
click at [615, 258] on select "Choose a location... Damon's Truck Dane's Truck Graham's Truck Main Warehouse" at bounding box center [792, 271] width 355 height 27
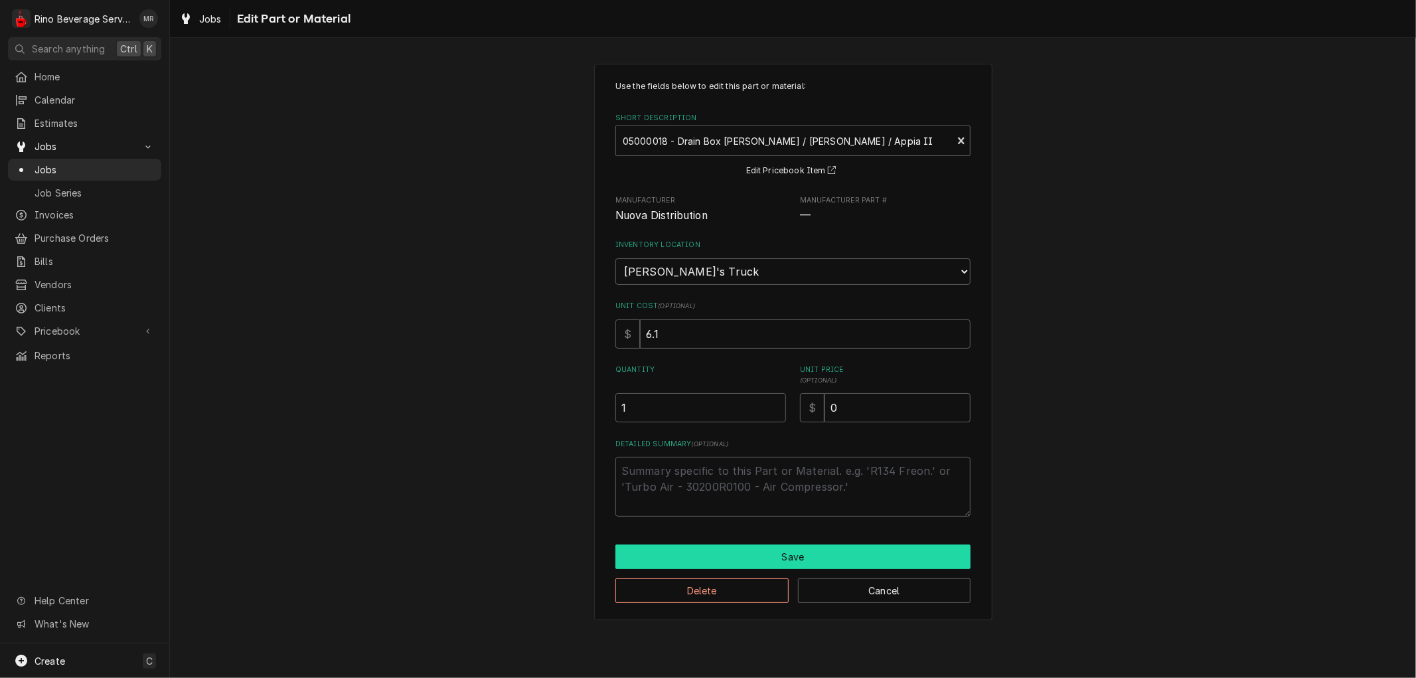
click at [785, 548] on button "Save" at bounding box center [792, 556] width 355 height 25
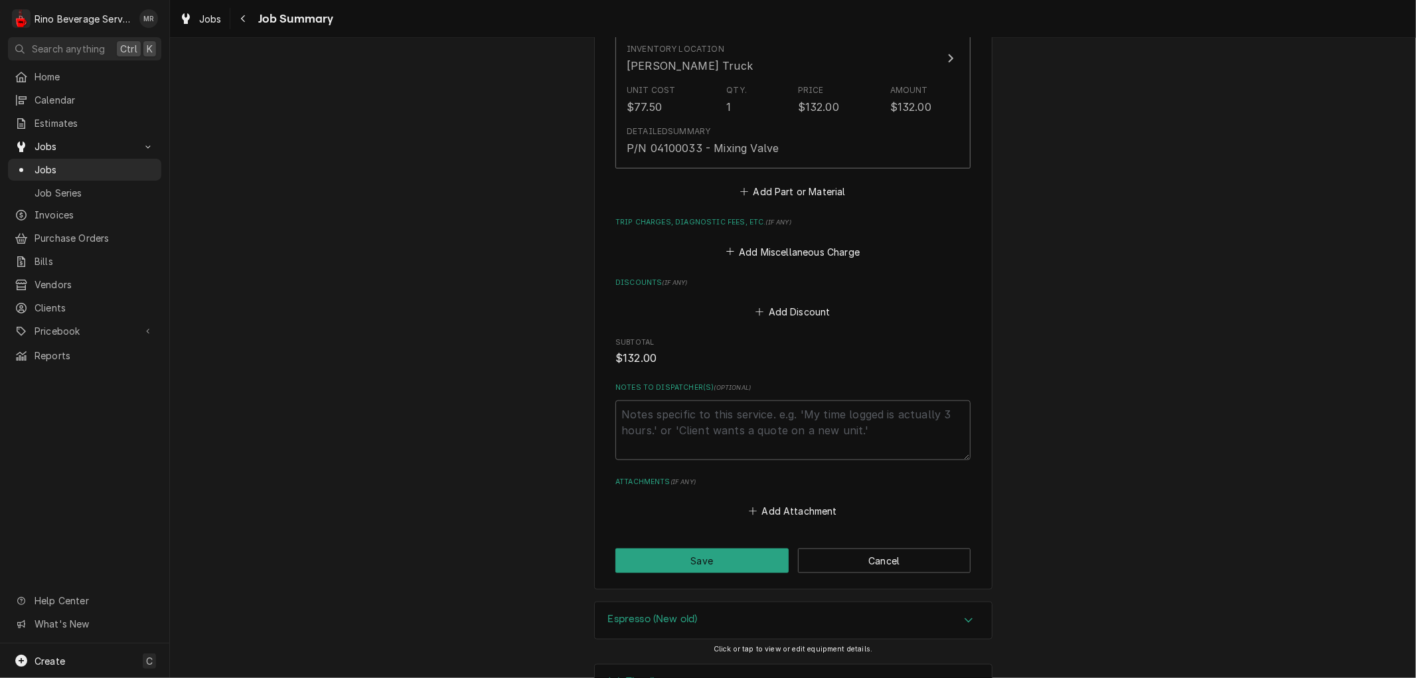
scroll to position [1222, 0]
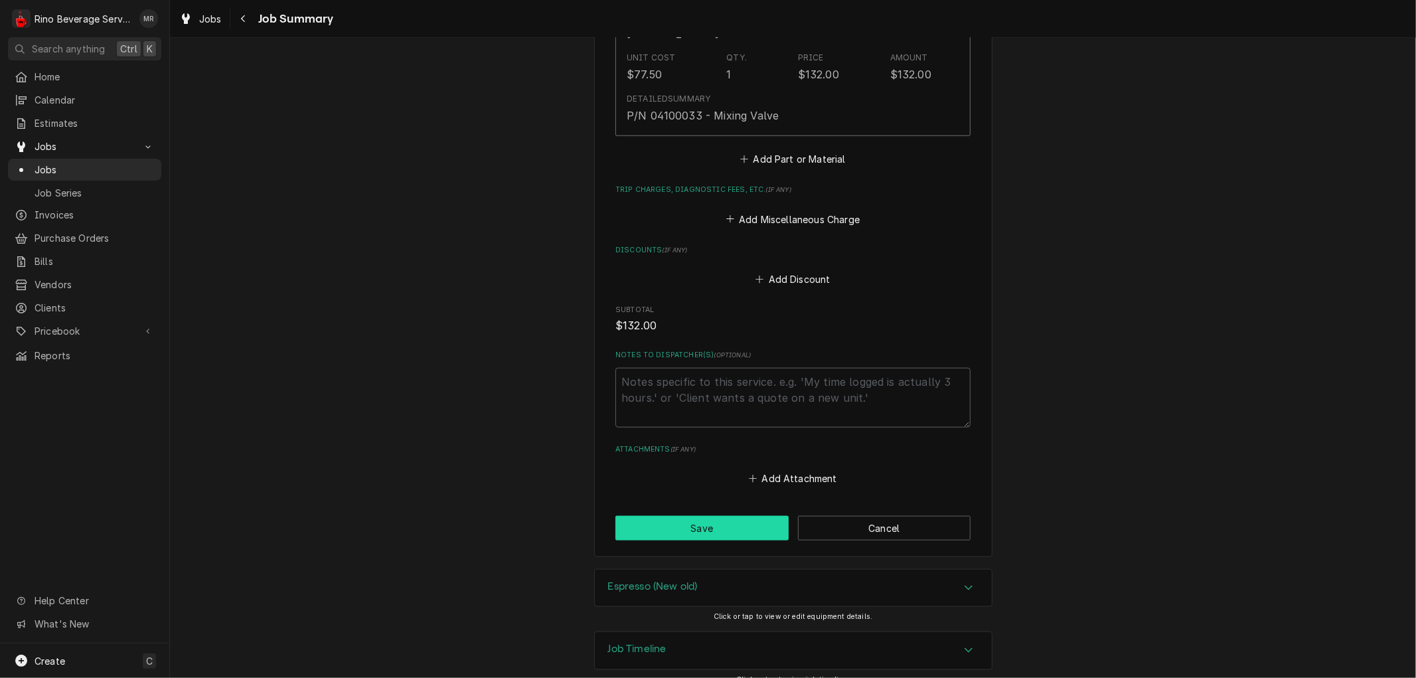
click at [693, 516] on button "Save" at bounding box center [701, 528] width 173 height 25
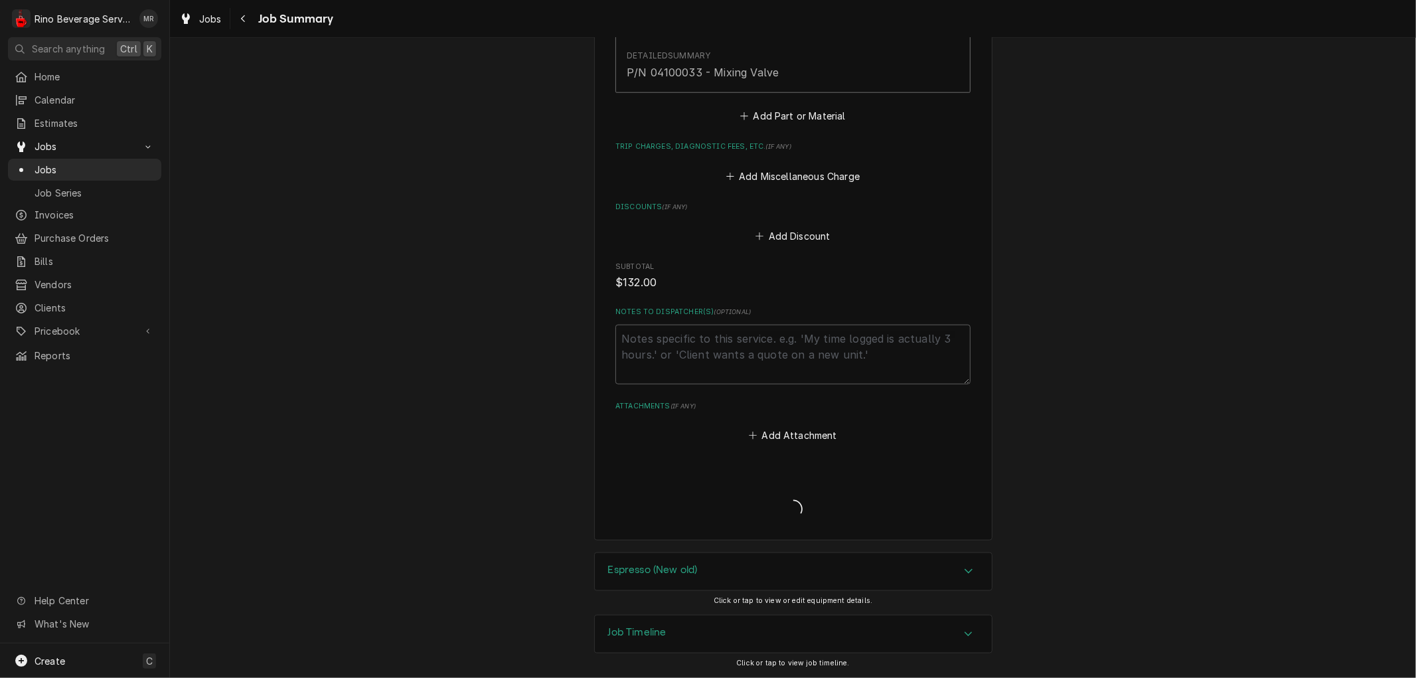
scroll to position [1175, 0]
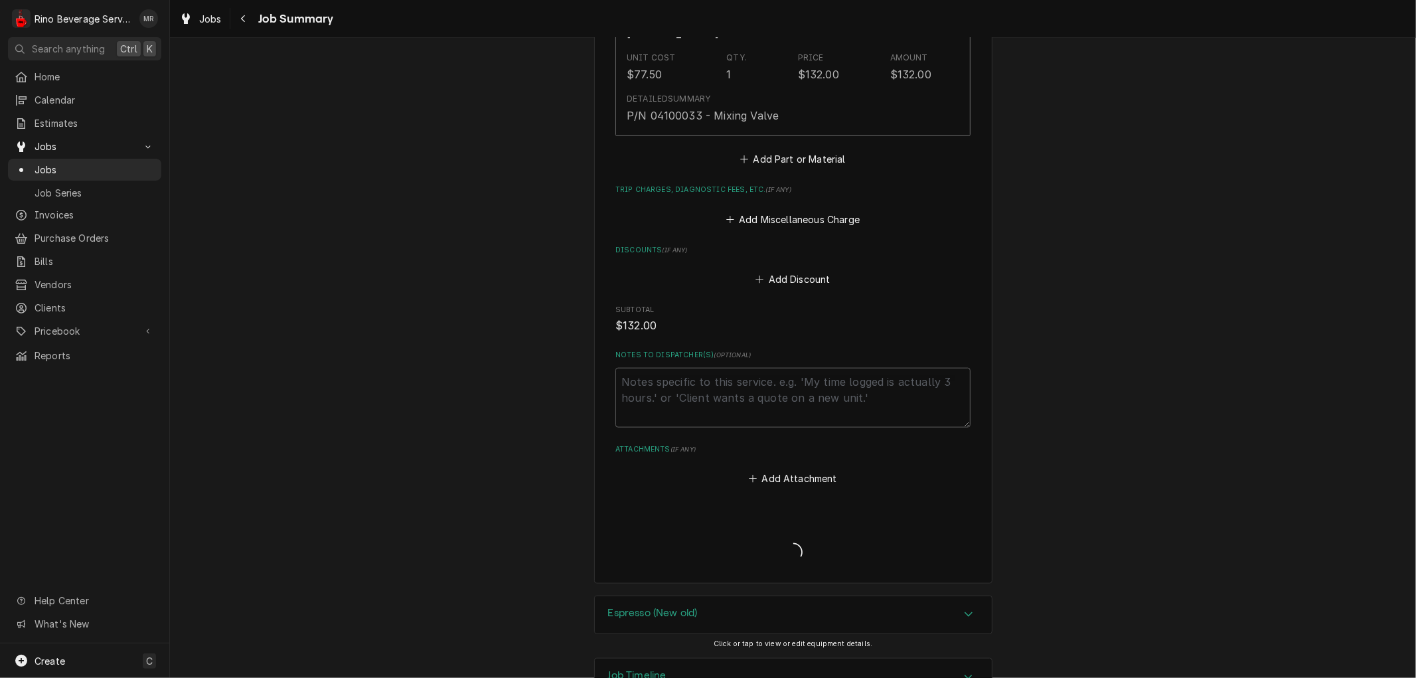
type textarea "x"
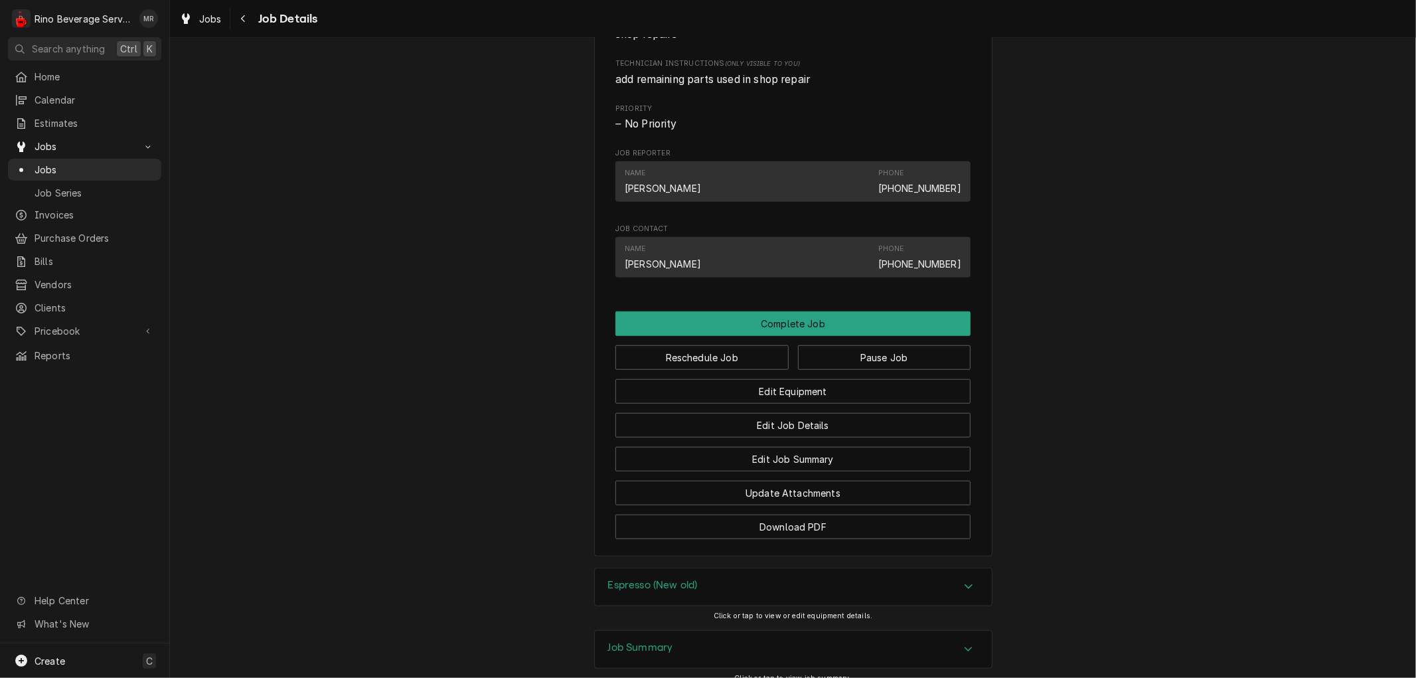
scroll to position [933, 0]
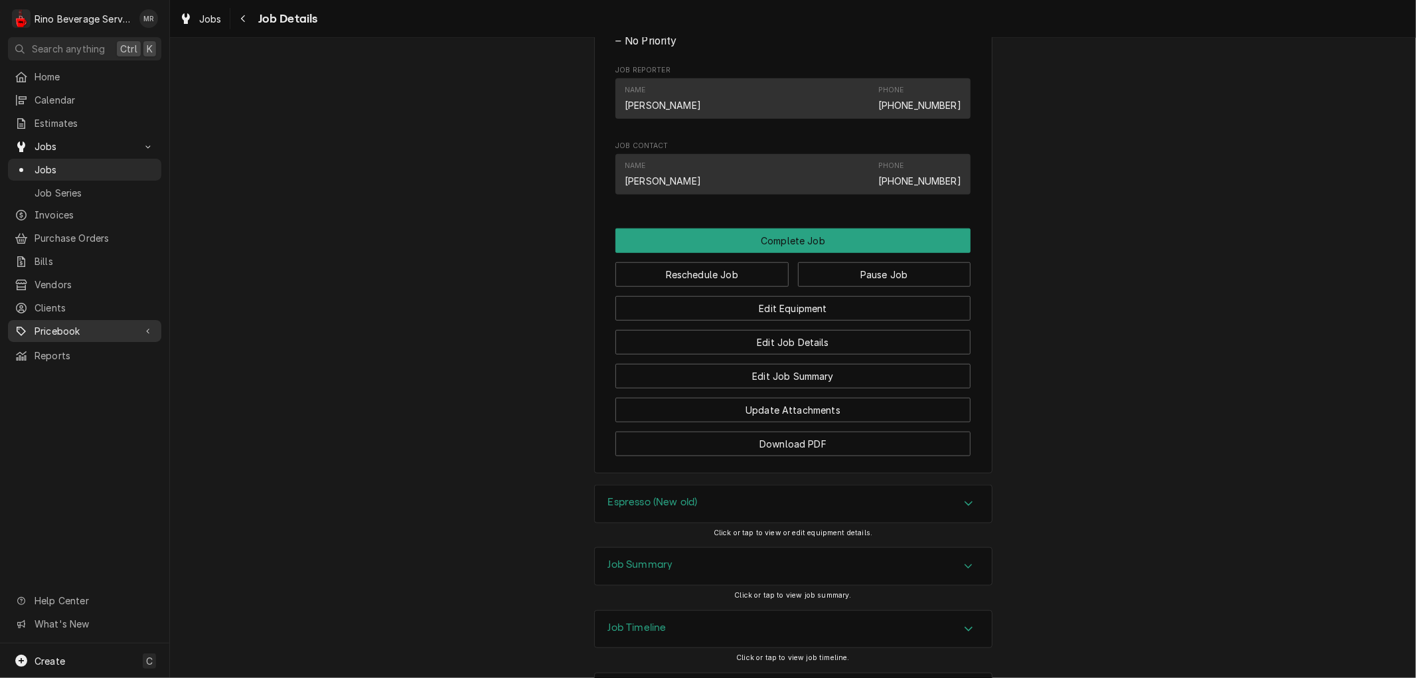
click at [69, 324] on span "Pricebook" at bounding box center [85, 331] width 100 height 14
click at [95, 370] on span "Parts & Materials" at bounding box center [95, 377] width 120 height 14
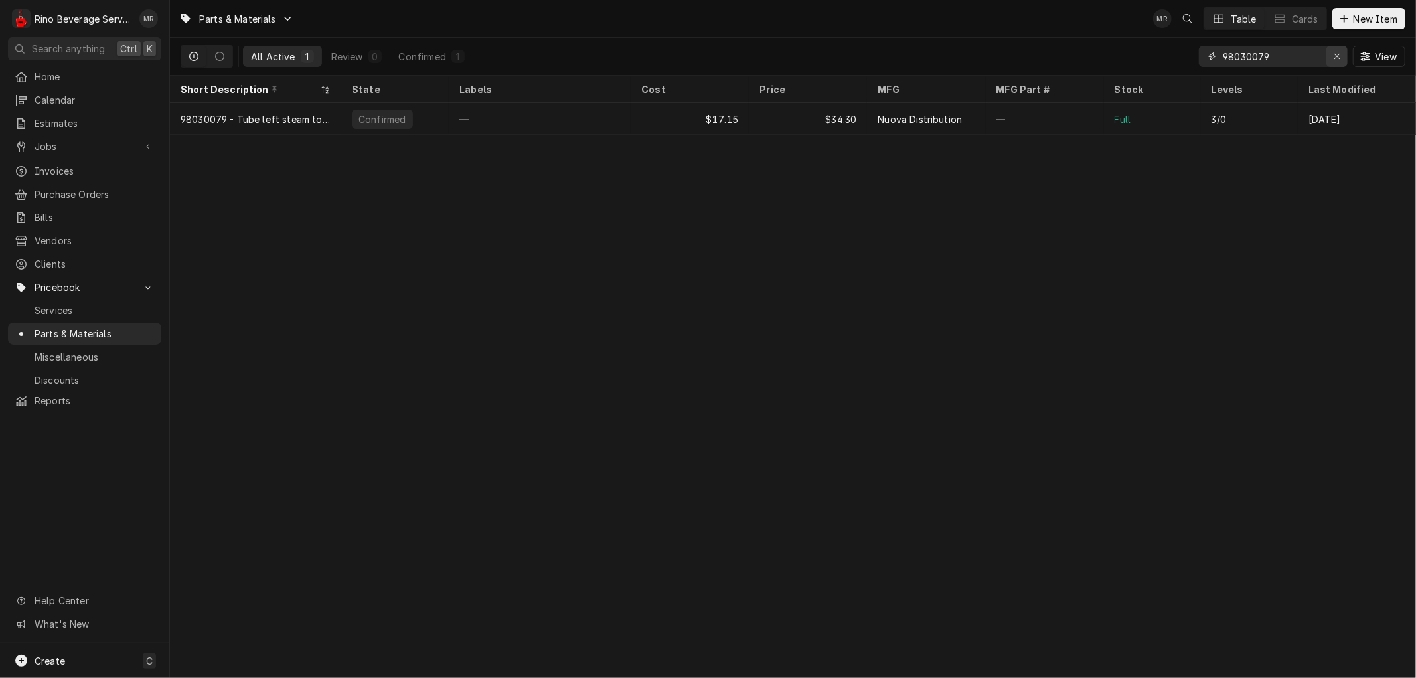
click at [1334, 55] on icon "Erase input" at bounding box center [1337, 56] width 7 height 9
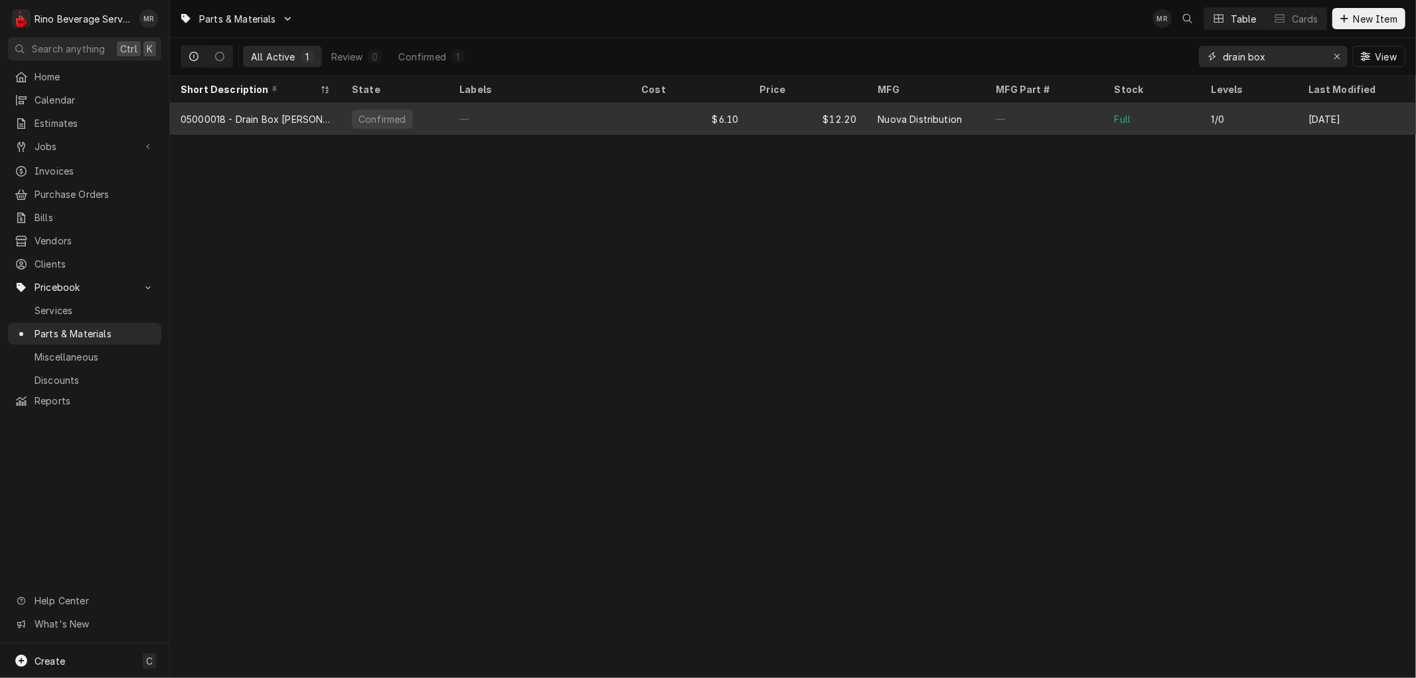
type input "drain box"
click at [668, 116] on div "$6.10" at bounding box center [690, 119] width 118 height 32
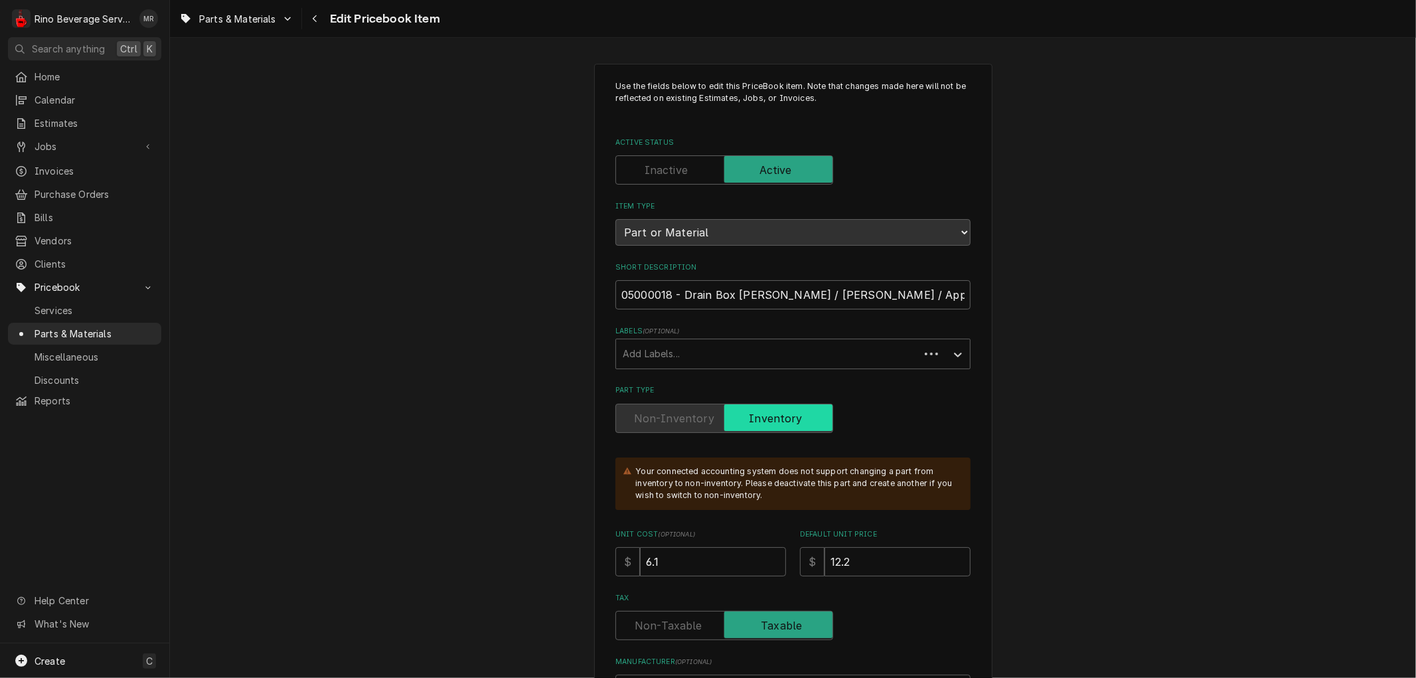
type textarea "x"
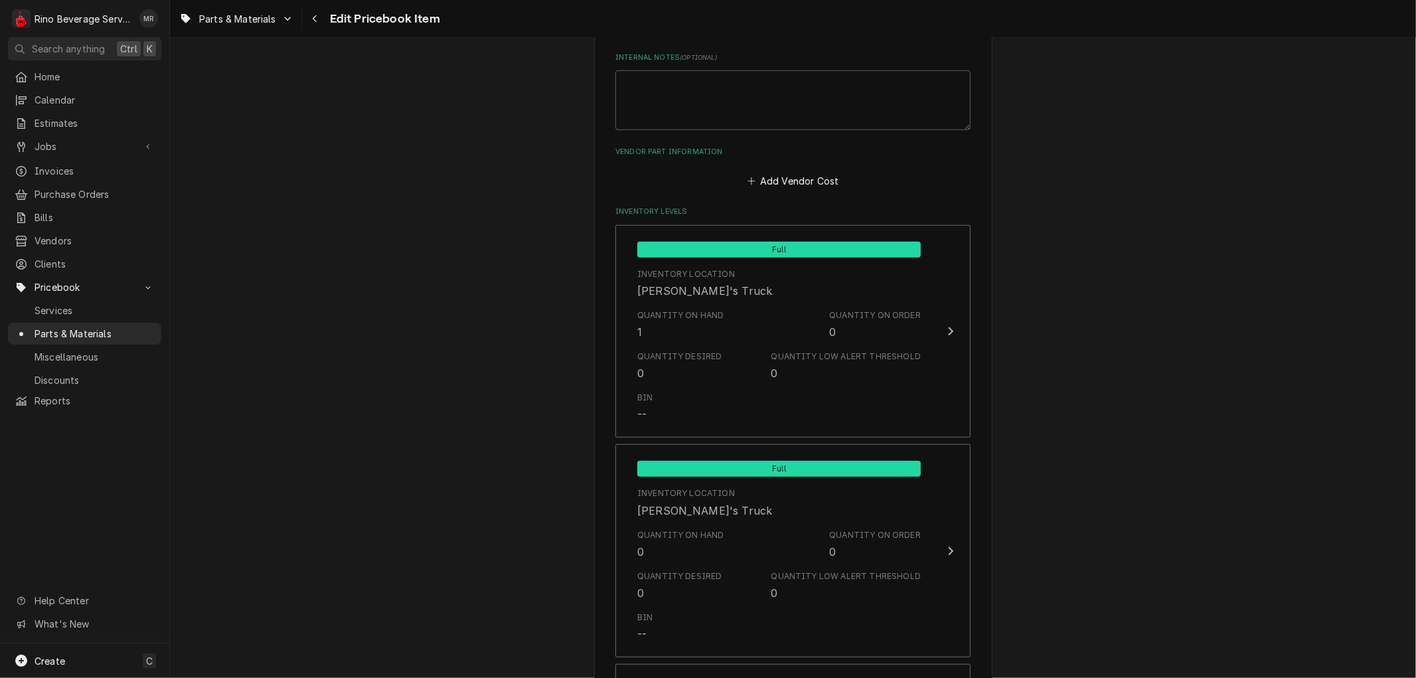
scroll to position [799, 0]
